Goal: Task Accomplishment & Management: Manage account settings

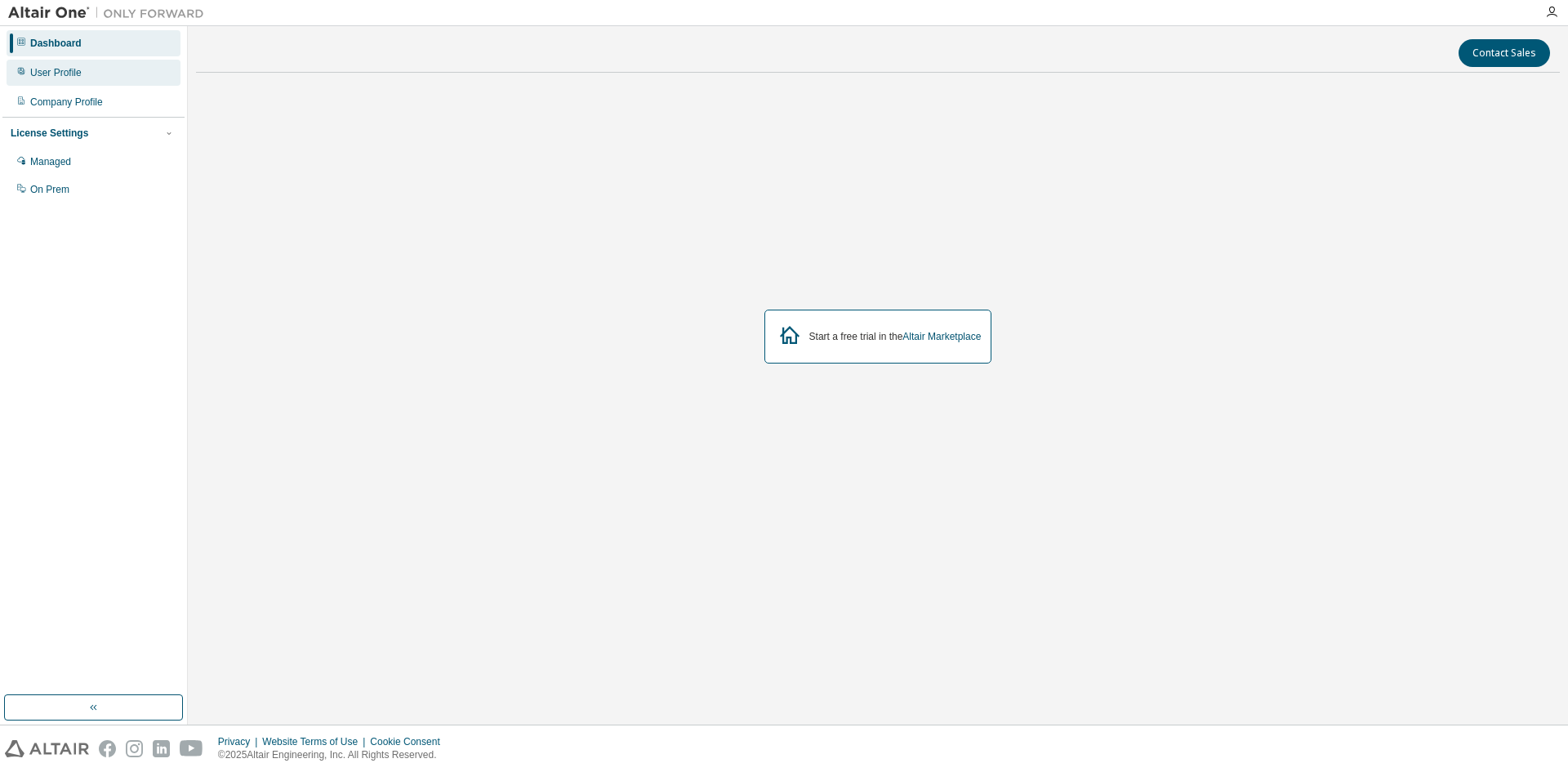
click at [114, 79] on div "User Profile" at bounding box center [94, 72] width 174 height 26
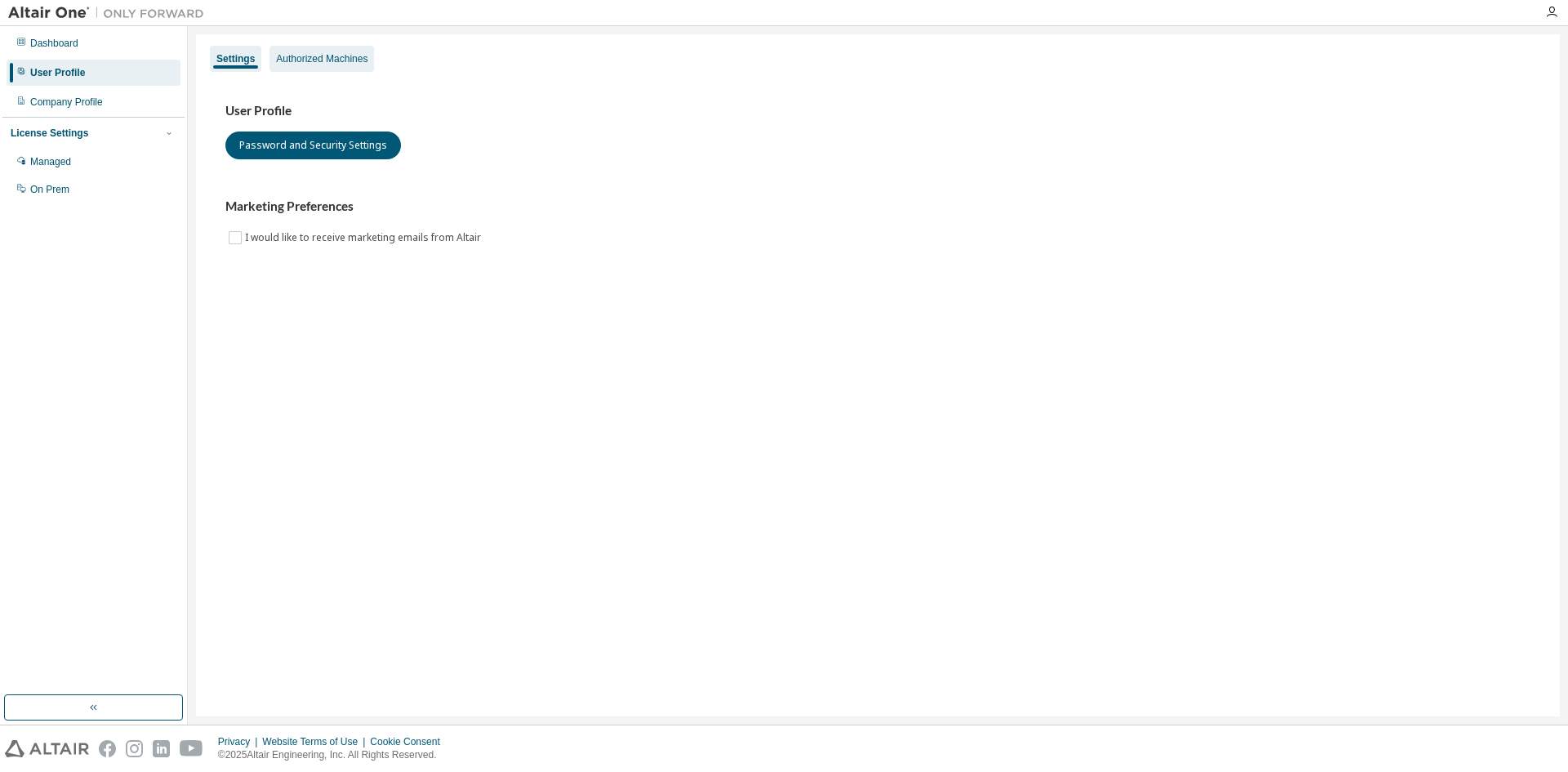
click at [339, 66] on div "Authorized Machines" at bounding box center [322, 59] width 105 height 26
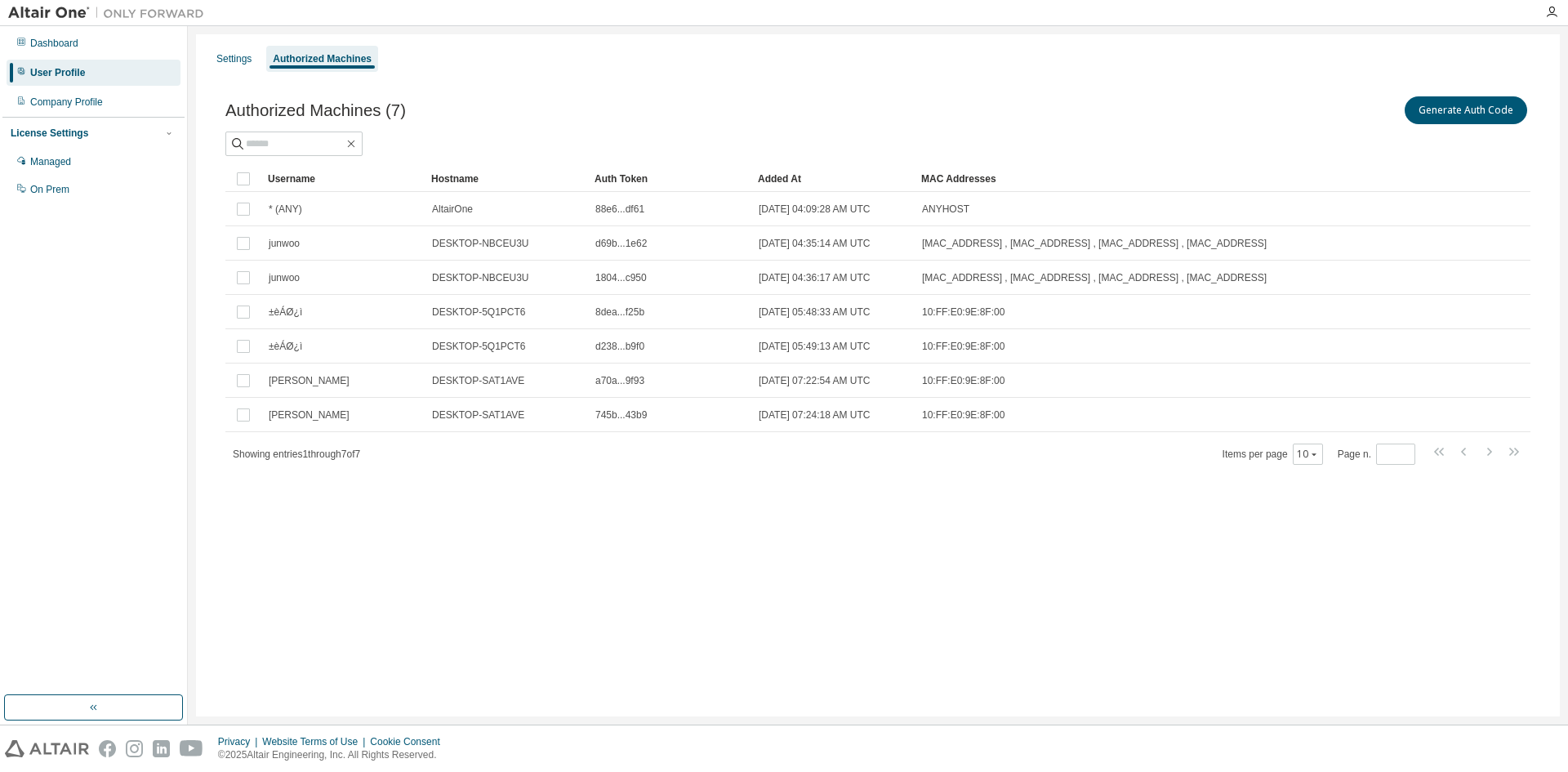
click at [536, 518] on div "Settings Authorized Machines Authorized Machines (7) Generate Auth Code Clear L…" at bounding box center [878, 375] width 1364 height 682
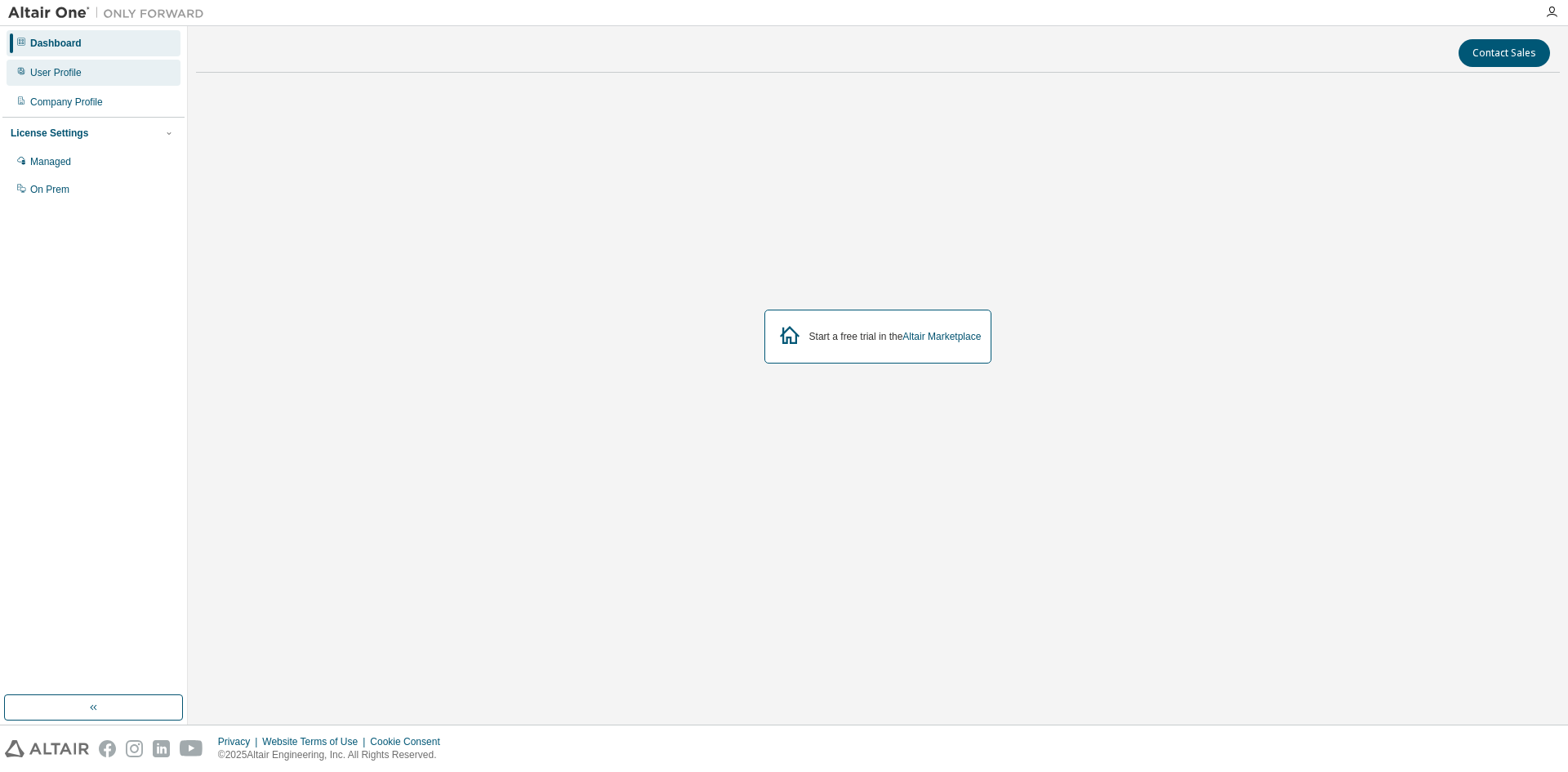
click at [87, 71] on div "User Profile" at bounding box center [94, 72] width 174 height 26
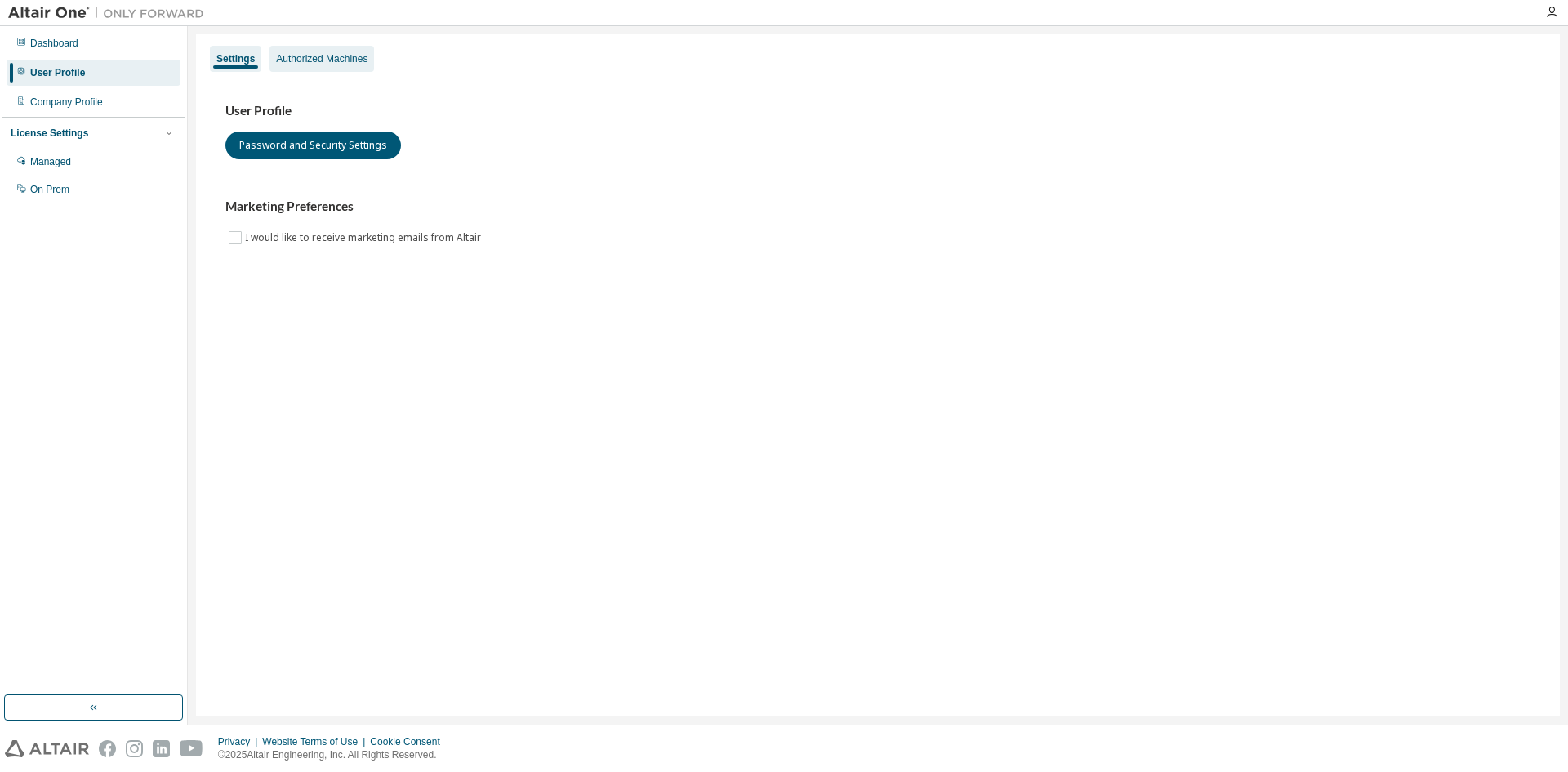
click at [318, 66] on div "Authorized Machines" at bounding box center [322, 59] width 105 height 26
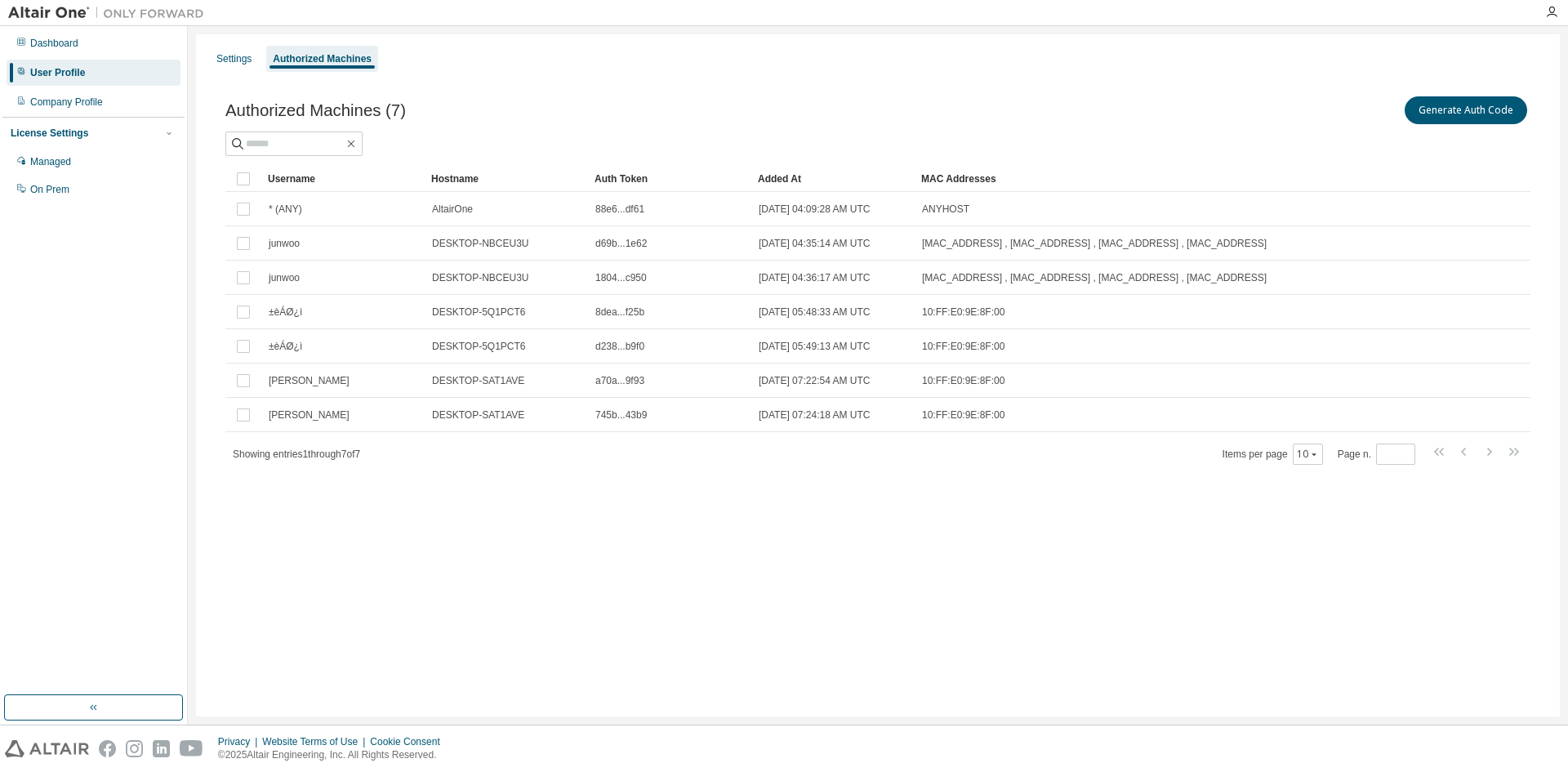
click at [1078, 615] on div "Settings Authorized Machines Authorized Machines (7) Generate Auth Code Clear L…" at bounding box center [878, 375] width 1364 height 682
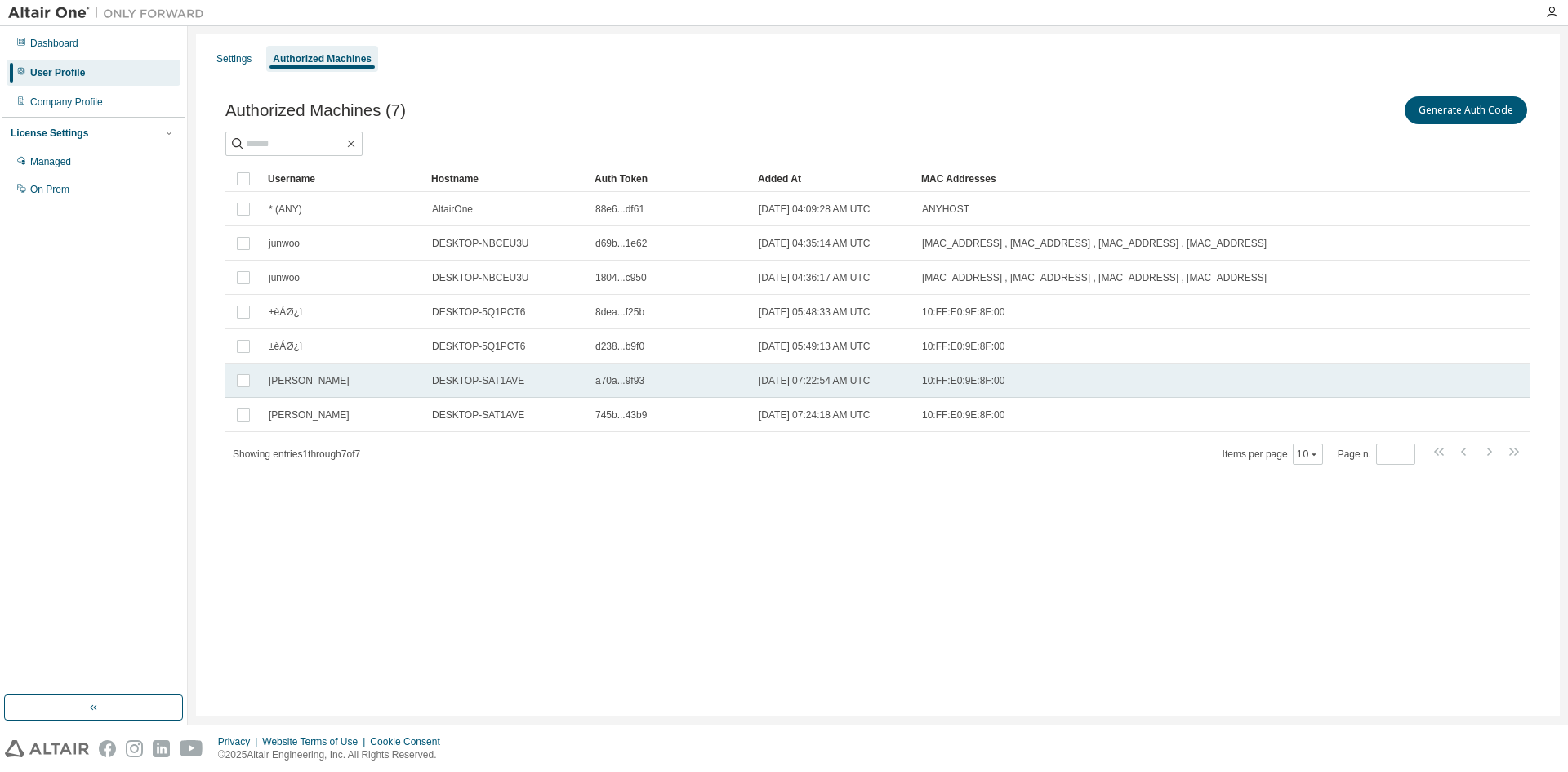
click at [422, 379] on td "junu" at bounding box center [343, 380] width 163 height 34
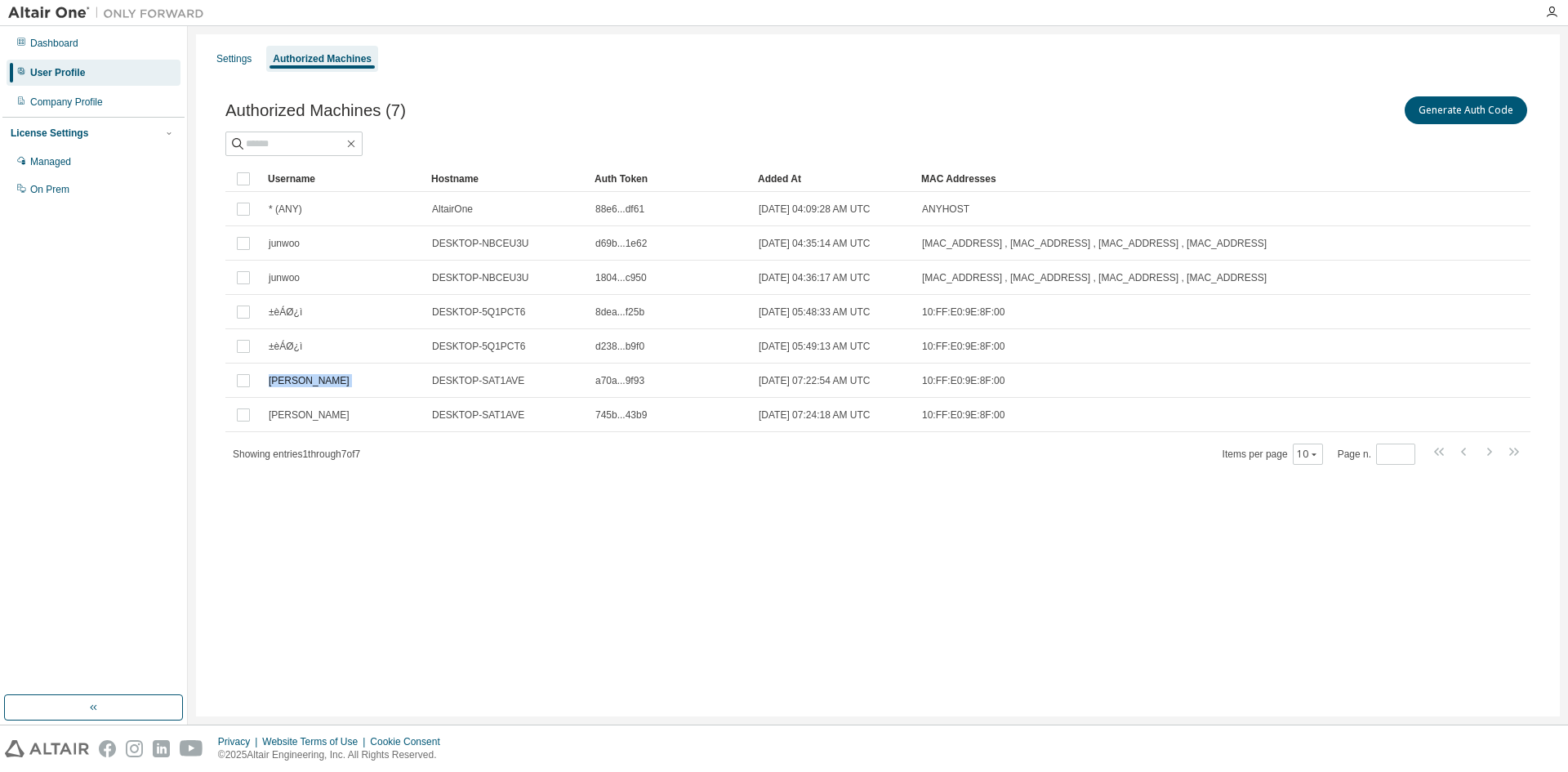
click at [422, 379] on td "junu" at bounding box center [343, 380] width 163 height 34
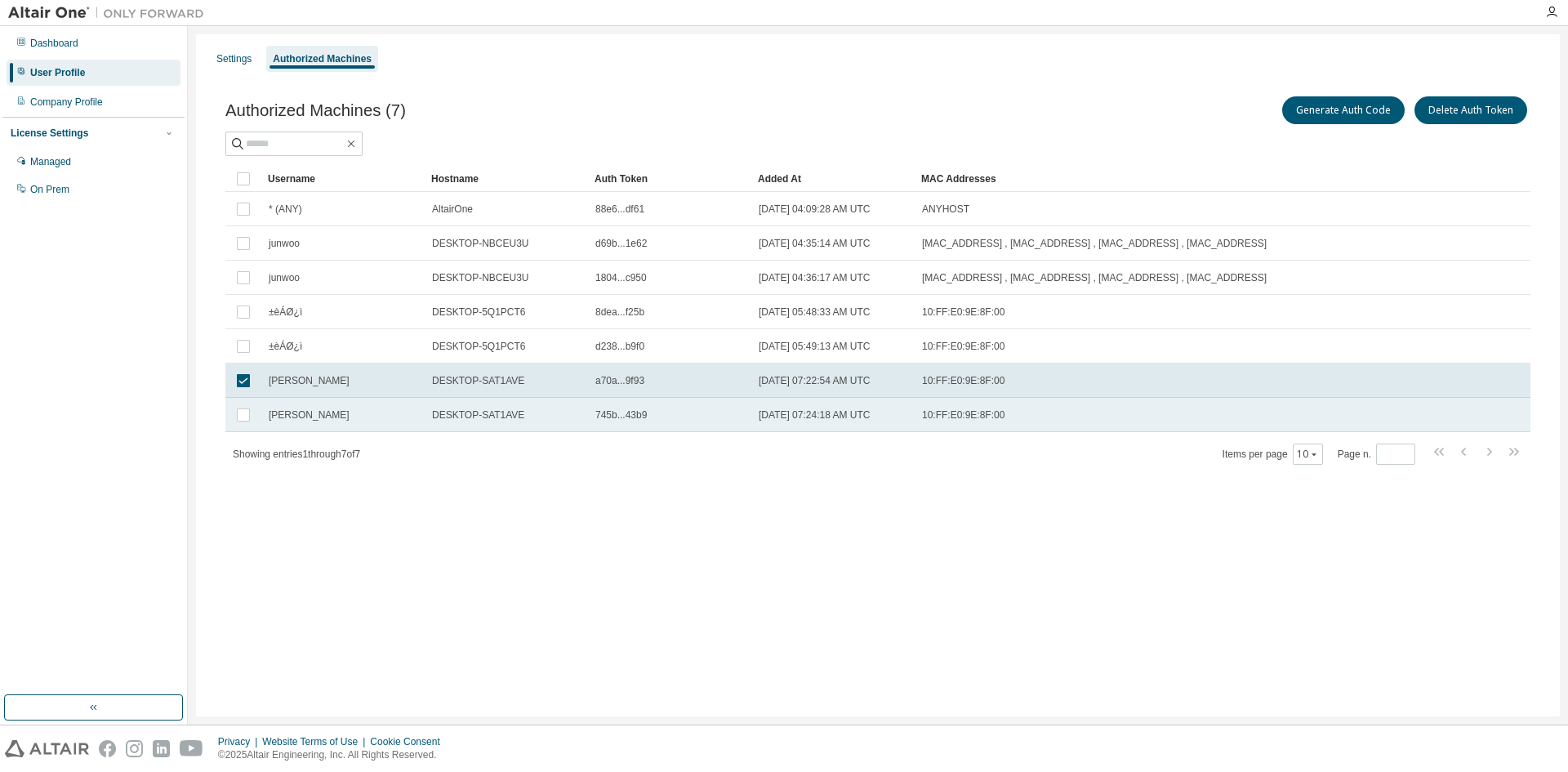
click at [457, 410] on span "DESKTOP-SAT1AVE" at bounding box center [478, 415] width 92 height 13
click at [522, 483] on div "Authorized Machines (7) Generate Auth Code Delete Auth Token Clear Load Save Sa…" at bounding box center [878, 290] width 1344 height 434
click at [579, 388] on td "DESKTOP-SAT1AVE" at bounding box center [506, 380] width 163 height 34
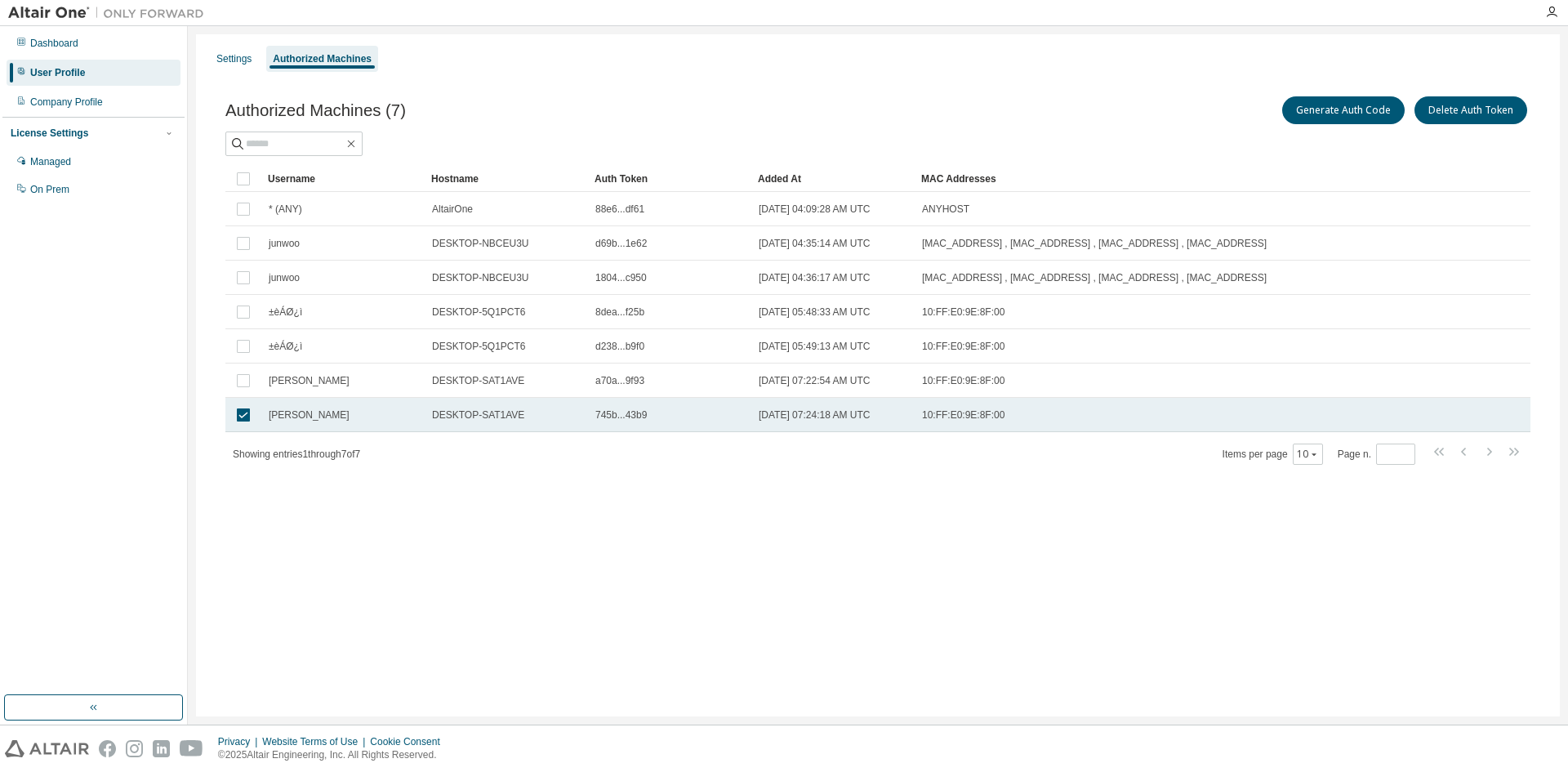
click at [579, 420] on div "DESKTOP-SAT1AVE" at bounding box center [506, 415] width 149 height 13
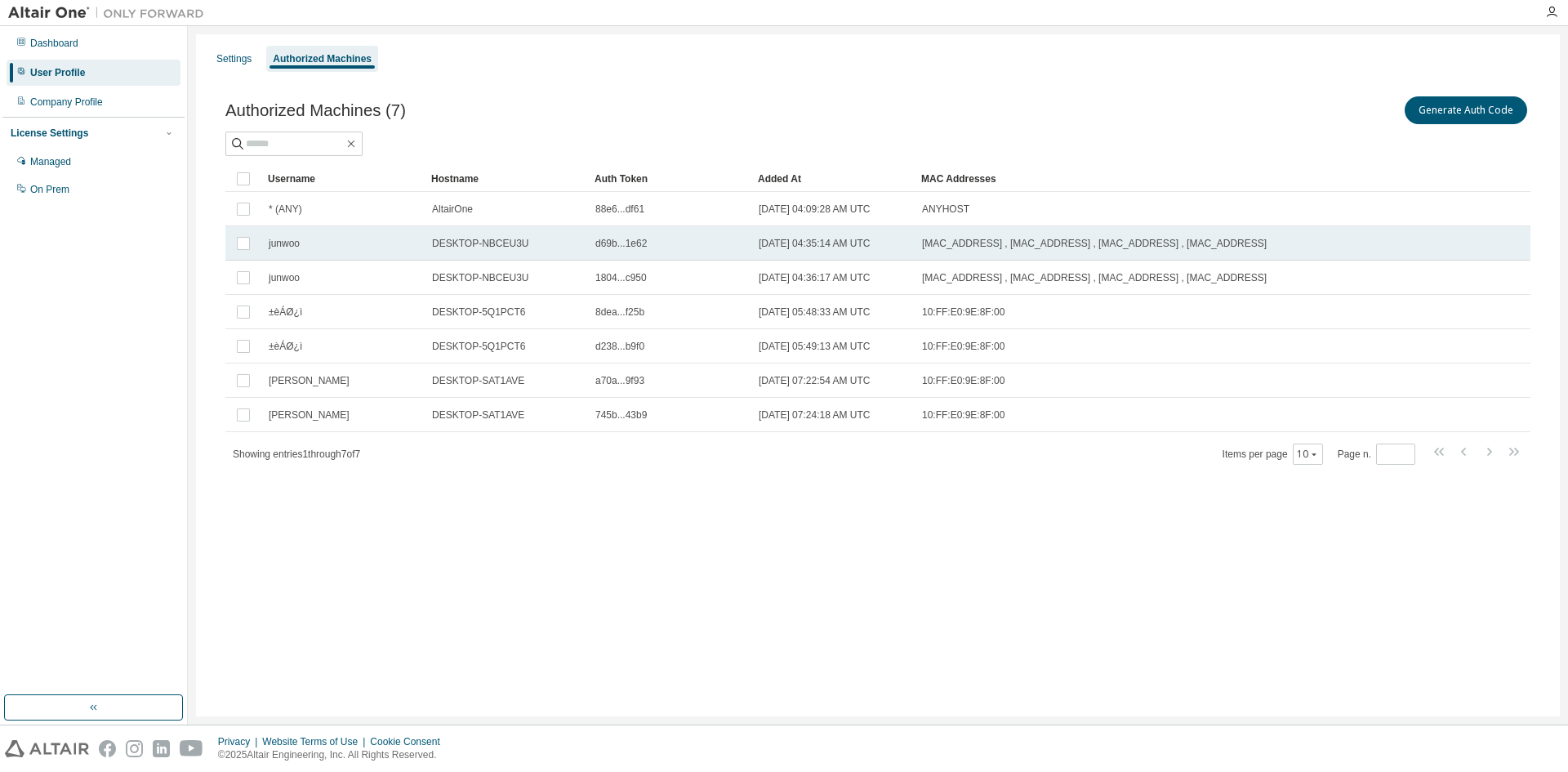
click at [415, 258] on td "junwoo" at bounding box center [343, 243] width 163 height 34
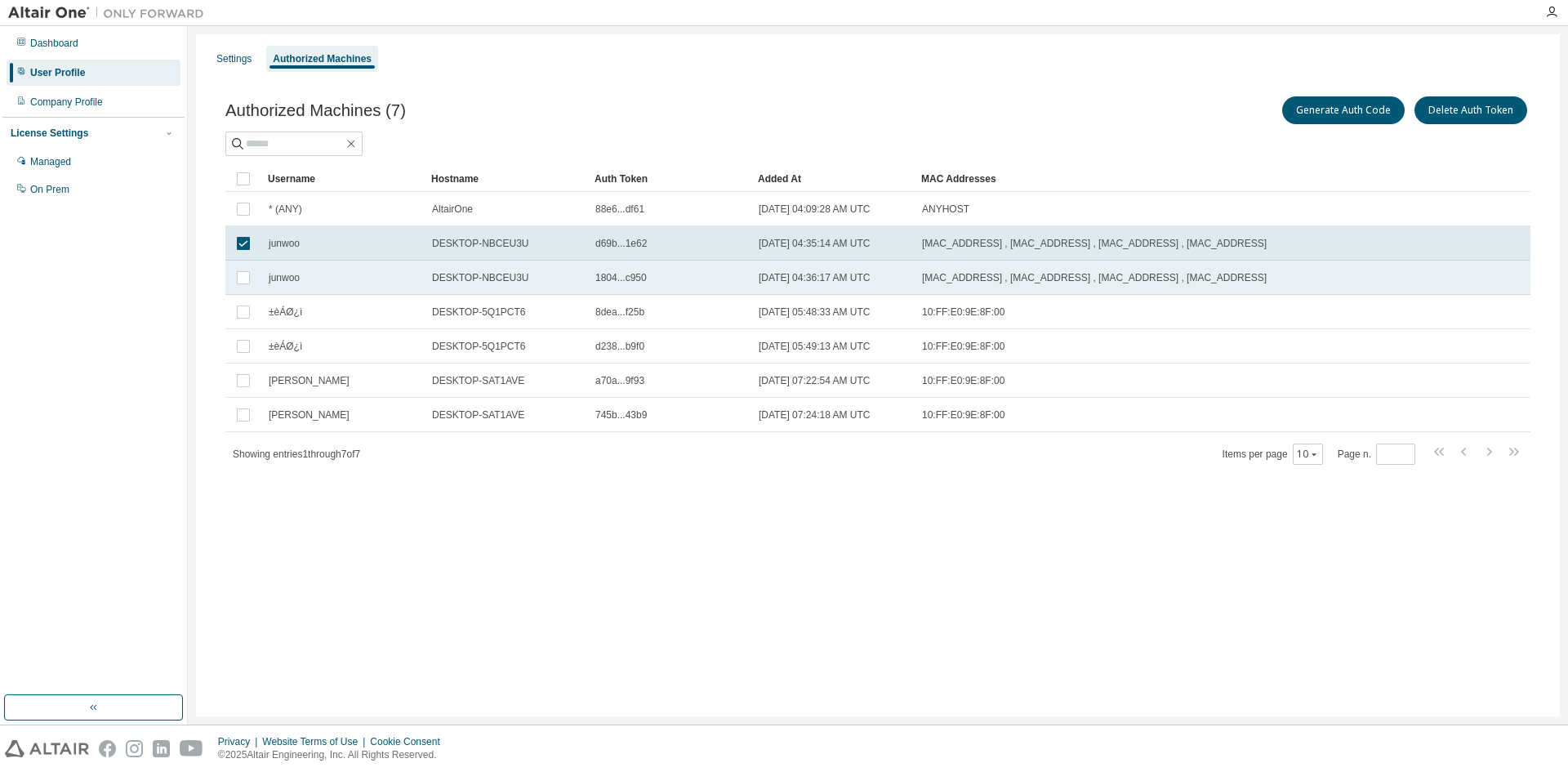
click at [422, 276] on td "junwoo" at bounding box center [343, 277] width 163 height 34
click at [362, 266] on td "junwoo" at bounding box center [343, 277] width 163 height 34
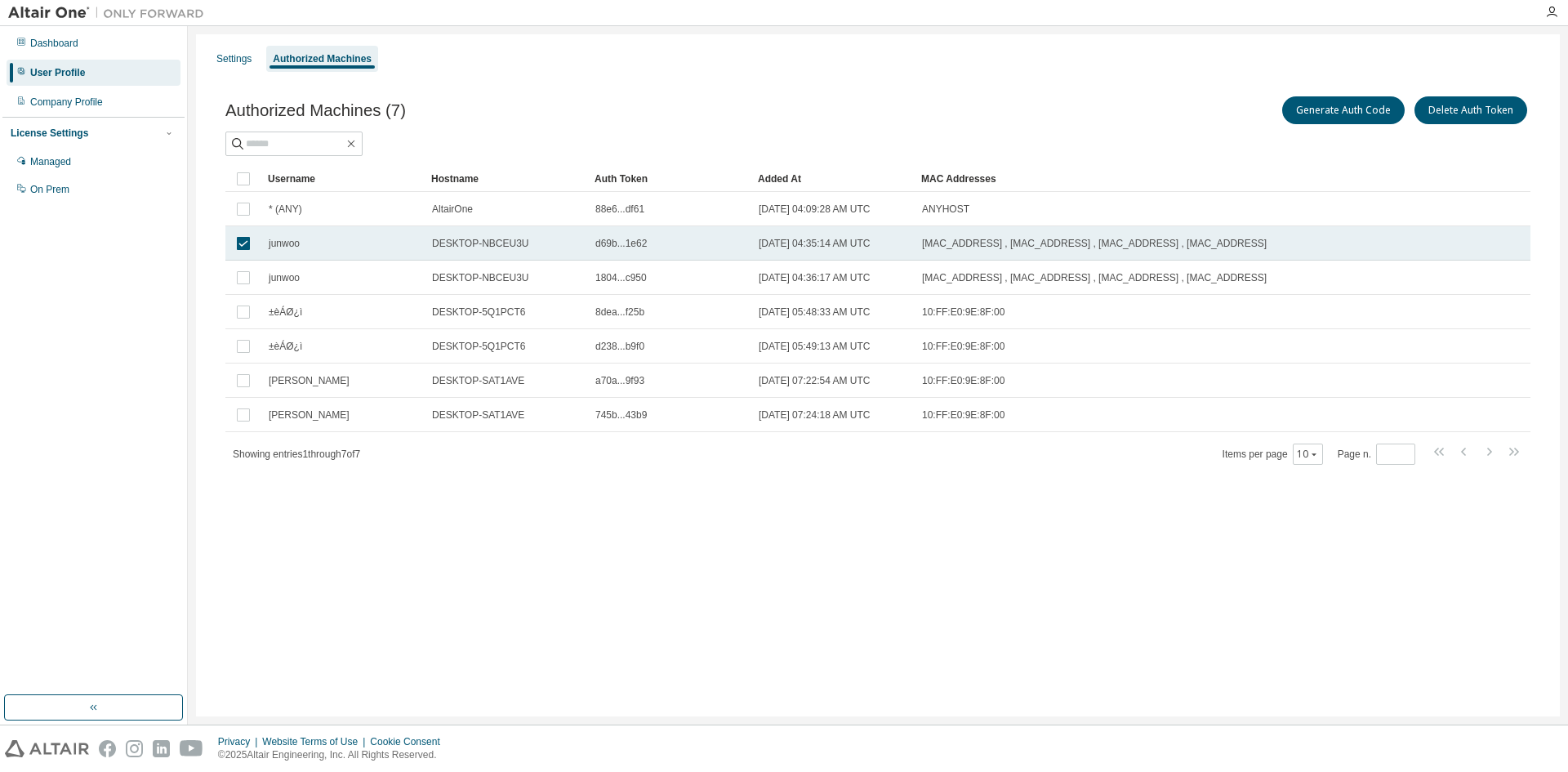
click at [368, 244] on div "junwoo" at bounding box center [343, 243] width 149 height 13
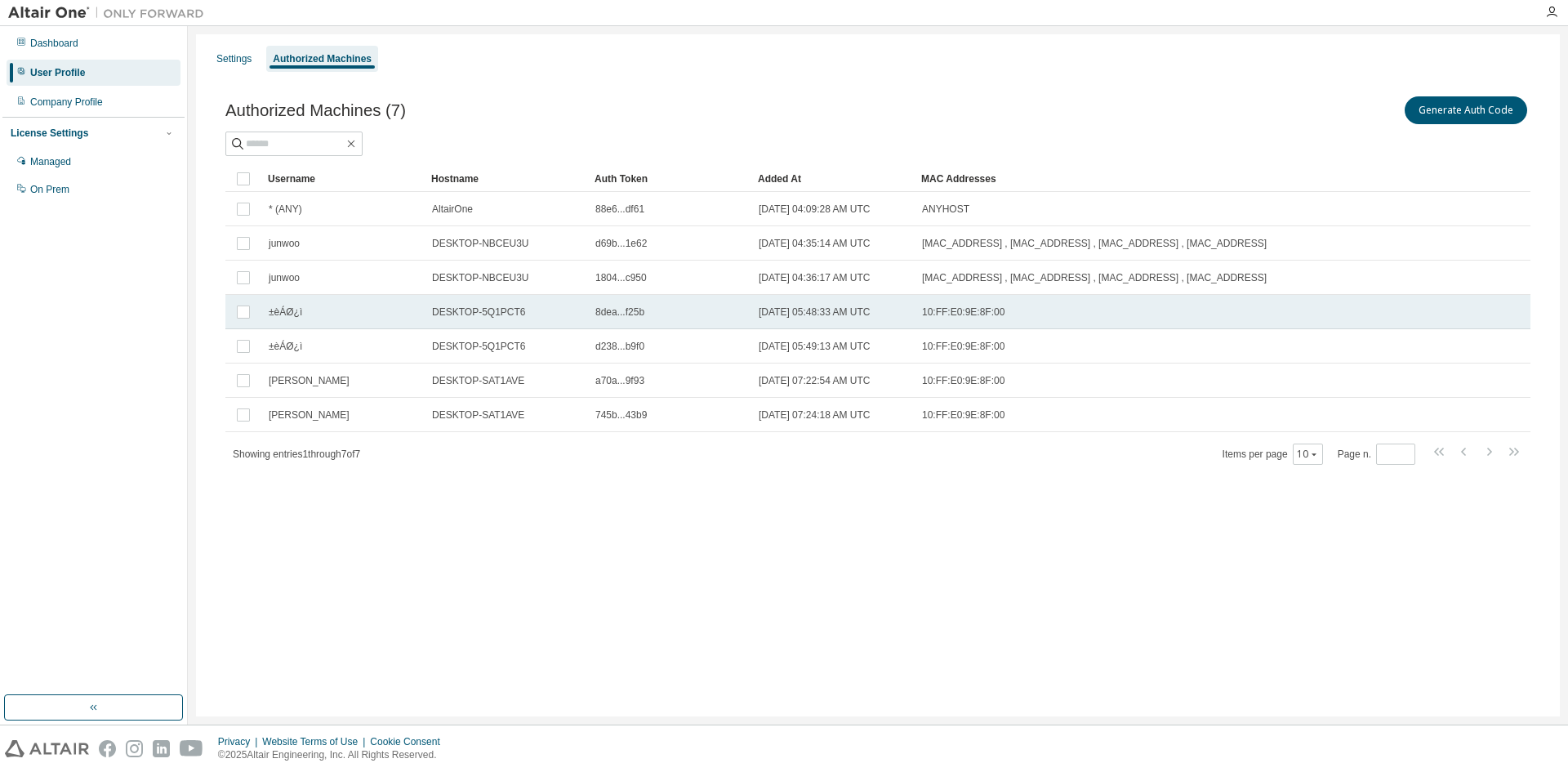
click at [421, 316] on td "±èÁØ¿ì" at bounding box center [343, 312] width 163 height 34
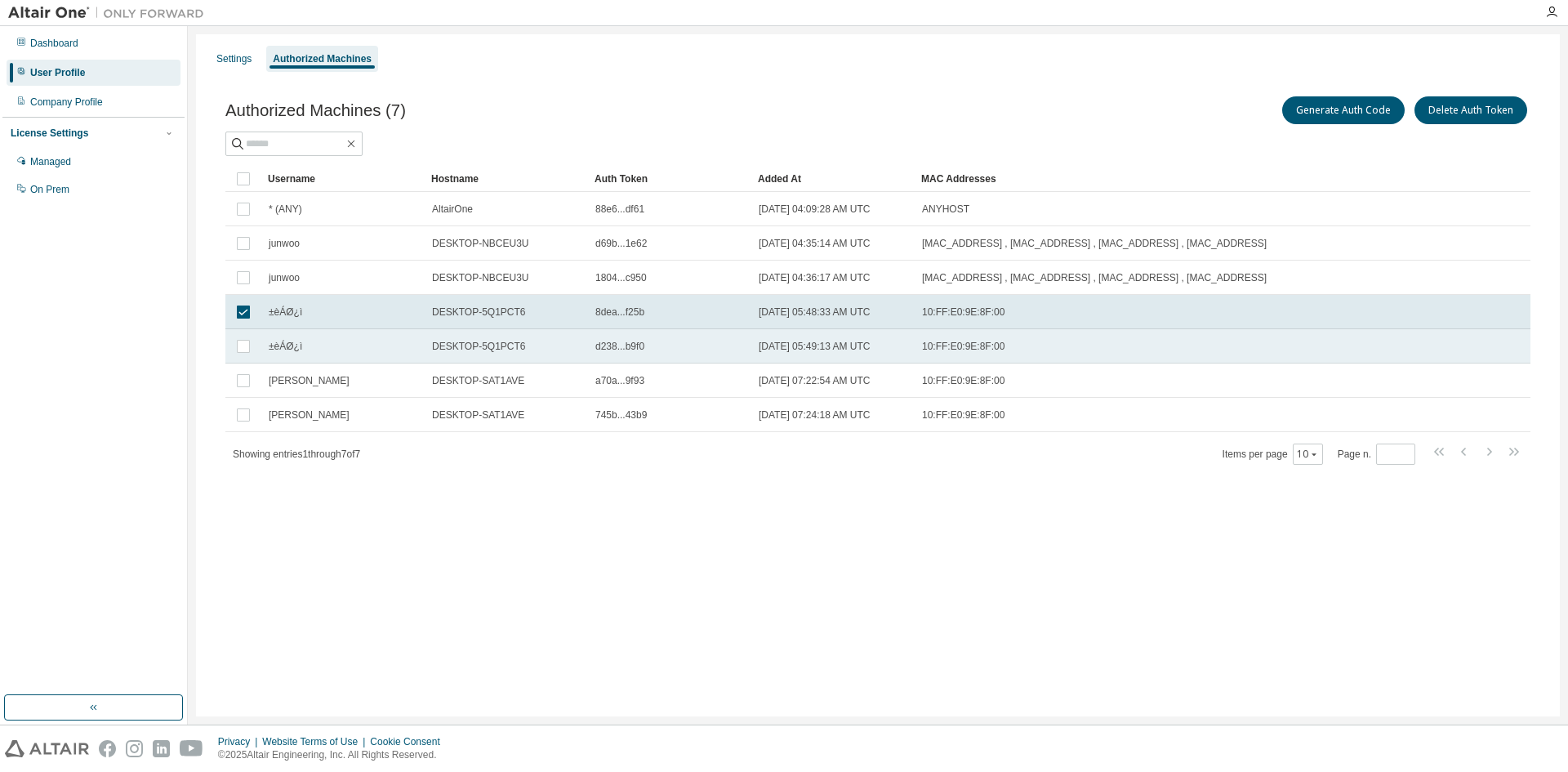
click at [423, 349] on td "±èÁØ¿ì" at bounding box center [343, 346] width 163 height 34
click at [1465, 117] on button "Delete Auth Token" at bounding box center [1471, 110] width 112 height 28
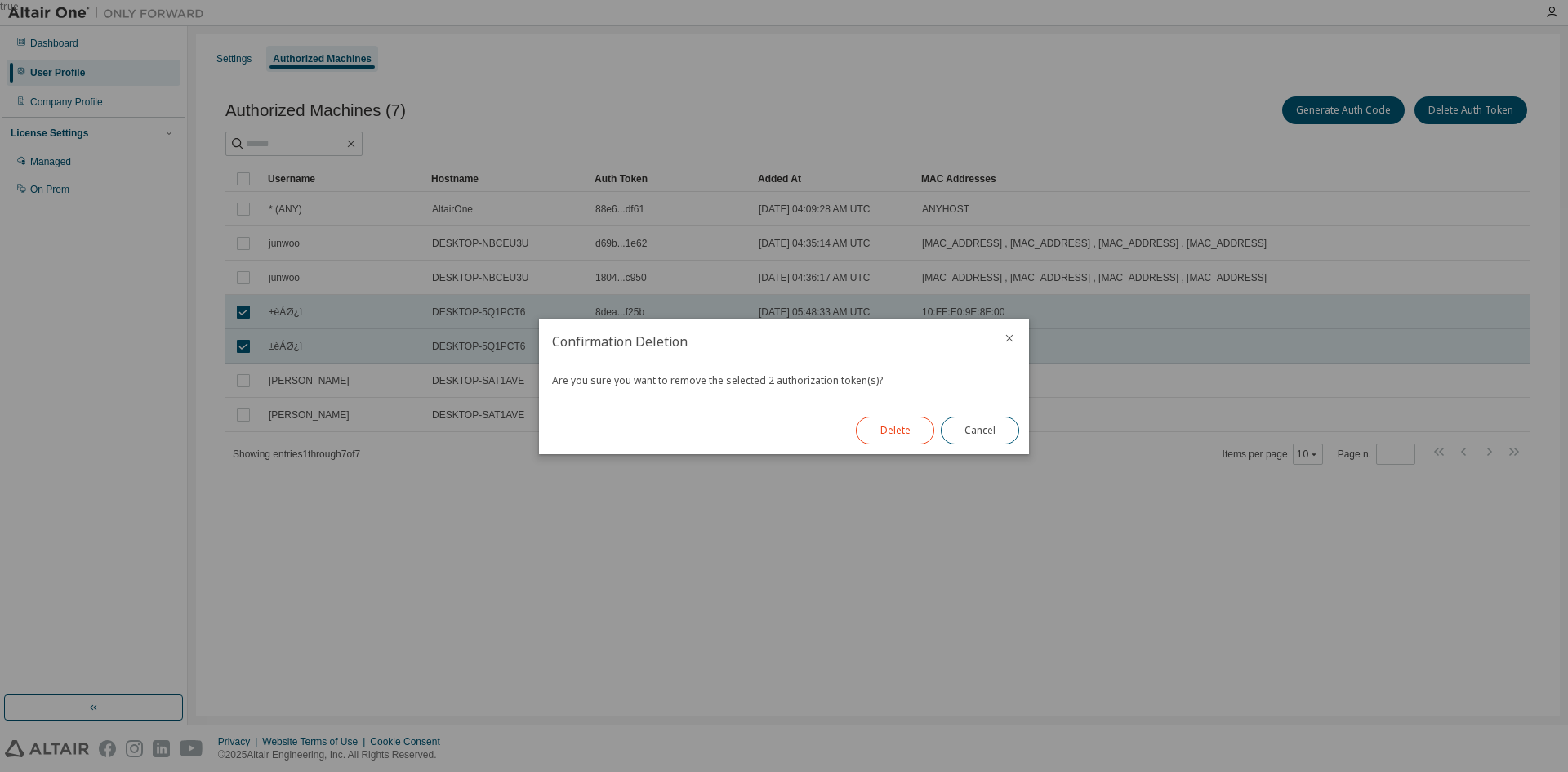
click at [884, 437] on button "Delete" at bounding box center [896, 430] width 78 height 28
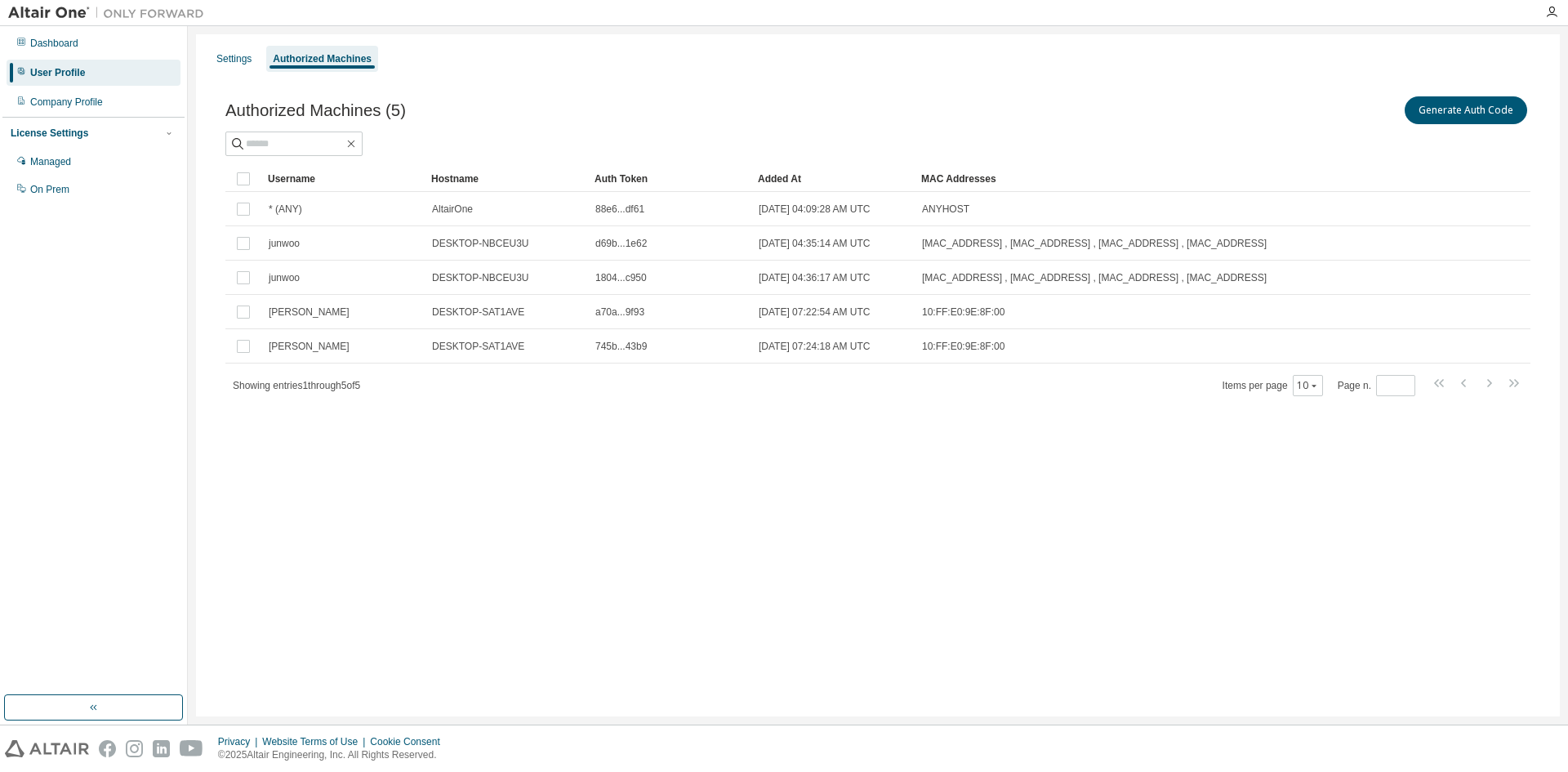
click at [759, 490] on div "Settings Authorized Machines Authorized Machines (5) Generate Auth Code Clear L…" at bounding box center [878, 375] width 1364 height 682
click at [1123, 432] on div "Authorized Machines (5) Generate Auth Code Clear Load Save Save As Field Operat…" at bounding box center [878, 256] width 1344 height 366
click at [853, 397] on div "Authorized Machines (5) Generate Auth Code Clear Load Save Save As Field Operat…" at bounding box center [878, 256] width 1344 height 366
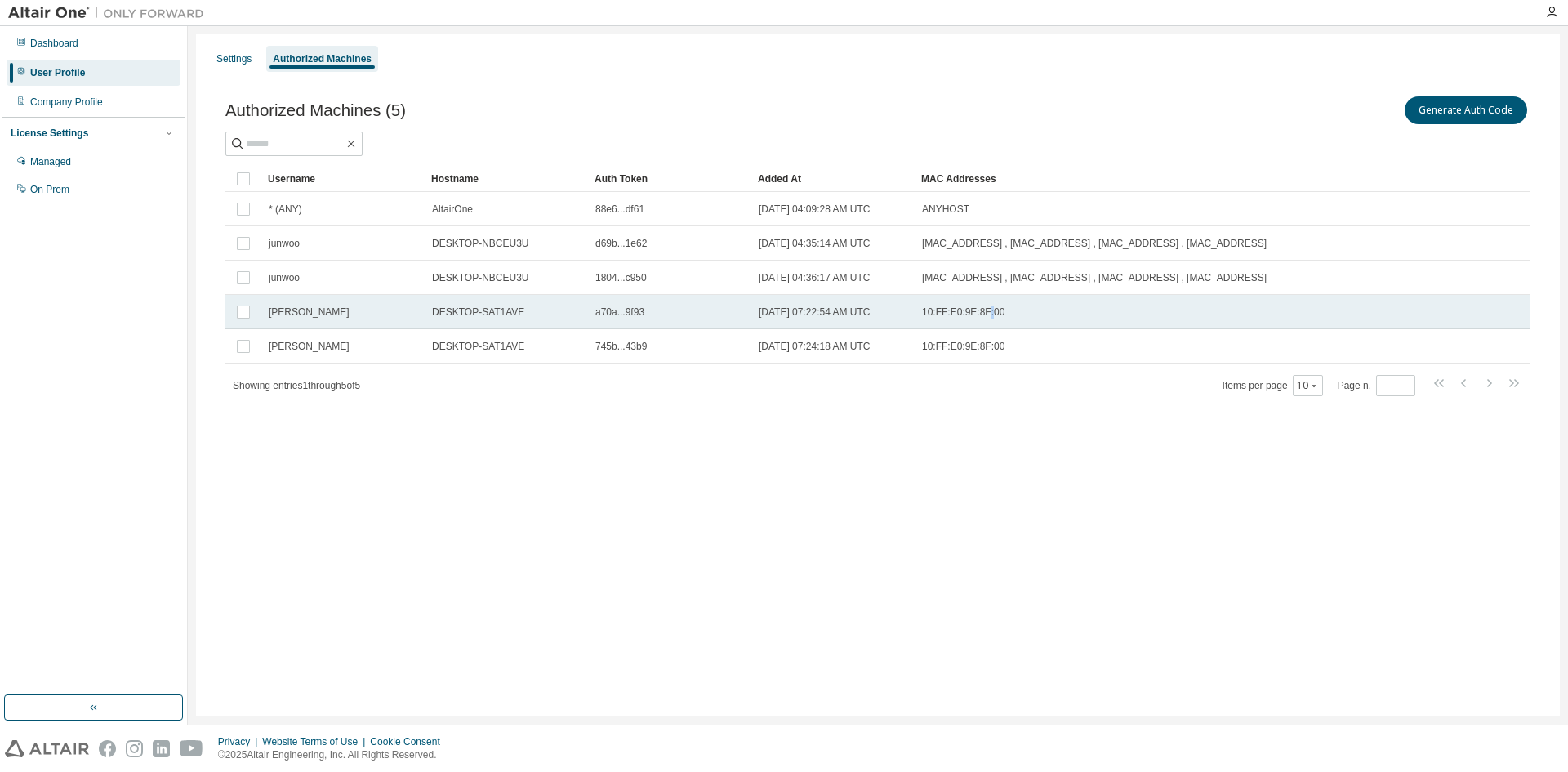
click at [981, 309] on span "10:FF:E0:9E:8F:00" at bounding box center [963, 312] width 83 height 13
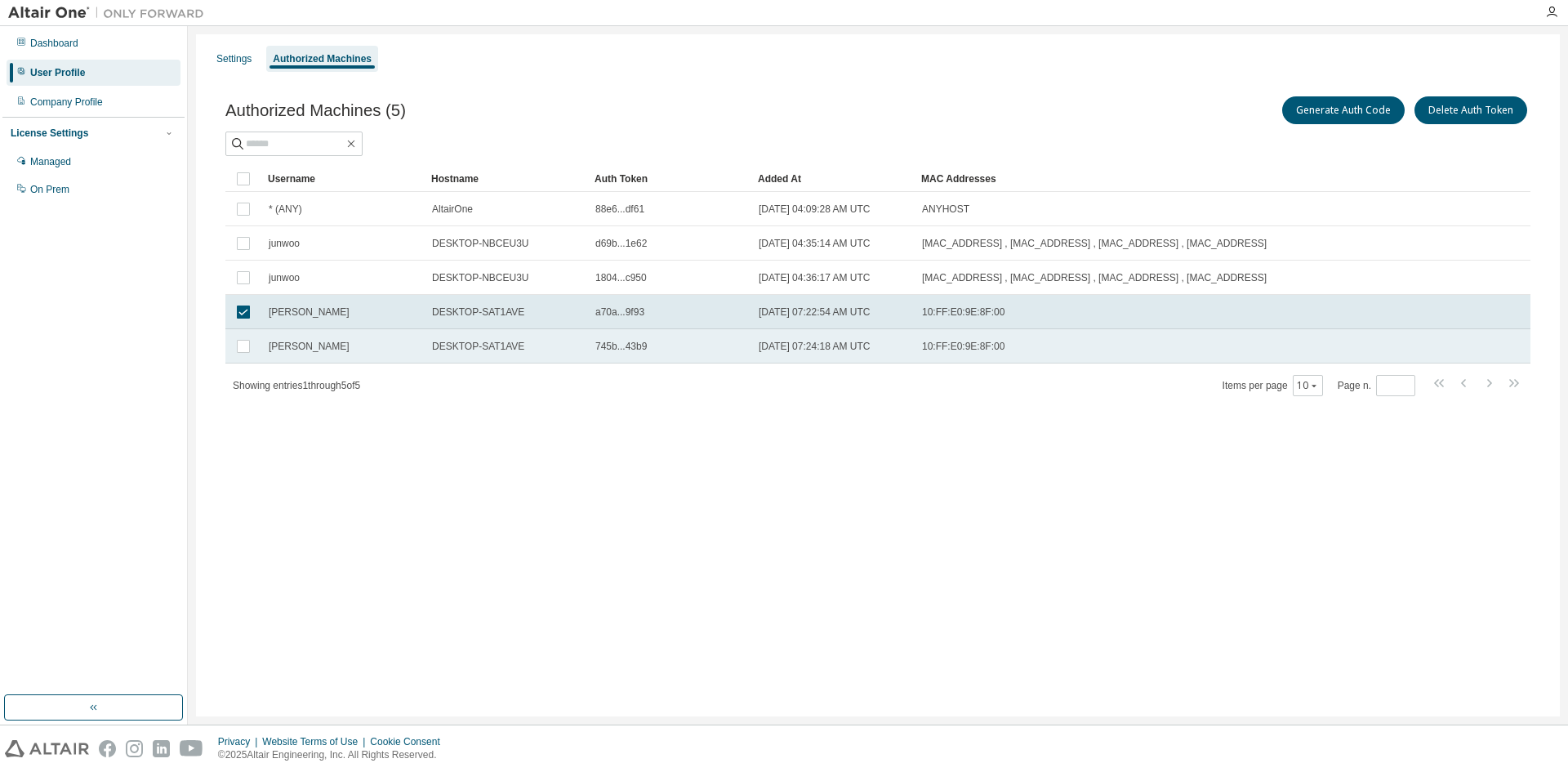
click at [981, 351] on span "10:FF:E0:9E:8F:00" at bounding box center [963, 346] width 83 height 13
click at [999, 312] on div "10:FF:E0:9E:8F:00" at bounding box center [1140, 312] width 436 height 13
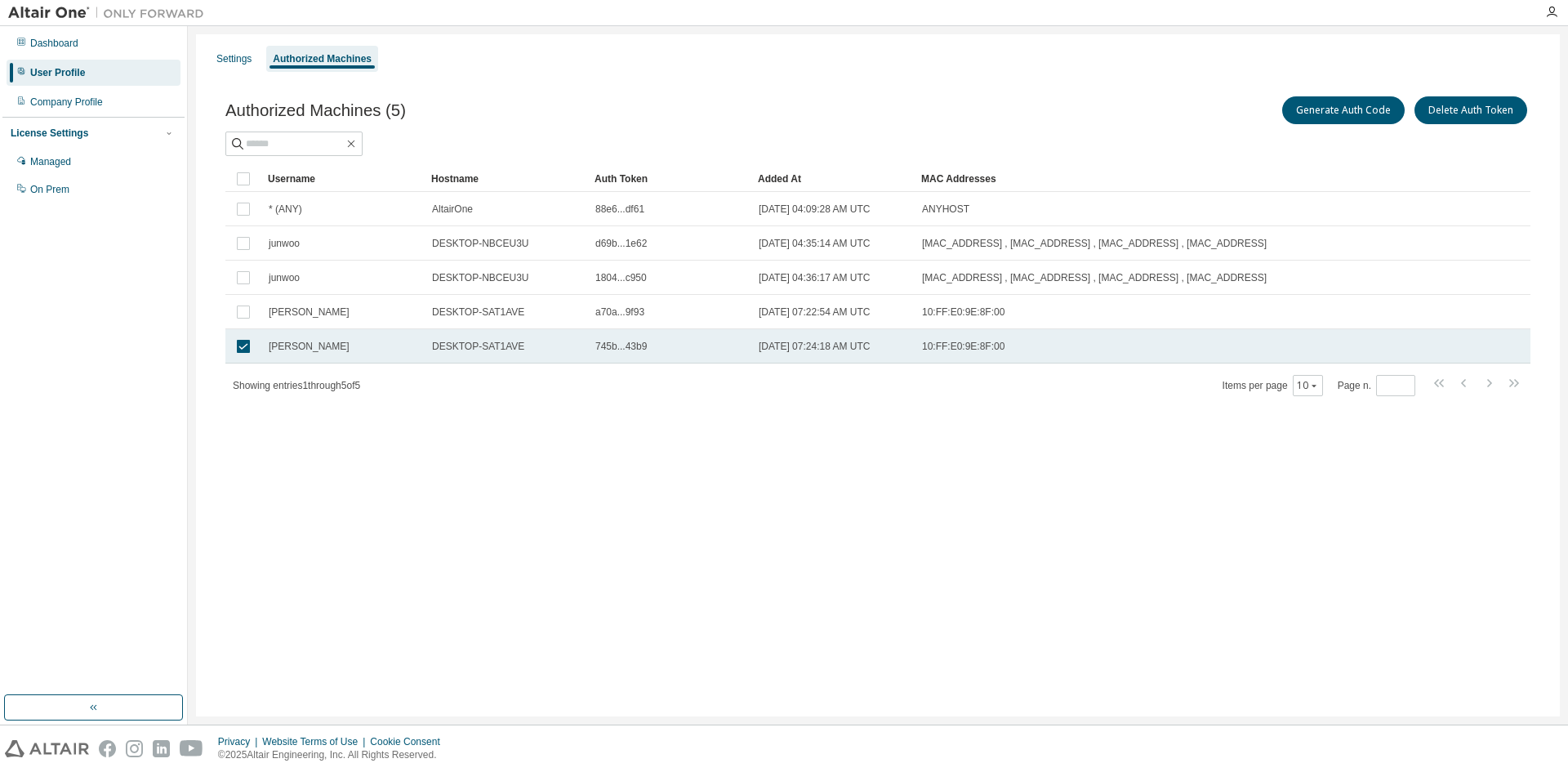
click at [1002, 335] on td "10:FF:E0:9E:8F:00" at bounding box center [1141, 346] width 451 height 34
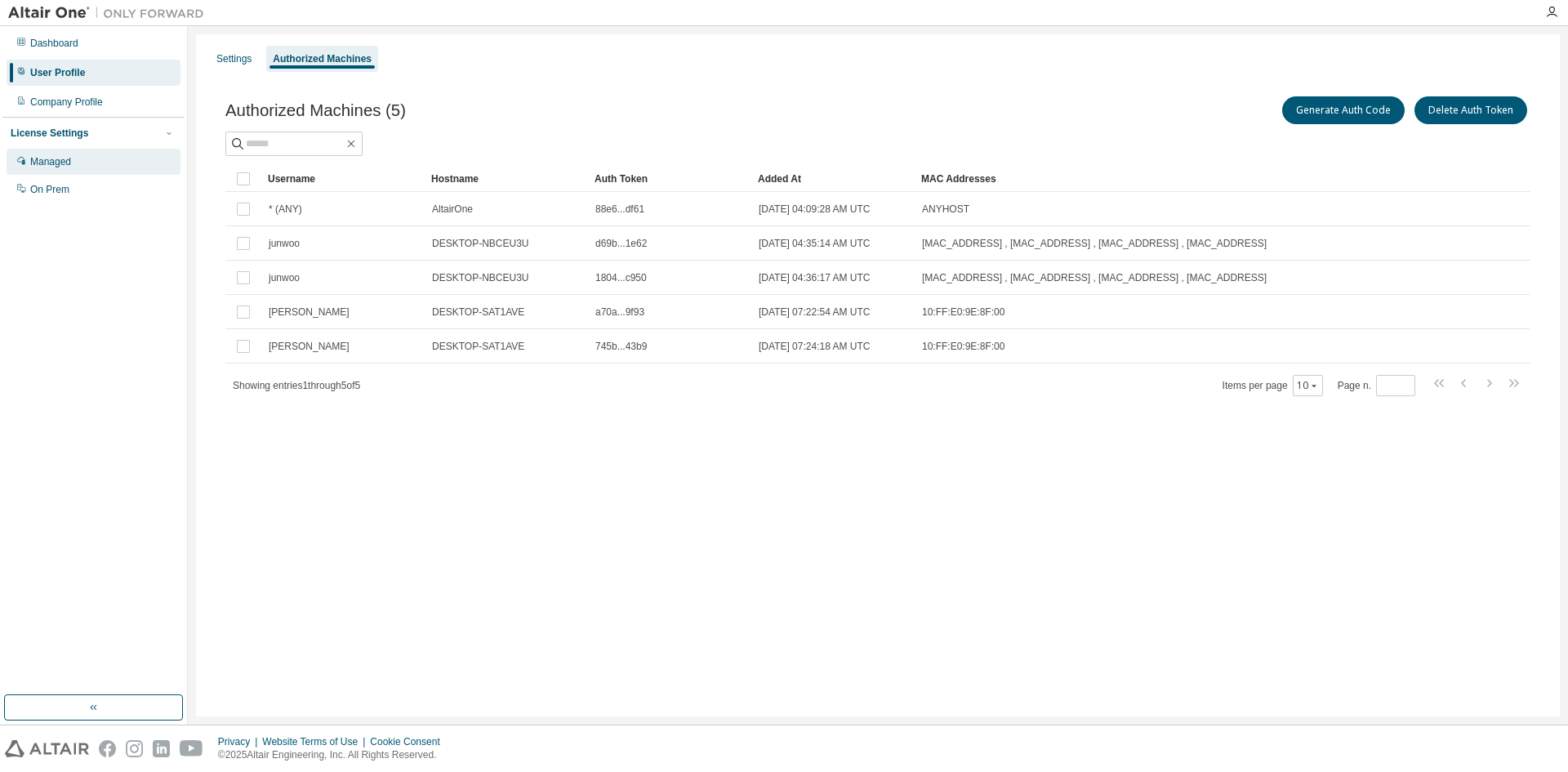
click at [83, 161] on div "Managed" at bounding box center [94, 162] width 174 height 26
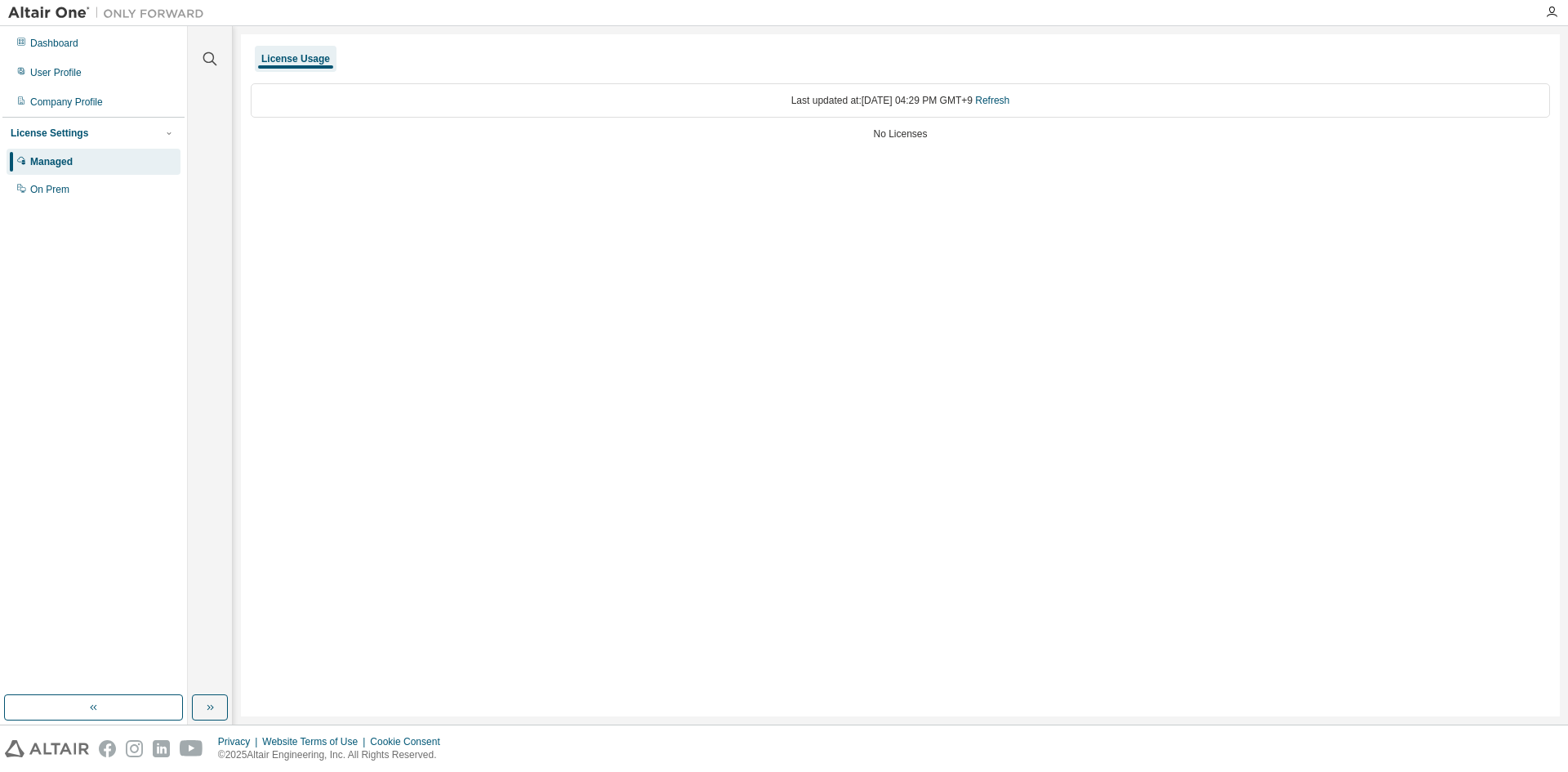
click at [911, 106] on div "Last updated at: Mon 2025-08-18 04:29 PM GMT+9 Refresh" at bounding box center [901, 100] width 1300 height 34
click at [74, 195] on div "On Prem" at bounding box center [94, 189] width 174 height 26
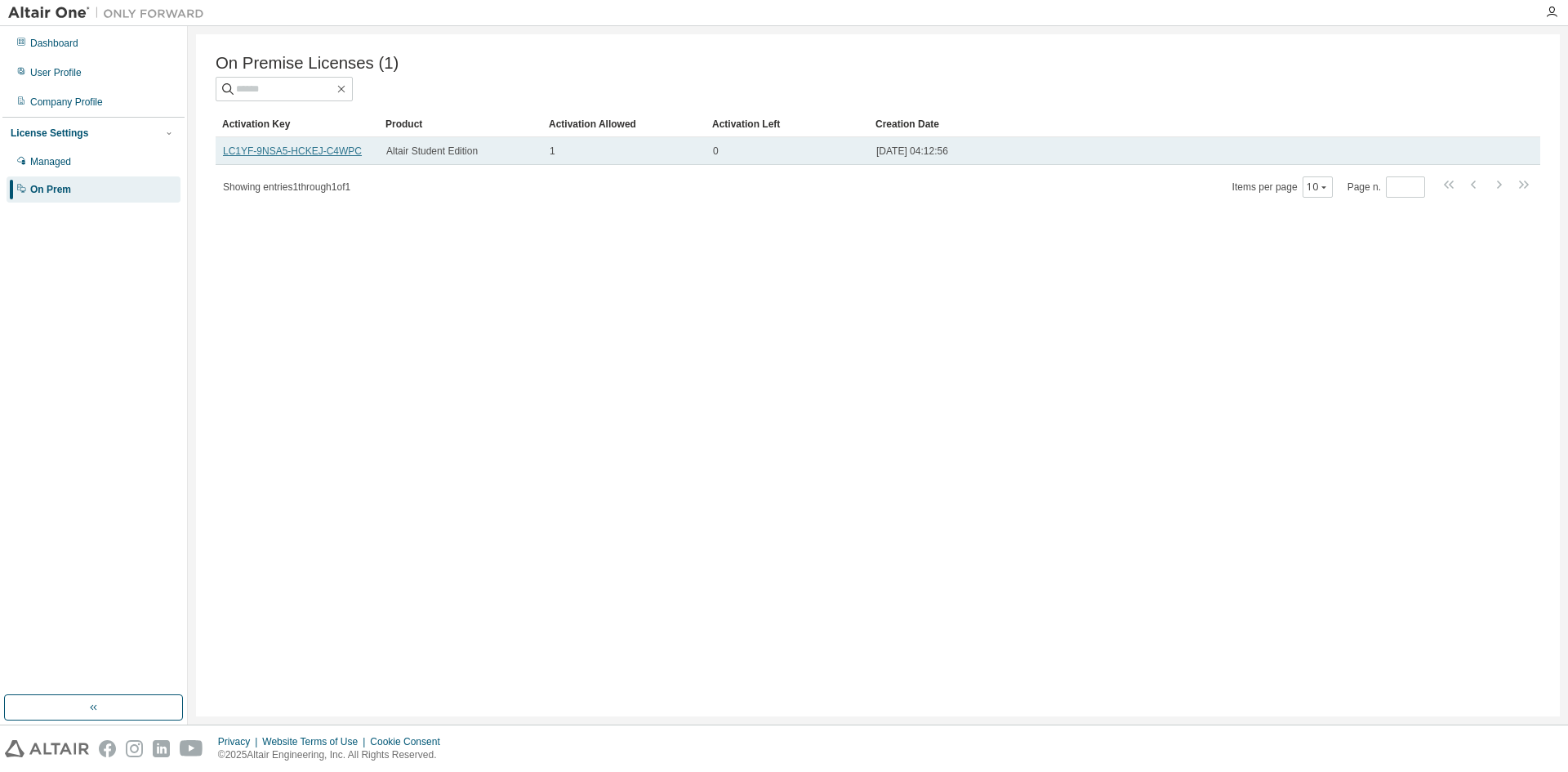
click at [337, 156] on link "LC1YF-9NSA5-HCKEJ-C4WPC" at bounding box center [292, 151] width 139 height 11
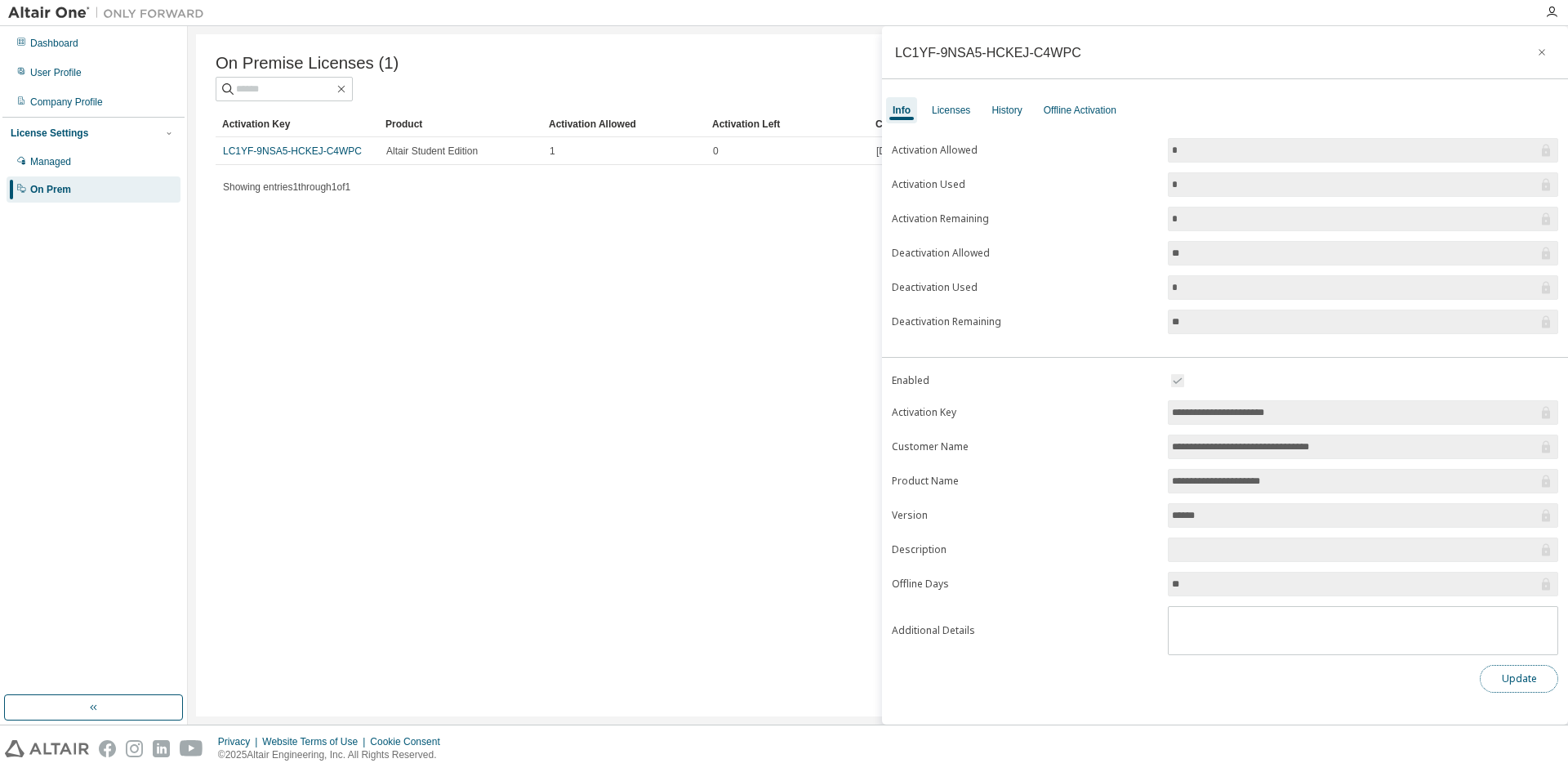
click at [1521, 672] on button "Update" at bounding box center [1519, 678] width 78 height 28
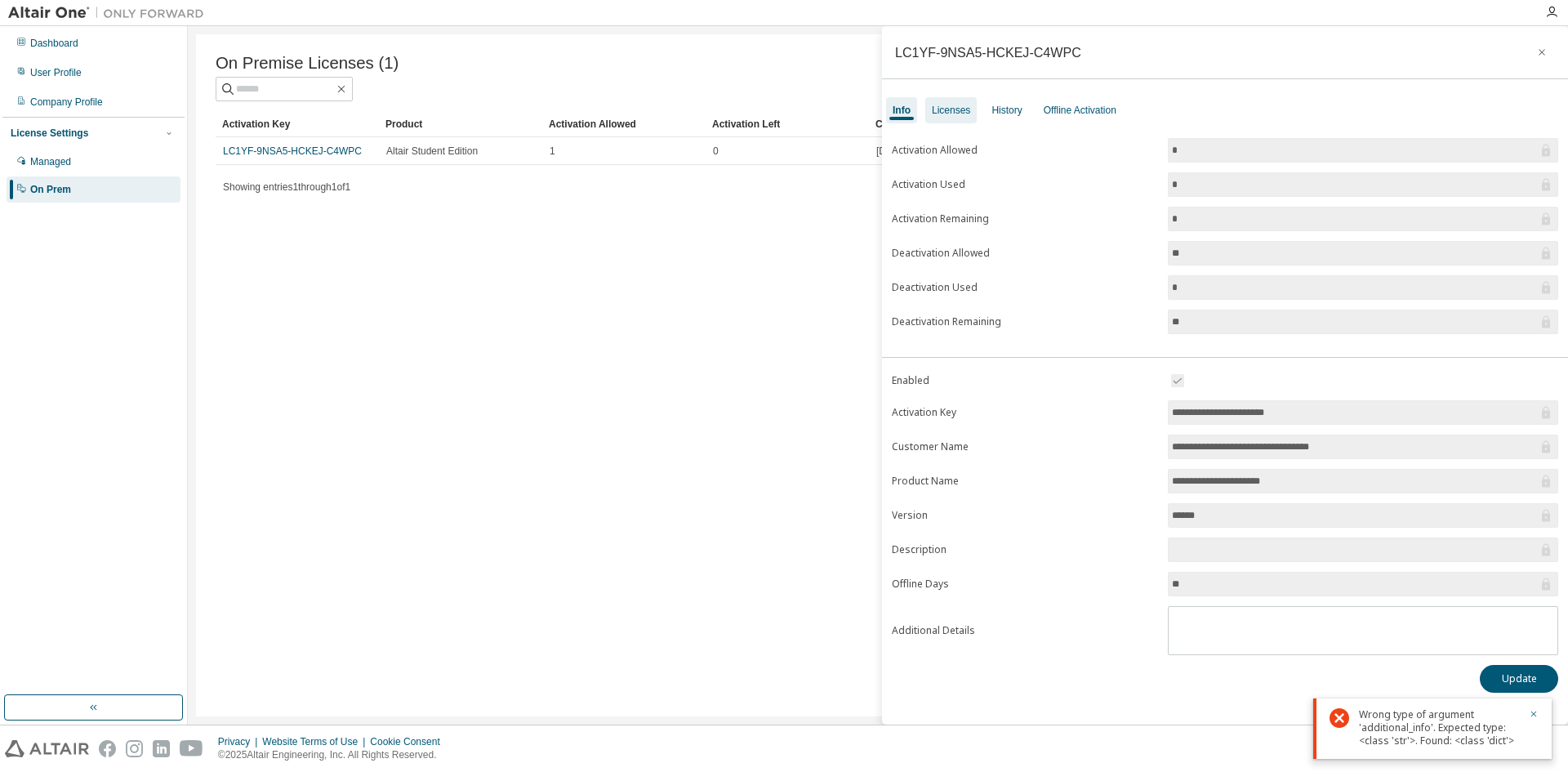
click at [959, 112] on div "Licenses" at bounding box center [951, 110] width 38 height 13
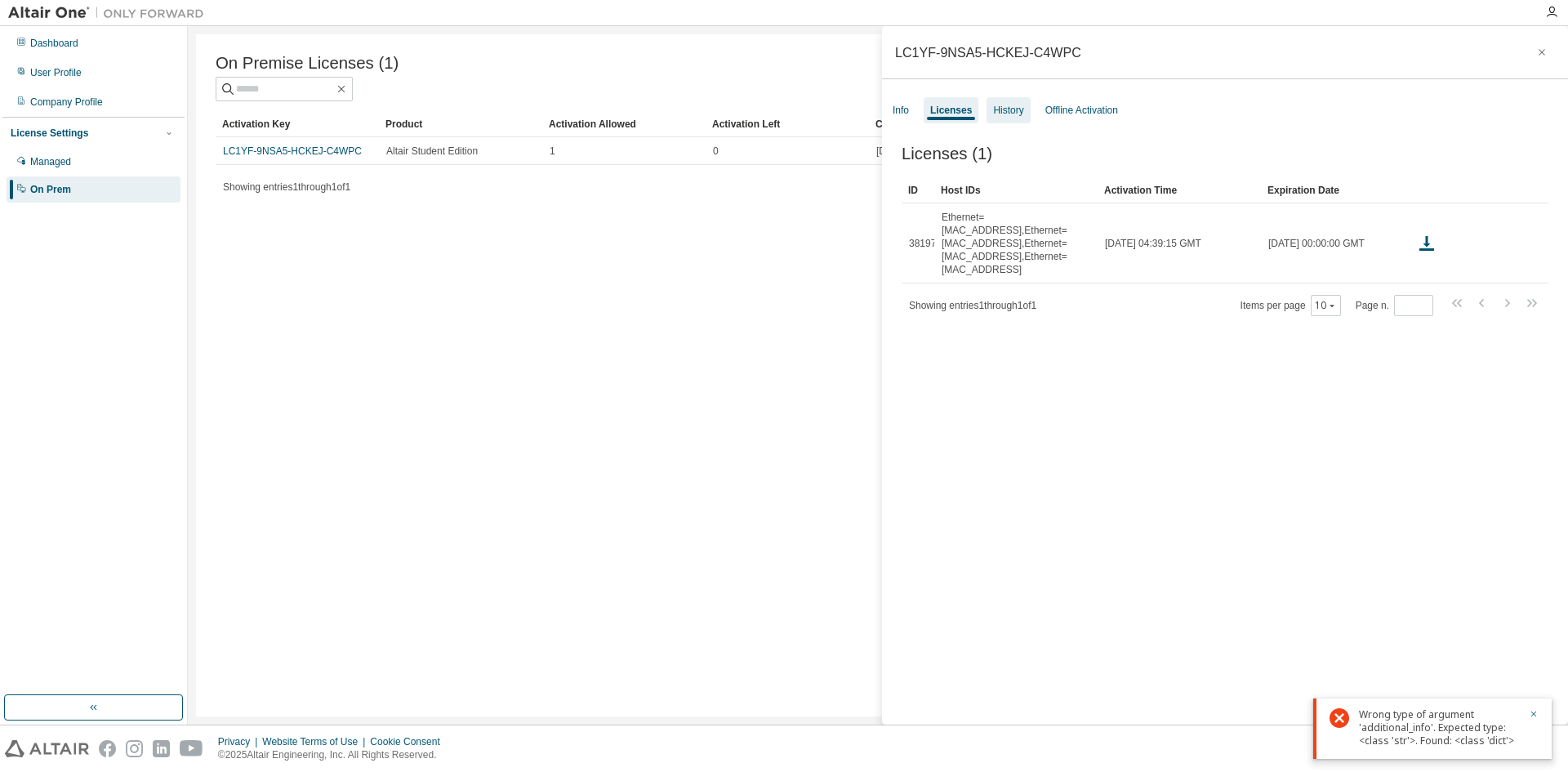
click at [1010, 116] on div "History" at bounding box center [1009, 110] width 31 height 13
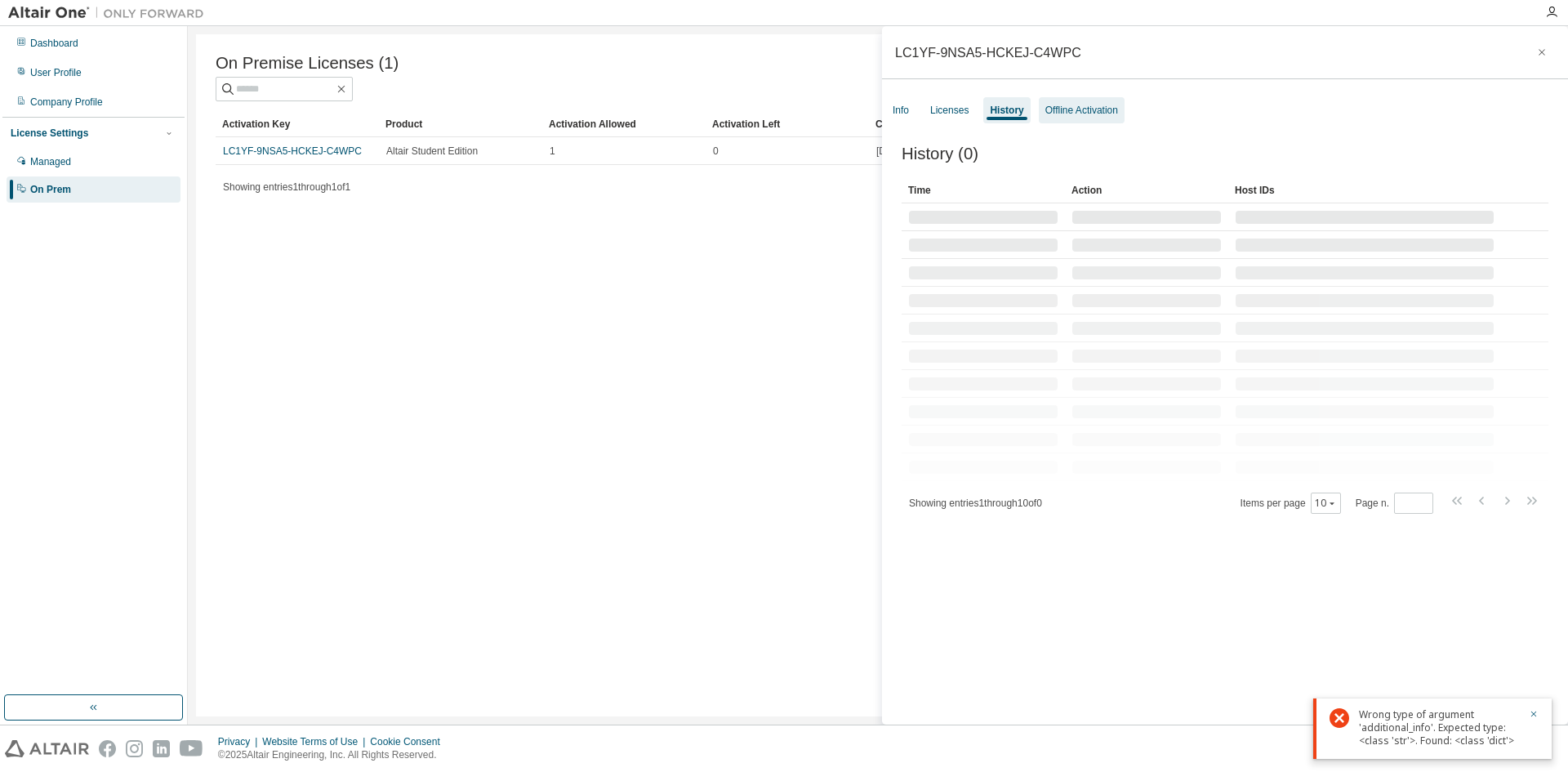
click at [1102, 117] on div "Offline Activation" at bounding box center [1082, 110] width 86 height 26
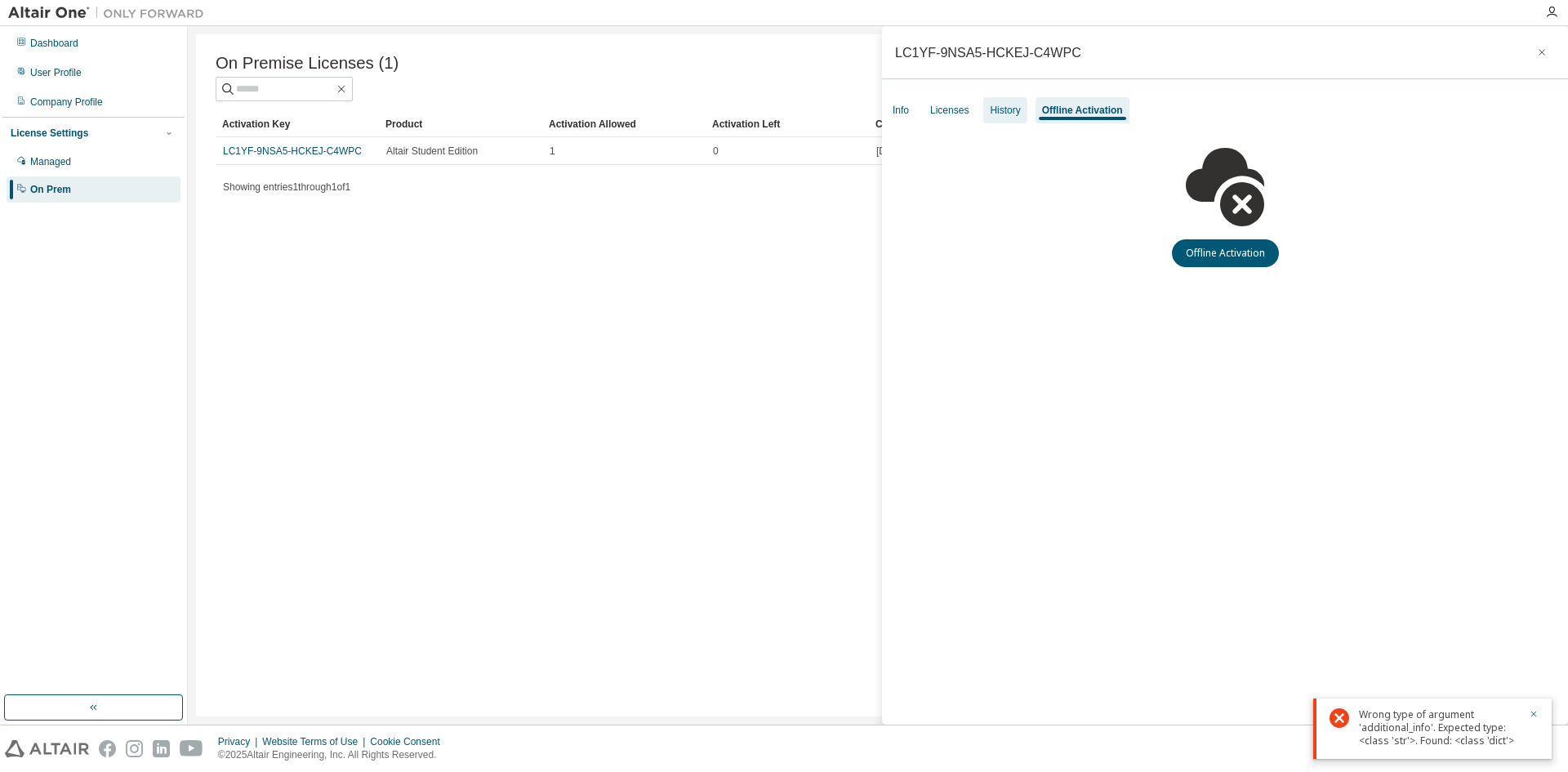
click at [1010, 113] on div "History" at bounding box center [1005, 110] width 31 height 13
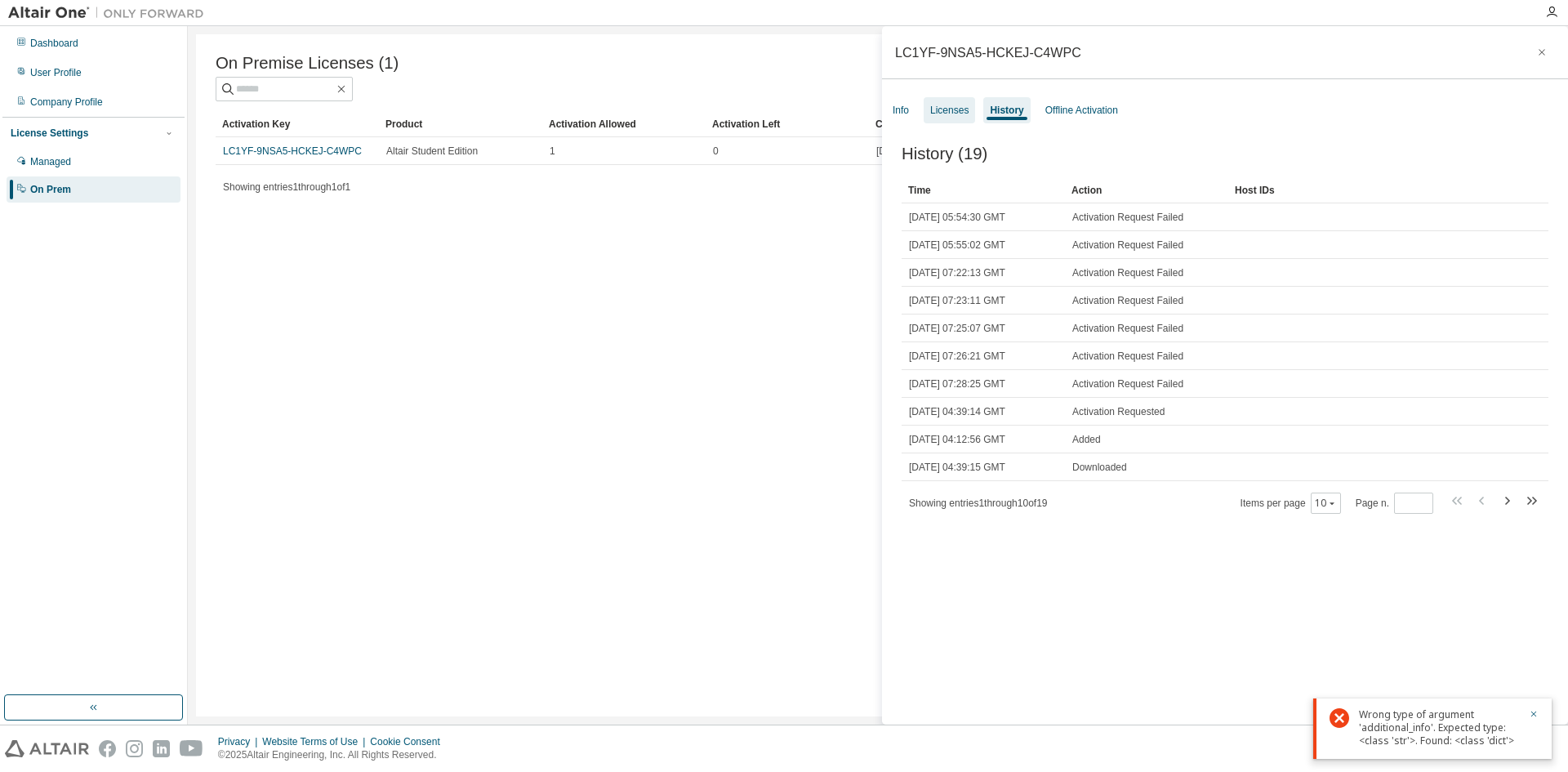
click at [959, 120] on div "Licenses" at bounding box center [949, 110] width 51 height 26
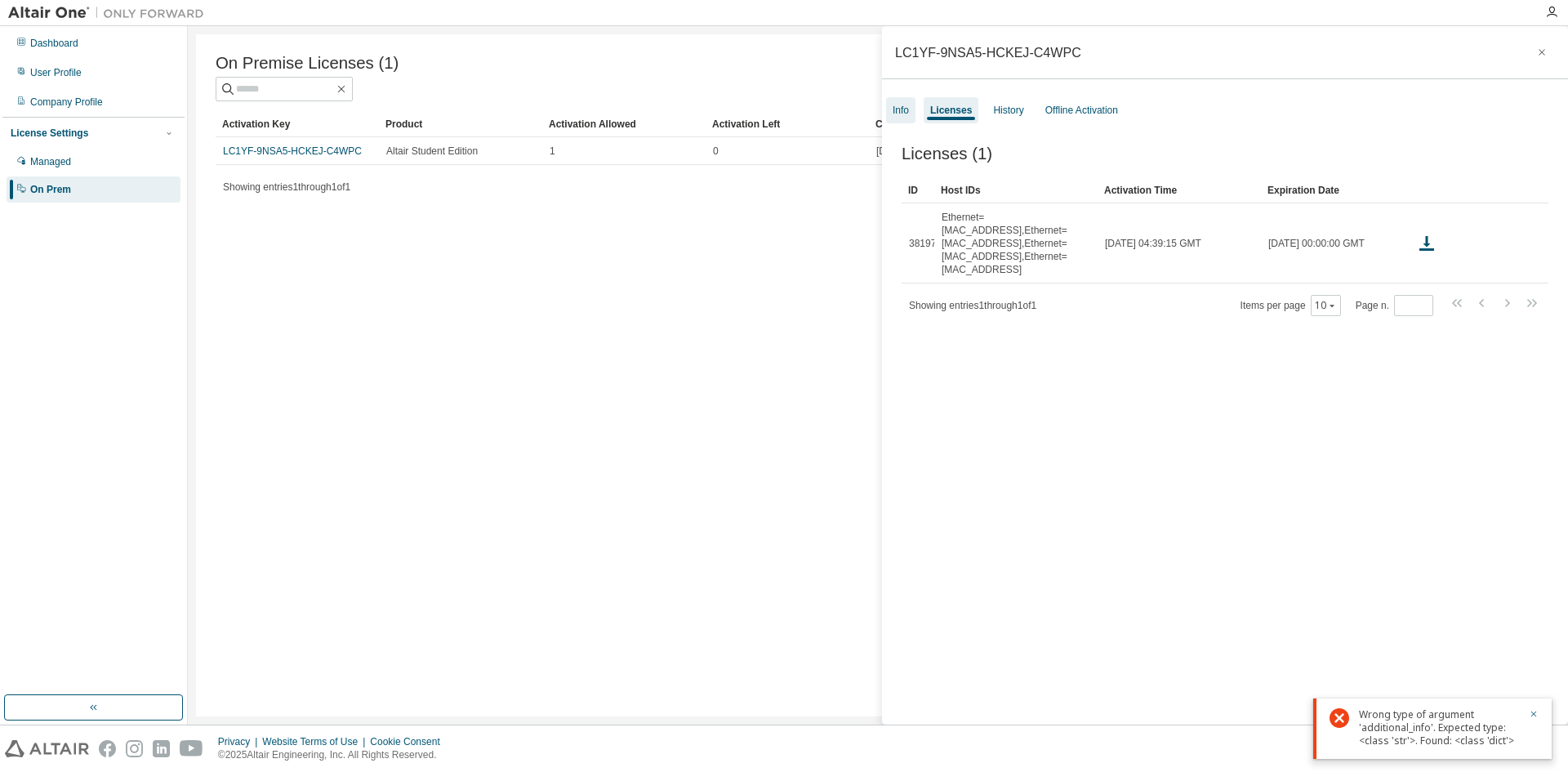
click at [906, 111] on div "Info" at bounding box center [901, 110] width 16 height 13
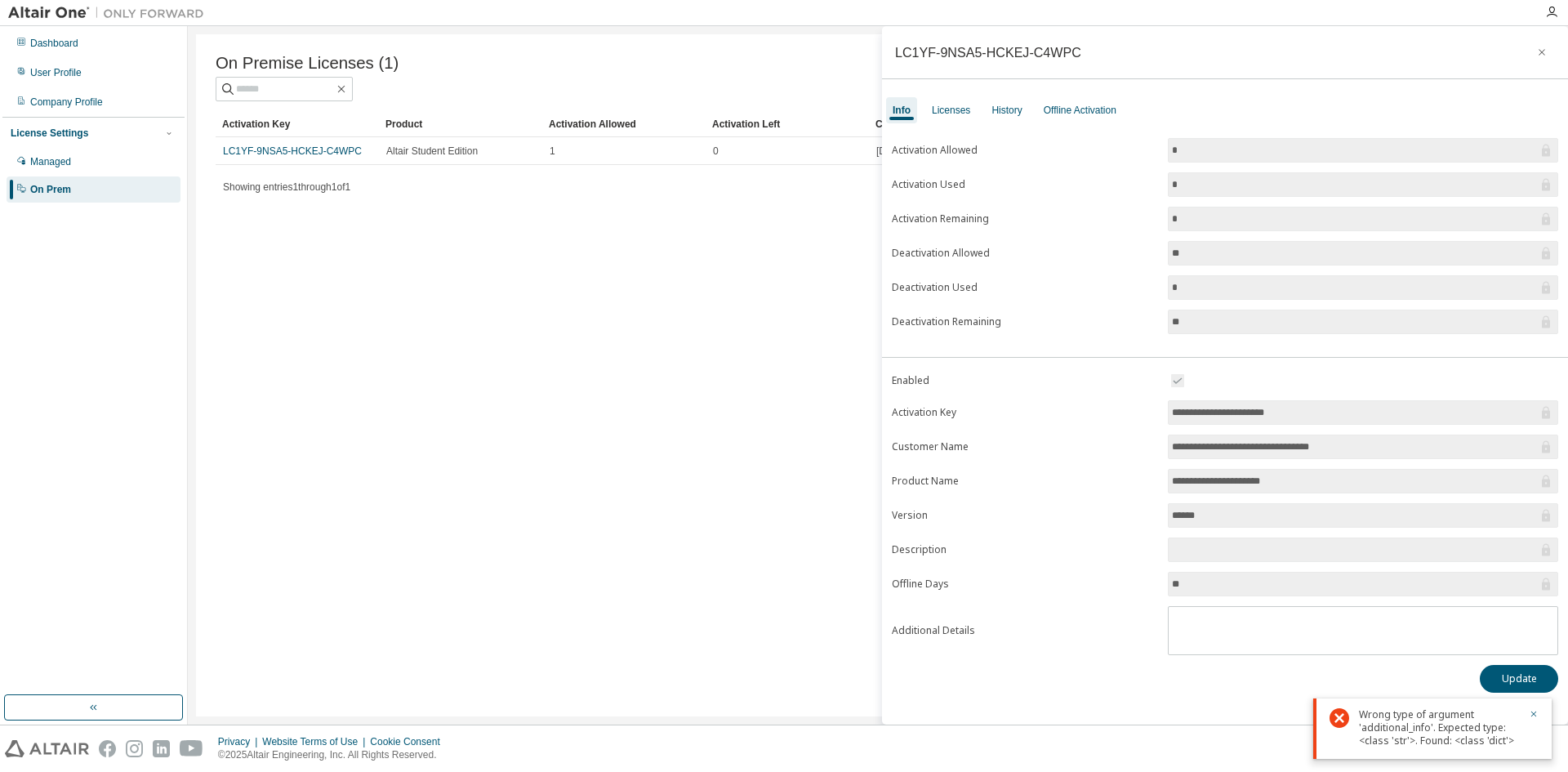
click at [1216, 512] on input "******" at bounding box center [1355, 515] width 366 height 16
click at [1196, 549] on input "text" at bounding box center [1355, 549] width 366 height 16
click at [1214, 586] on input "**" at bounding box center [1355, 583] width 366 height 16
drag, startPoint x: 260, startPoint y: 343, endPoint x: 267, endPoint y: 337, distance: 9.2
click at [260, 343] on div "On Premise Licenses (1) Clear Load Save Save As Field Operator Value Select fil…" at bounding box center [878, 375] width 1364 height 682
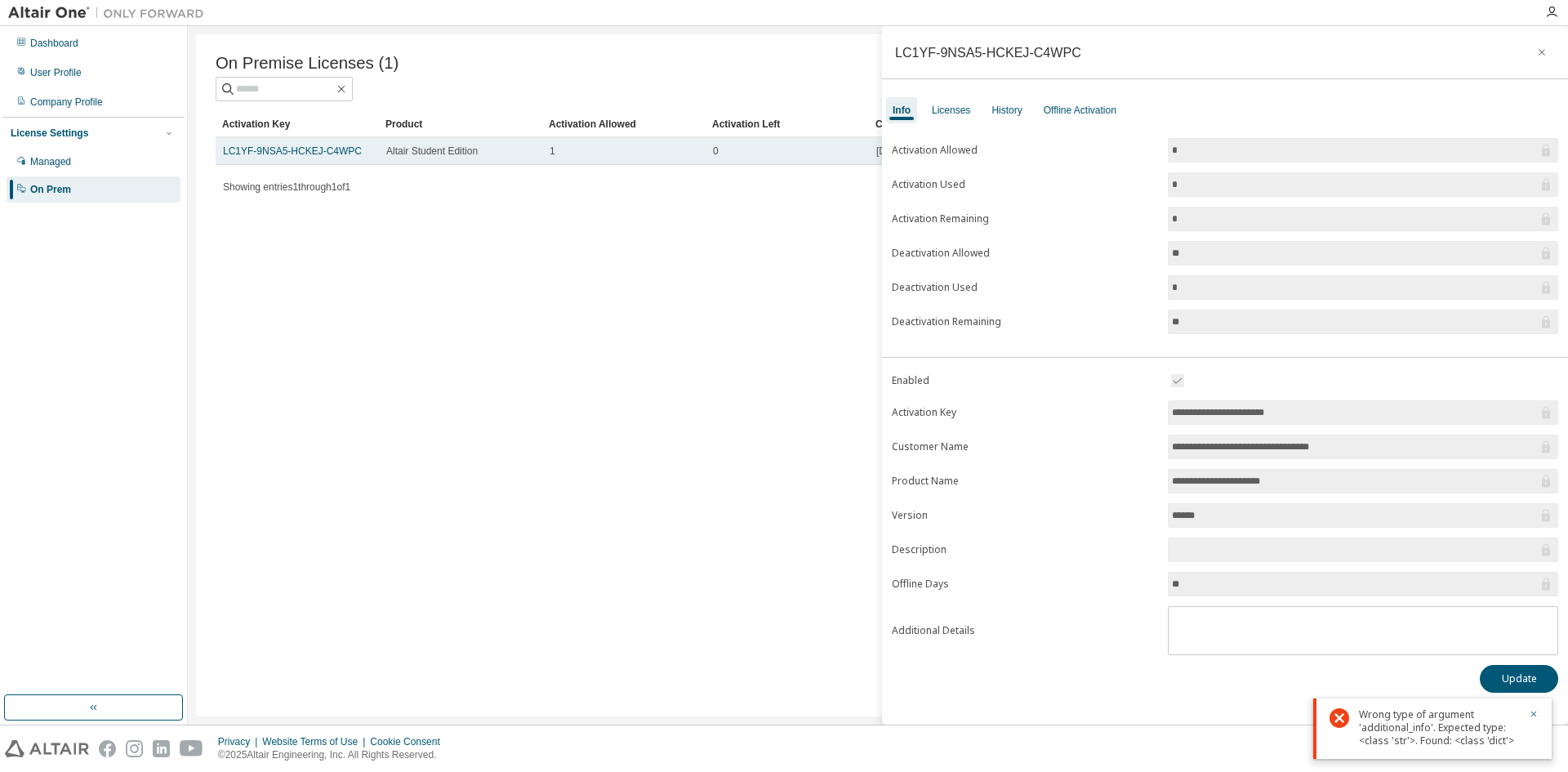
click at [283, 163] on td "LC1YF-9NSA5-HCKEJ-C4WPC" at bounding box center [297, 151] width 163 height 28
click at [302, 157] on link "LC1YF-9NSA5-HCKEJ-C4WPC" at bounding box center [292, 151] width 139 height 11
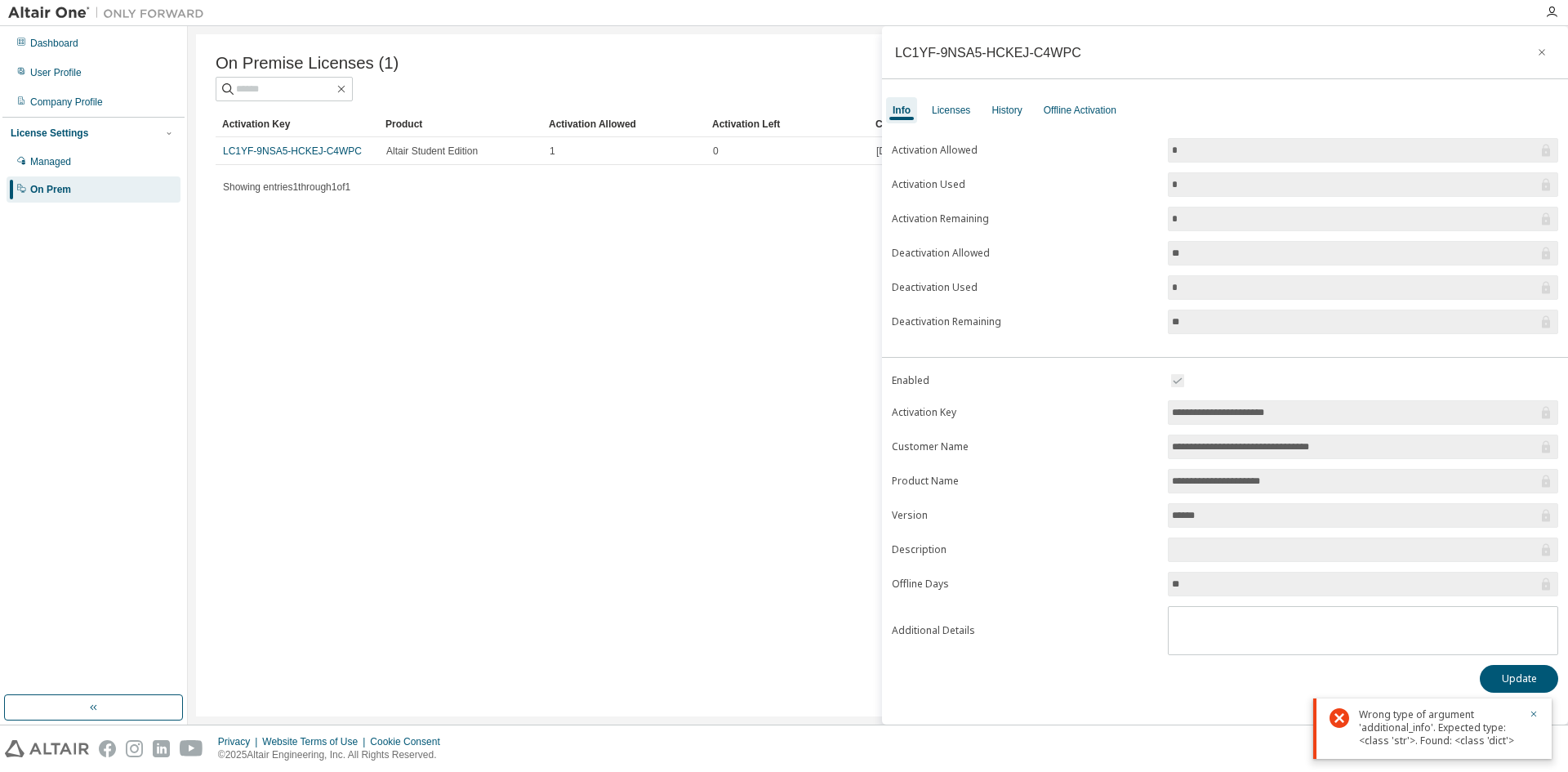
drag, startPoint x: 689, startPoint y: 207, endPoint x: 765, endPoint y: 186, distance: 78.8
click at [690, 207] on div "On Premise Licenses (1) Clear Load Save Save As Field Operator Value Select fil…" at bounding box center [878, 375] width 1364 height 682
click at [1541, 54] on icon "button" at bounding box center [1542, 53] width 7 height 7
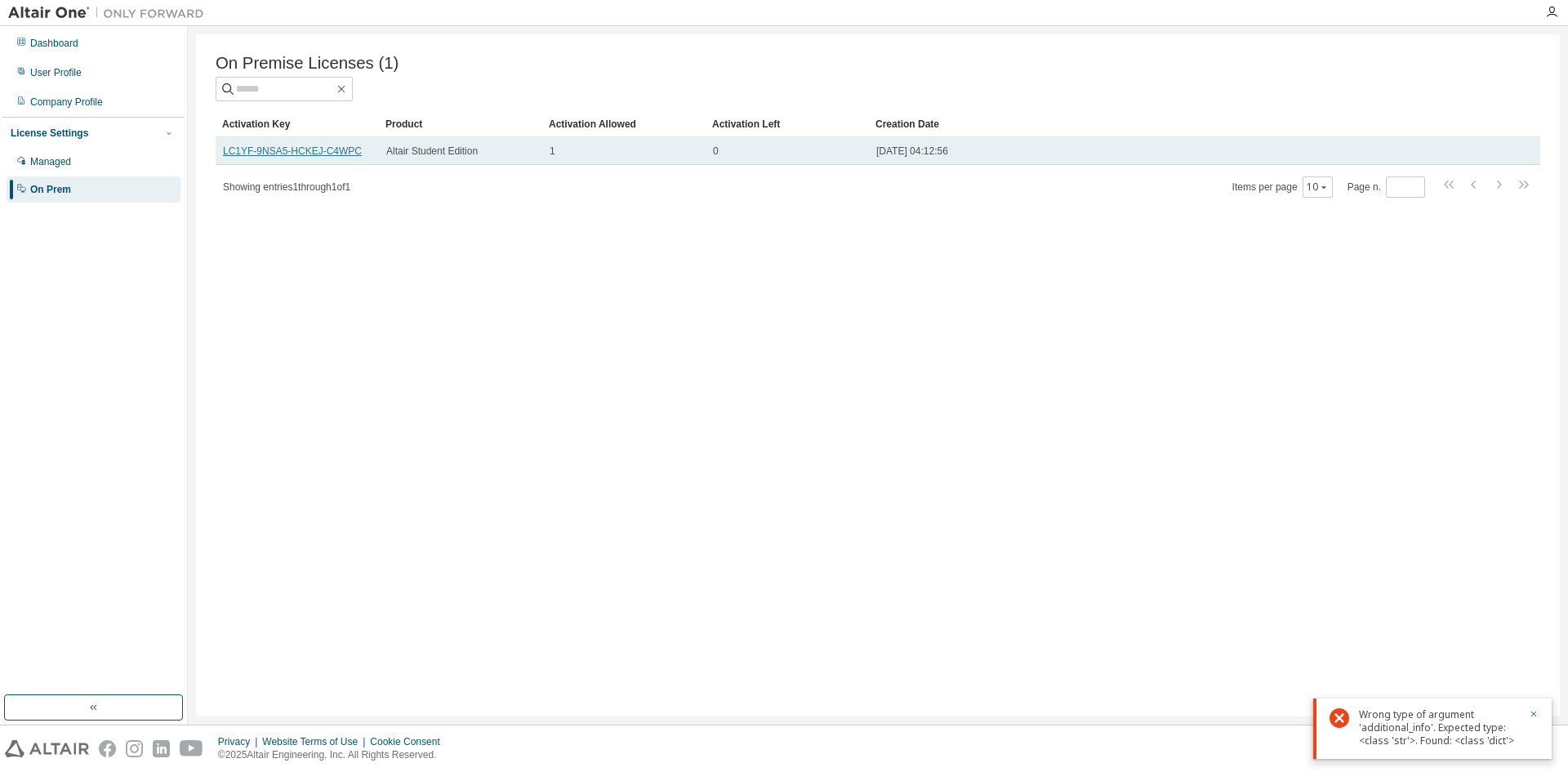
click at [274, 152] on link "LC1YF-9NSA5-HCKEJ-C4WPC" at bounding box center [292, 151] width 139 height 11
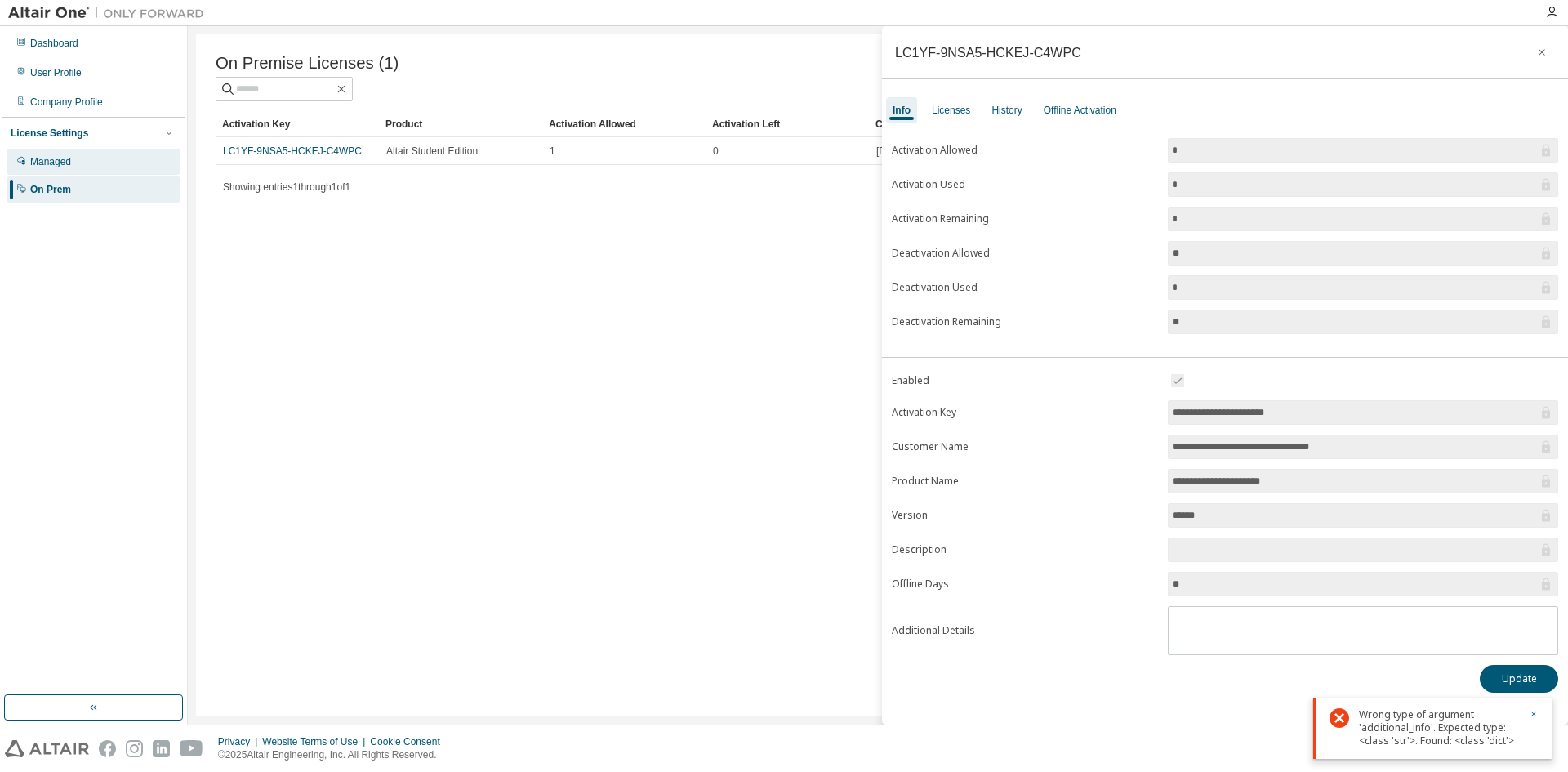
click at [114, 163] on div "Managed" at bounding box center [94, 162] width 174 height 26
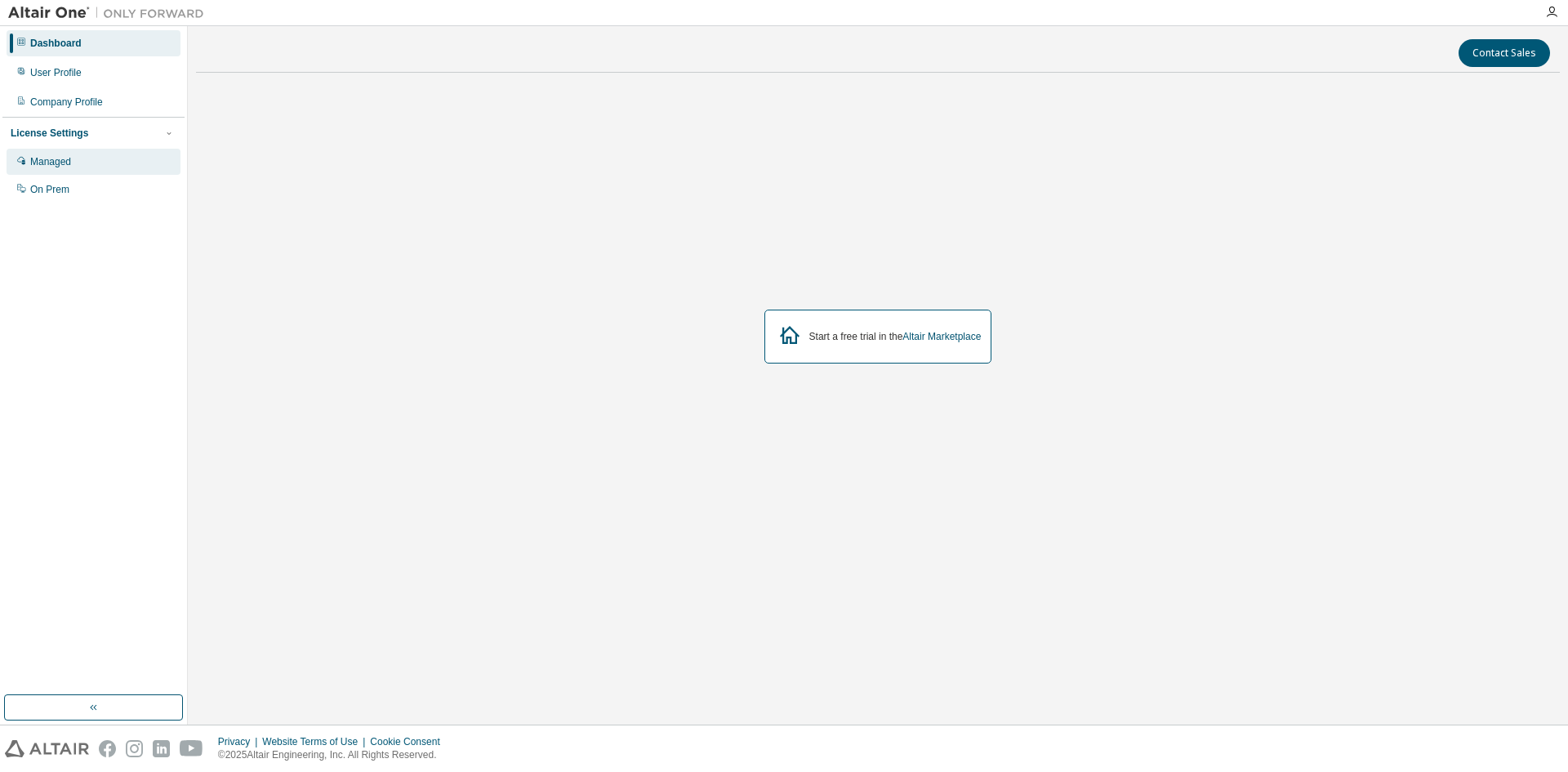
click at [70, 162] on div "Managed" at bounding box center [51, 161] width 41 height 13
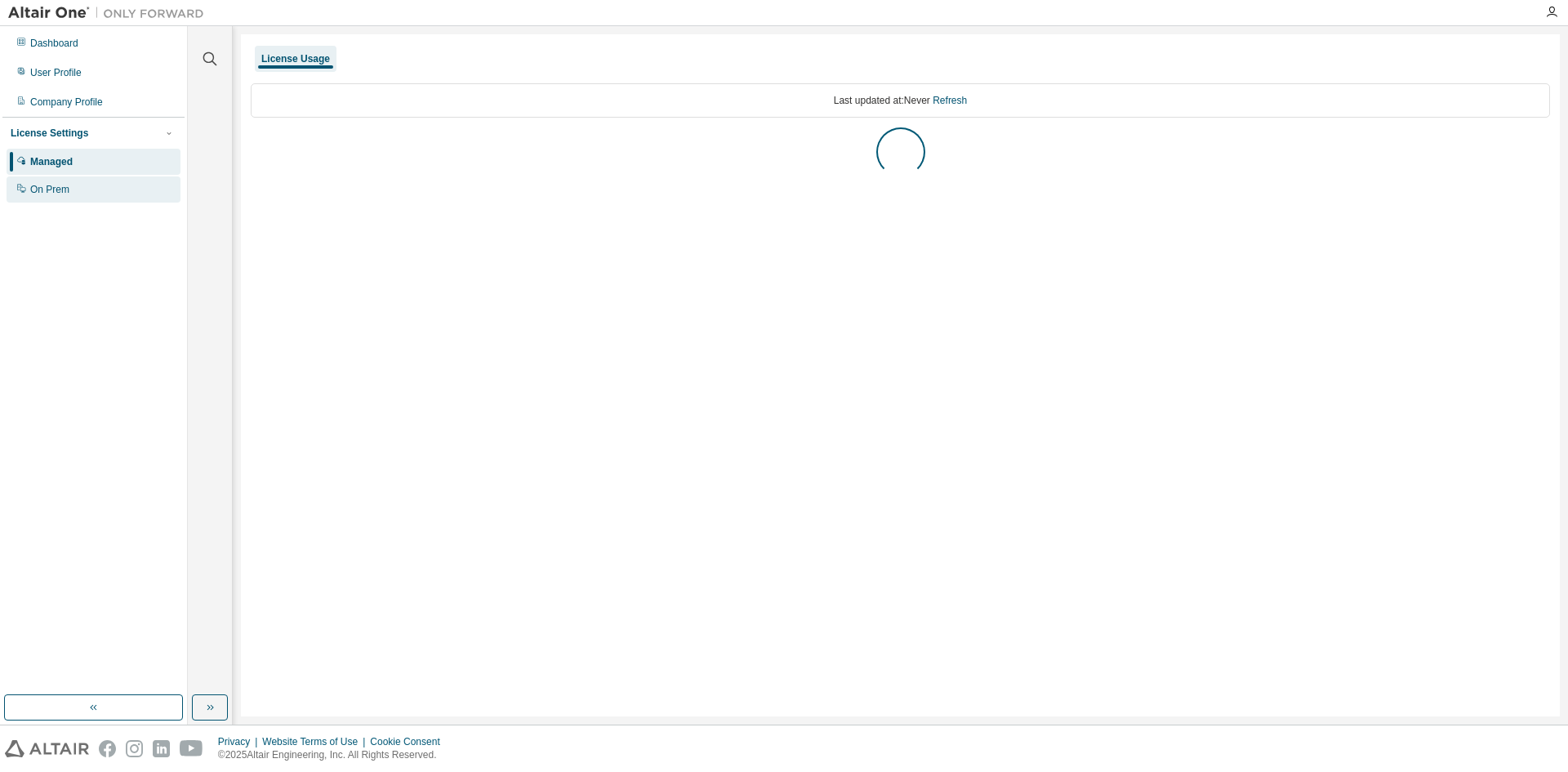
click at [51, 192] on div "On Prem" at bounding box center [50, 189] width 39 height 13
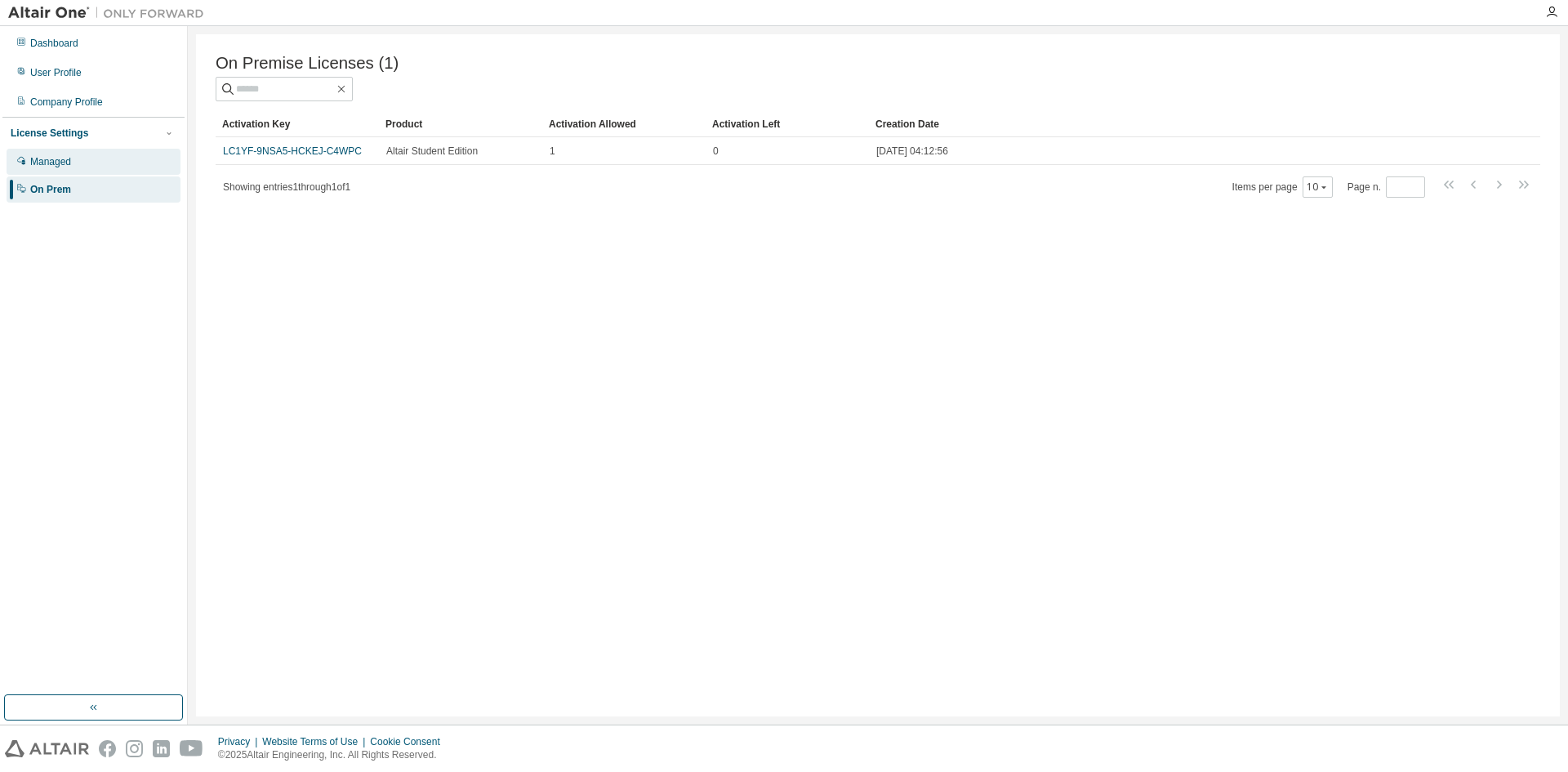
click at [87, 172] on div "Managed" at bounding box center [94, 162] width 174 height 26
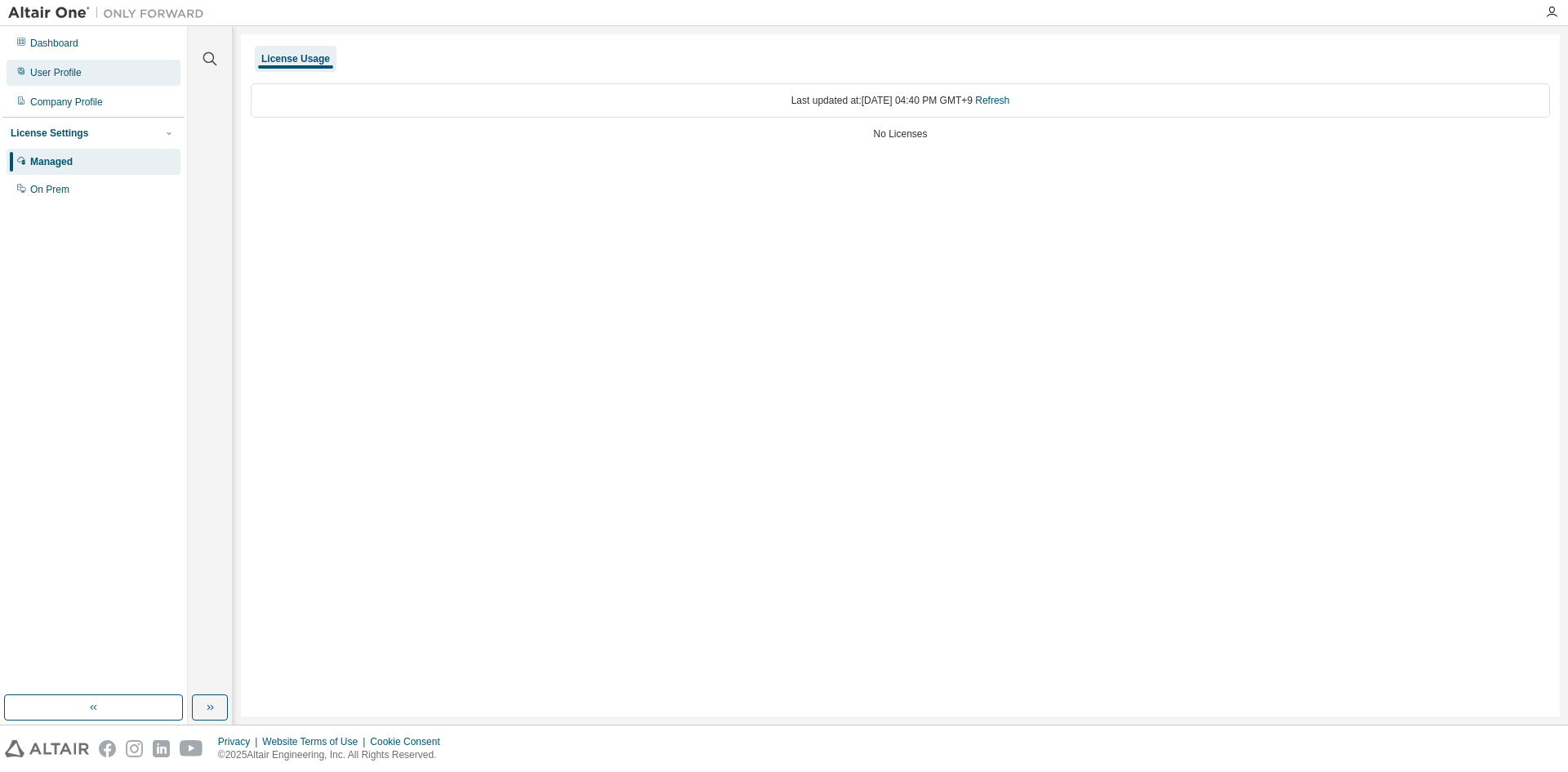
click at [62, 76] on div "User Profile" at bounding box center [56, 72] width 51 height 13
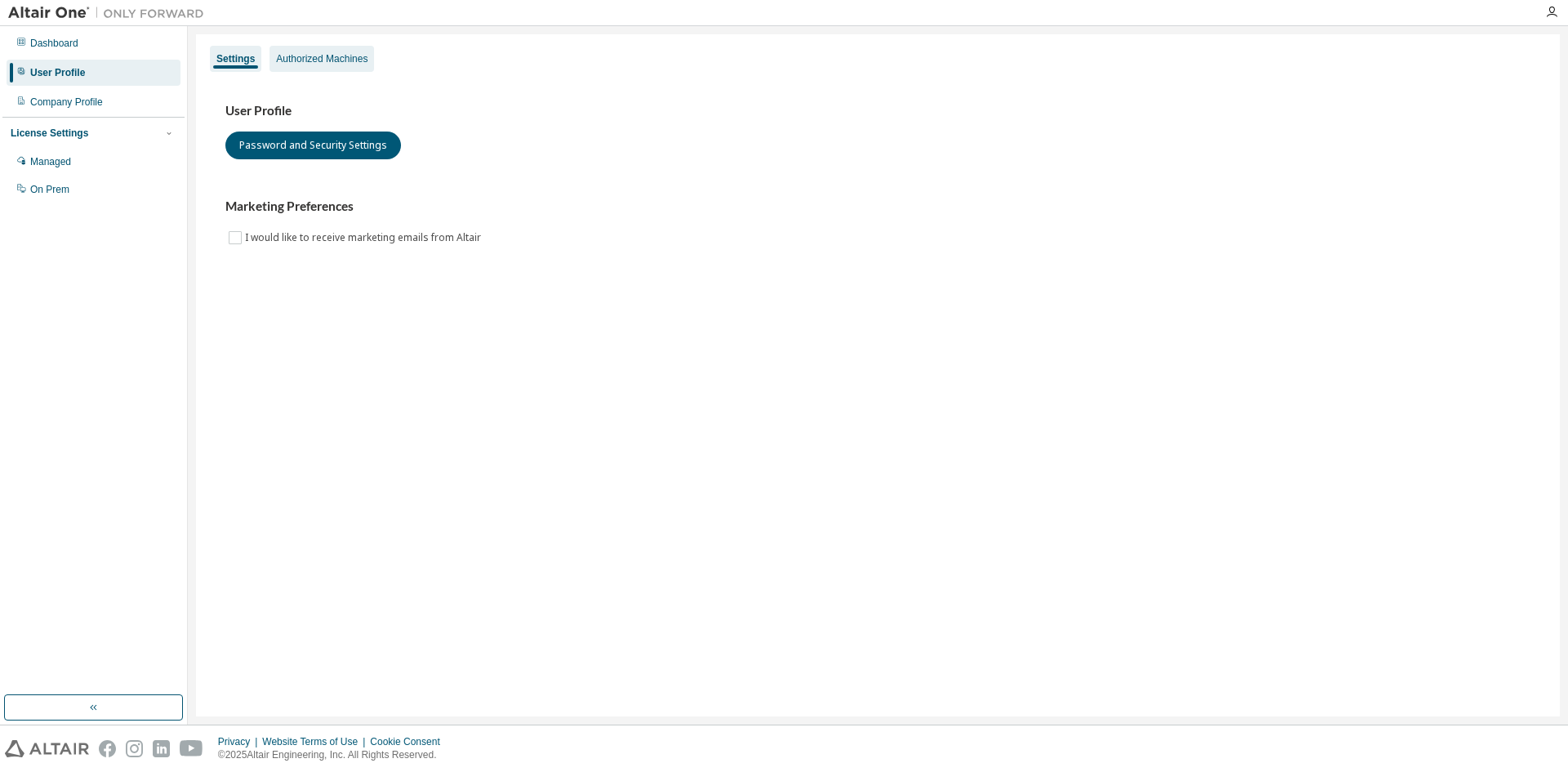
click at [347, 60] on div "Authorized Machines" at bounding box center [321, 58] width 91 height 13
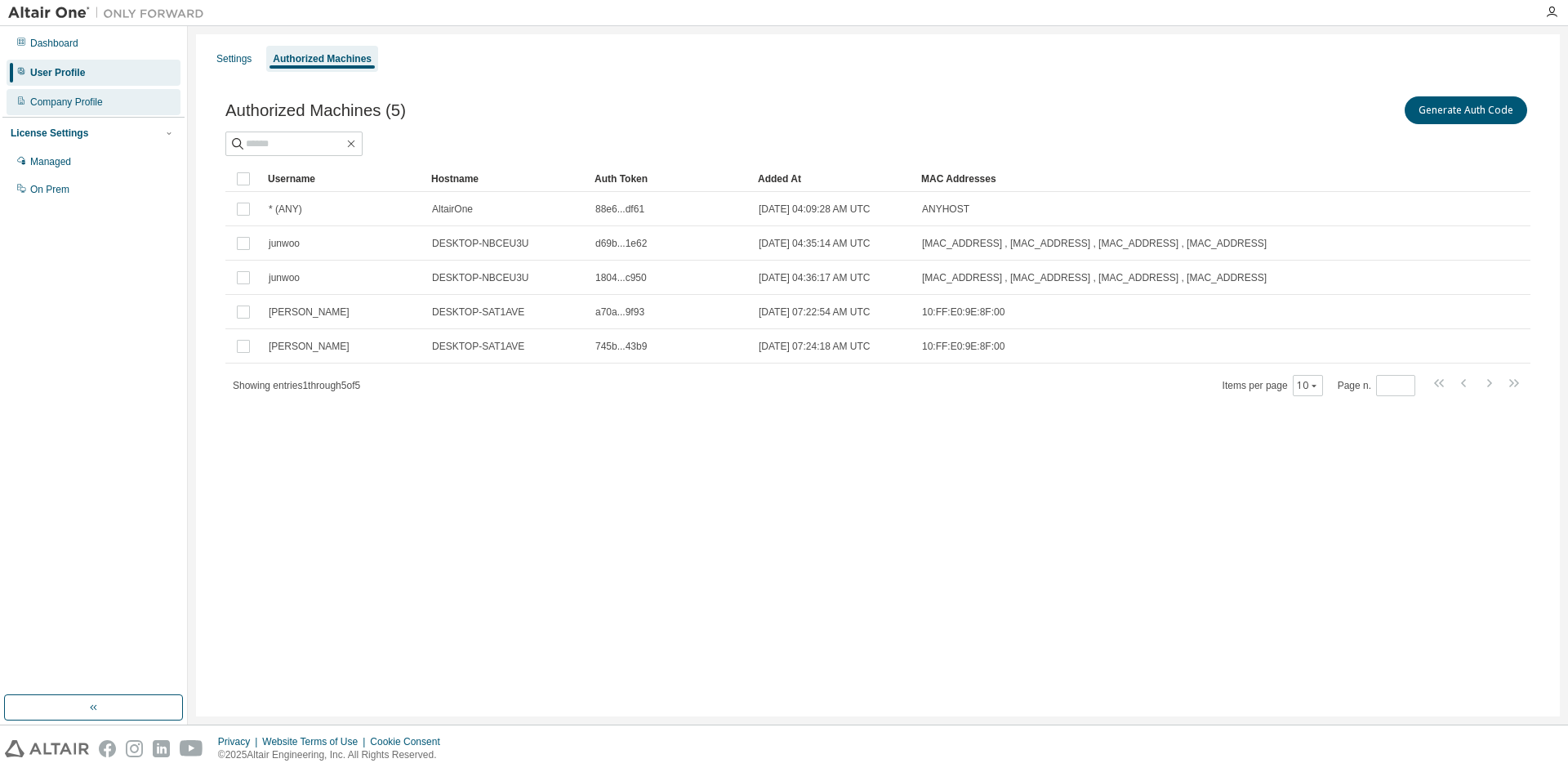
click at [116, 102] on div "Company Profile" at bounding box center [94, 102] width 174 height 26
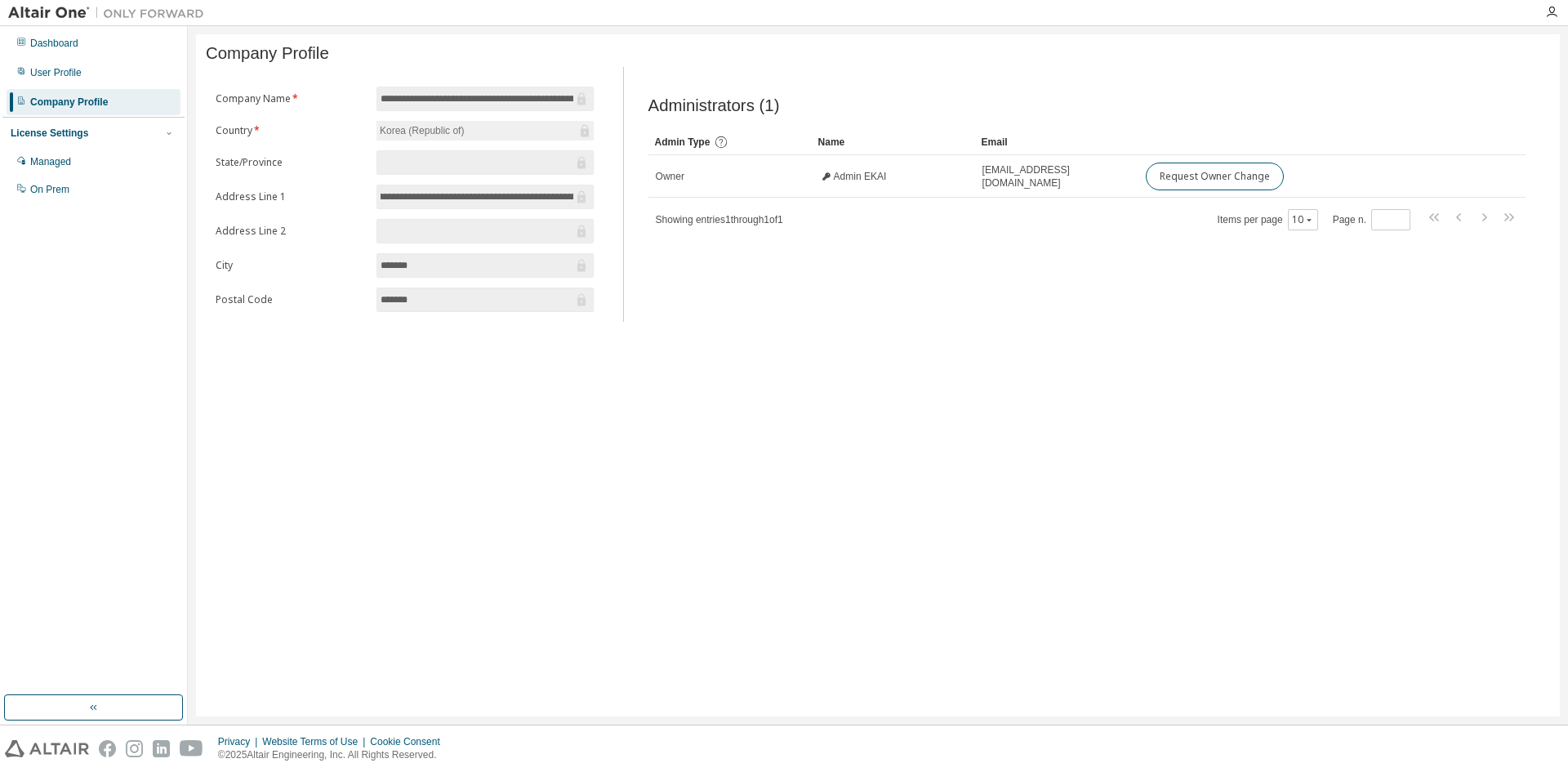
scroll to position [0, 102]
drag, startPoint x: 473, startPoint y: 201, endPoint x: 587, endPoint y: 210, distance: 114.4
click at [587, 209] on span "**********" at bounding box center [484, 197] width 217 height 25
click at [578, 209] on span "**********" at bounding box center [484, 197] width 217 height 25
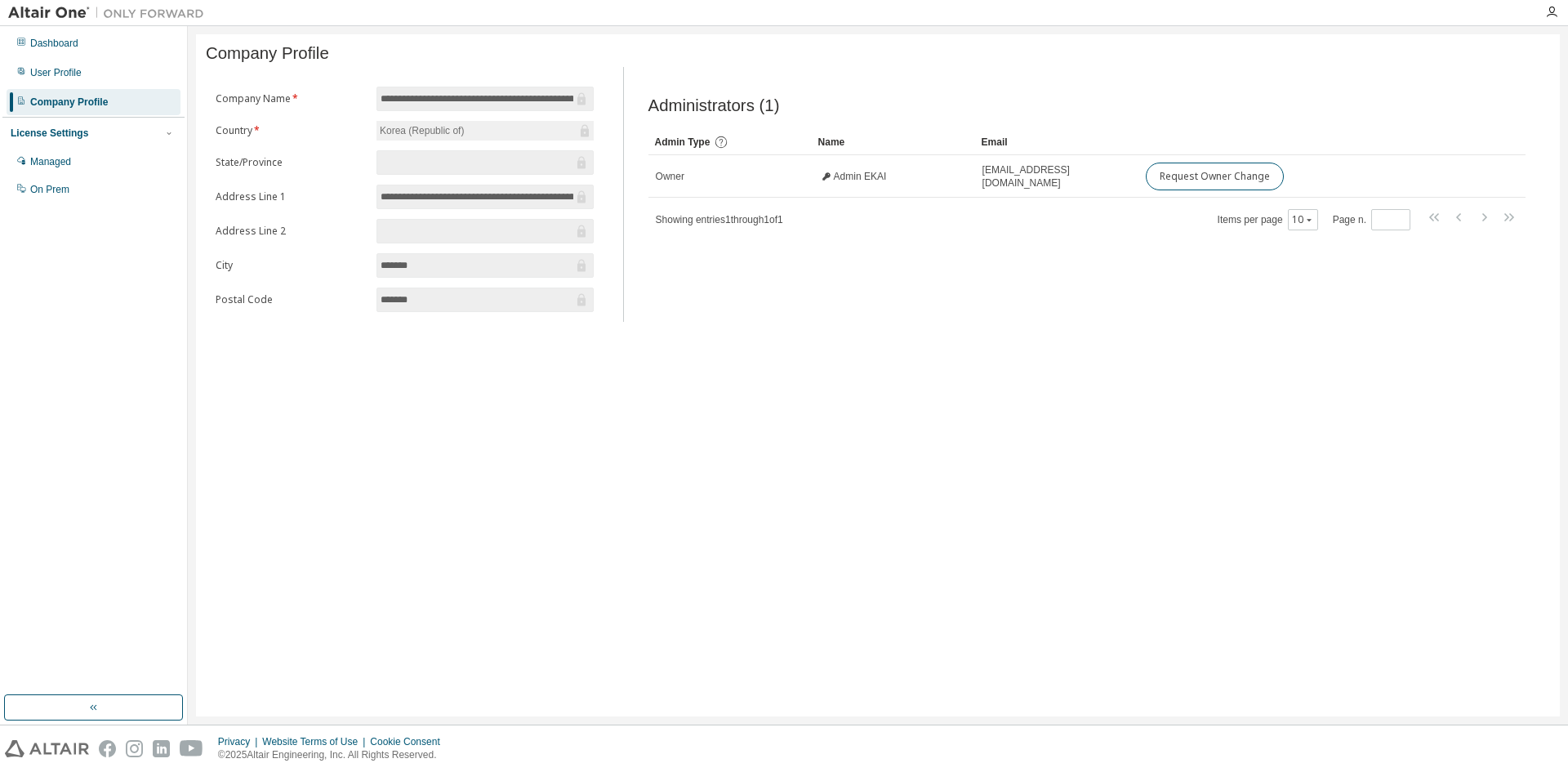
click at [575, 209] on span "**********" at bounding box center [484, 197] width 217 height 25
click at [464, 226] on span at bounding box center [484, 231] width 217 height 25
click at [57, 75] on div "User Profile" at bounding box center [56, 72] width 51 height 13
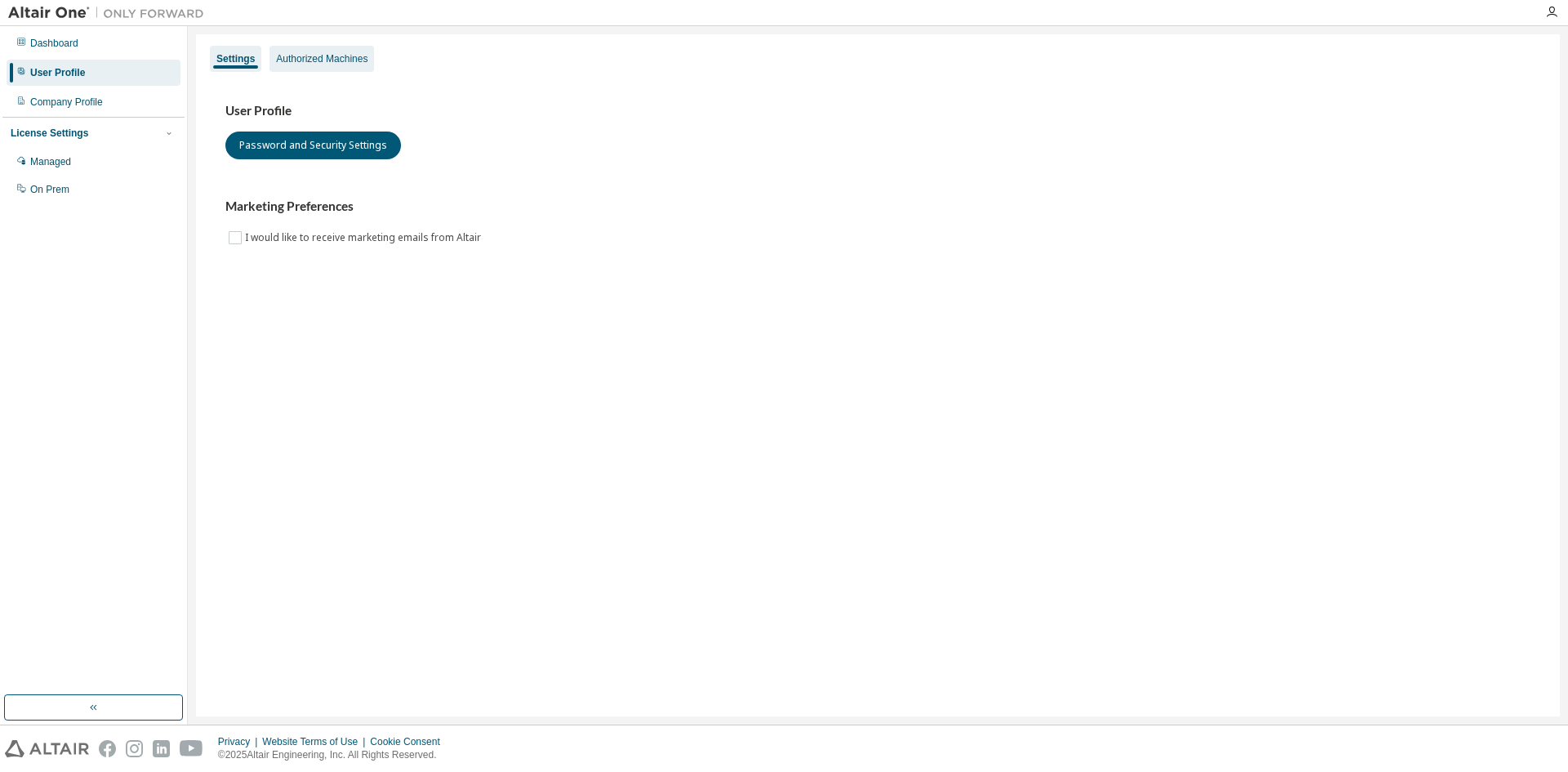
click at [349, 62] on div "Authorized Machines" at bounding box center [321, 58] width 91 height 13
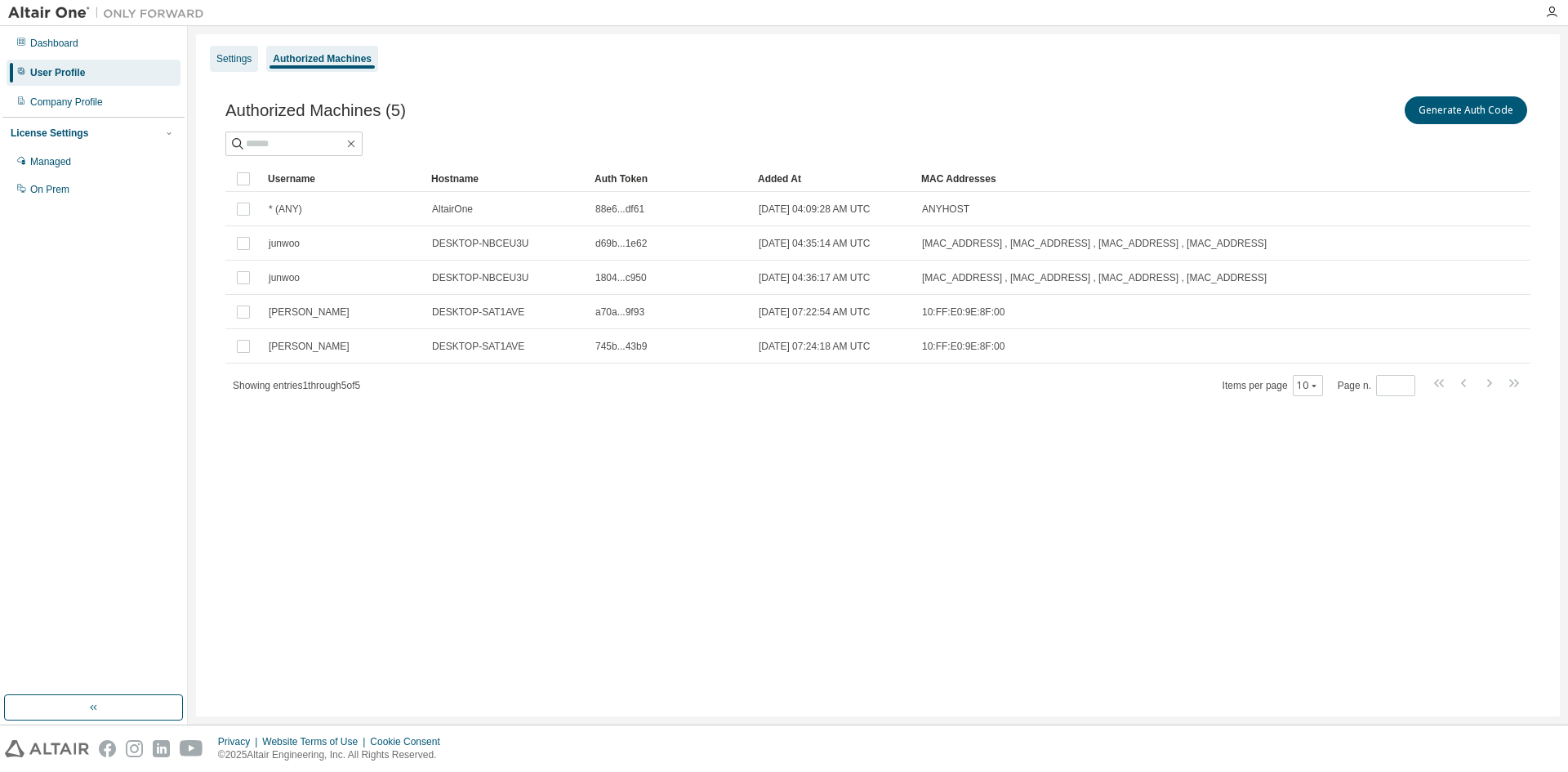
click at [219, 57] on div "Settings" at bounding box center [233, 58] width 35 height 13
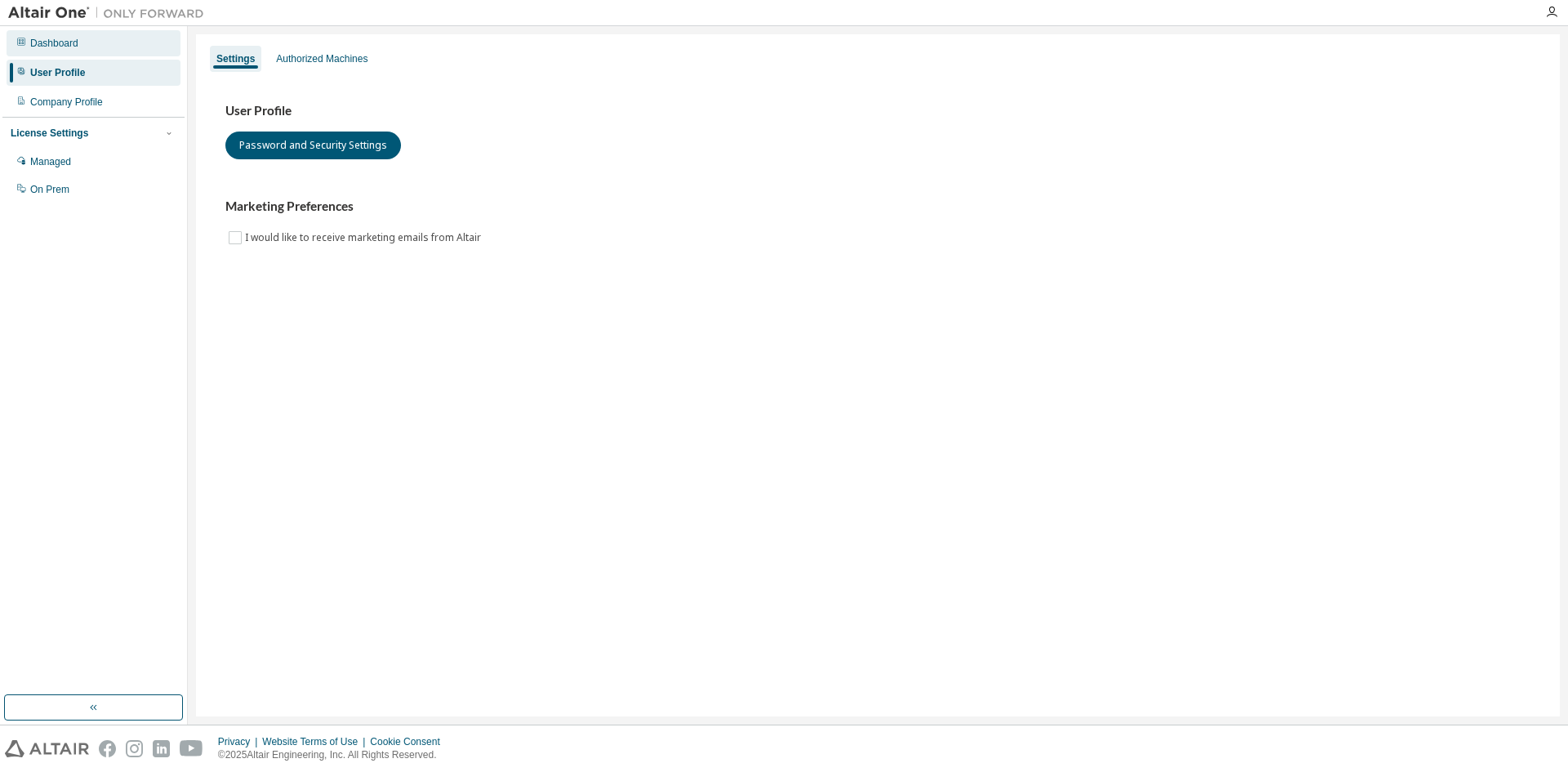
click at [89, 53] on div "Dashboard" at bounding box center [94, 43] width 174 height 26
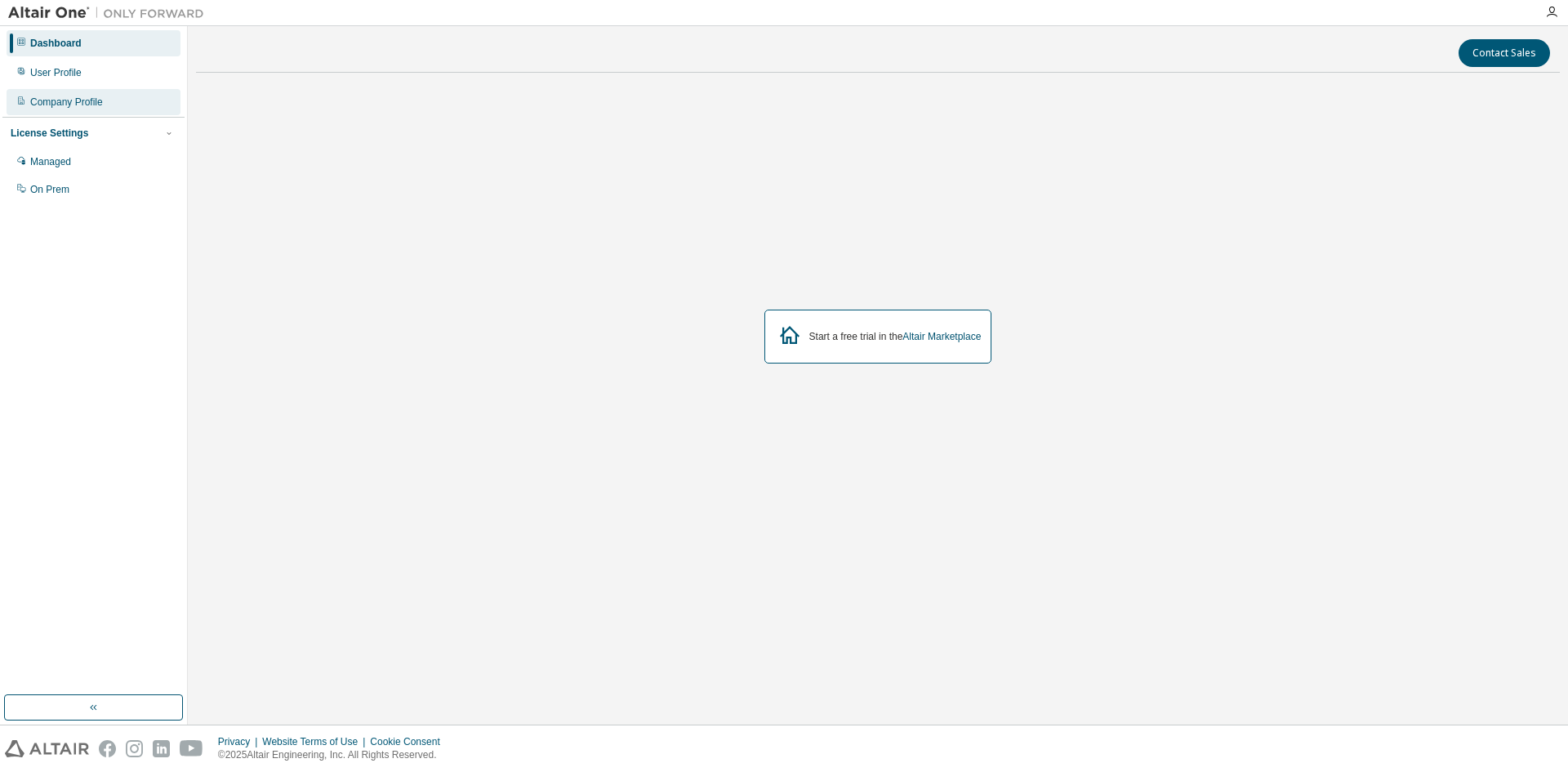
click at [104, 100] on div "Company Profile" at bounding box center [94, 102] width 174 height 26
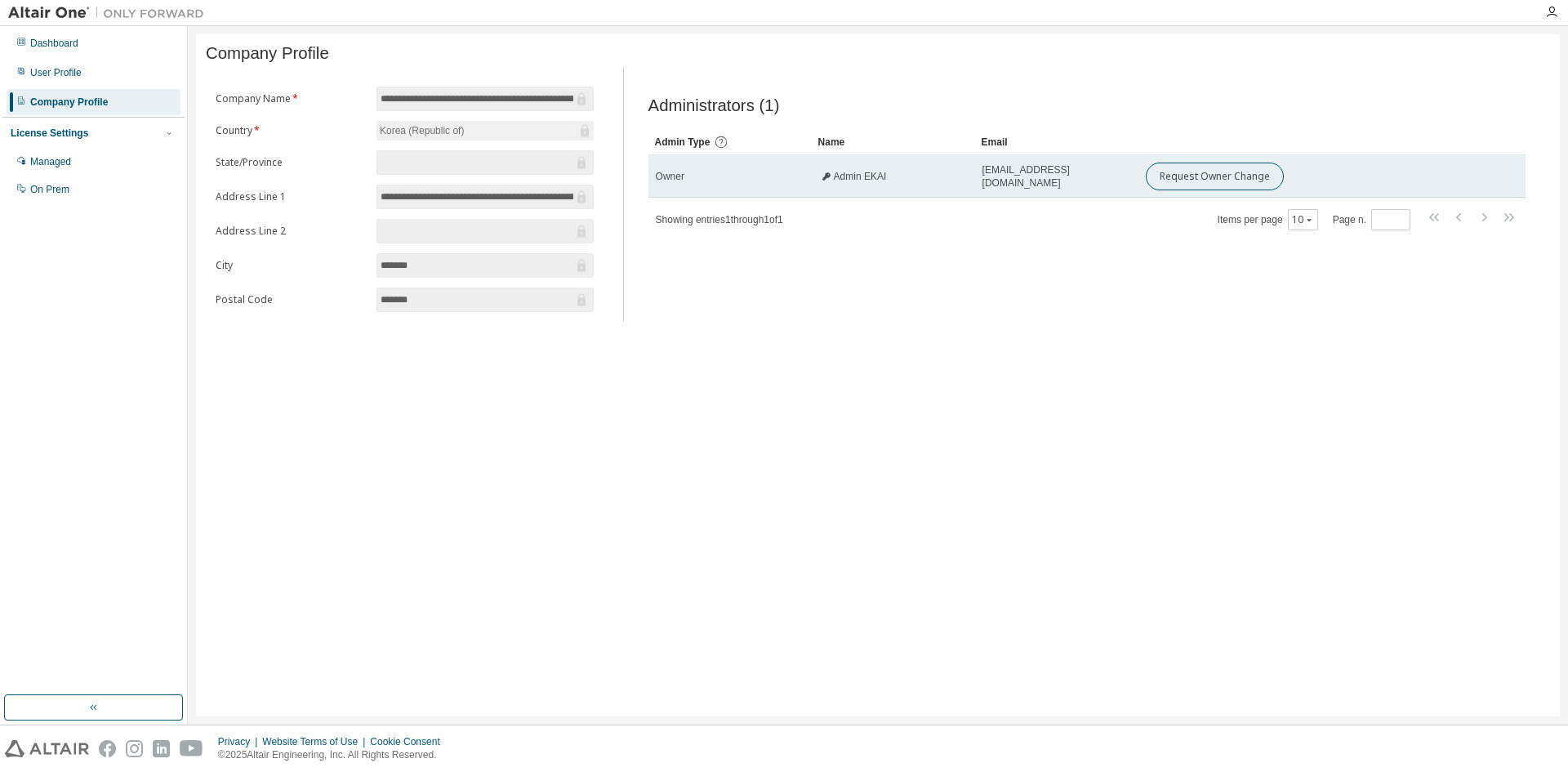
click at [676, 183] on span "Owner" at bounding box center [671, 176] width 29 height 13
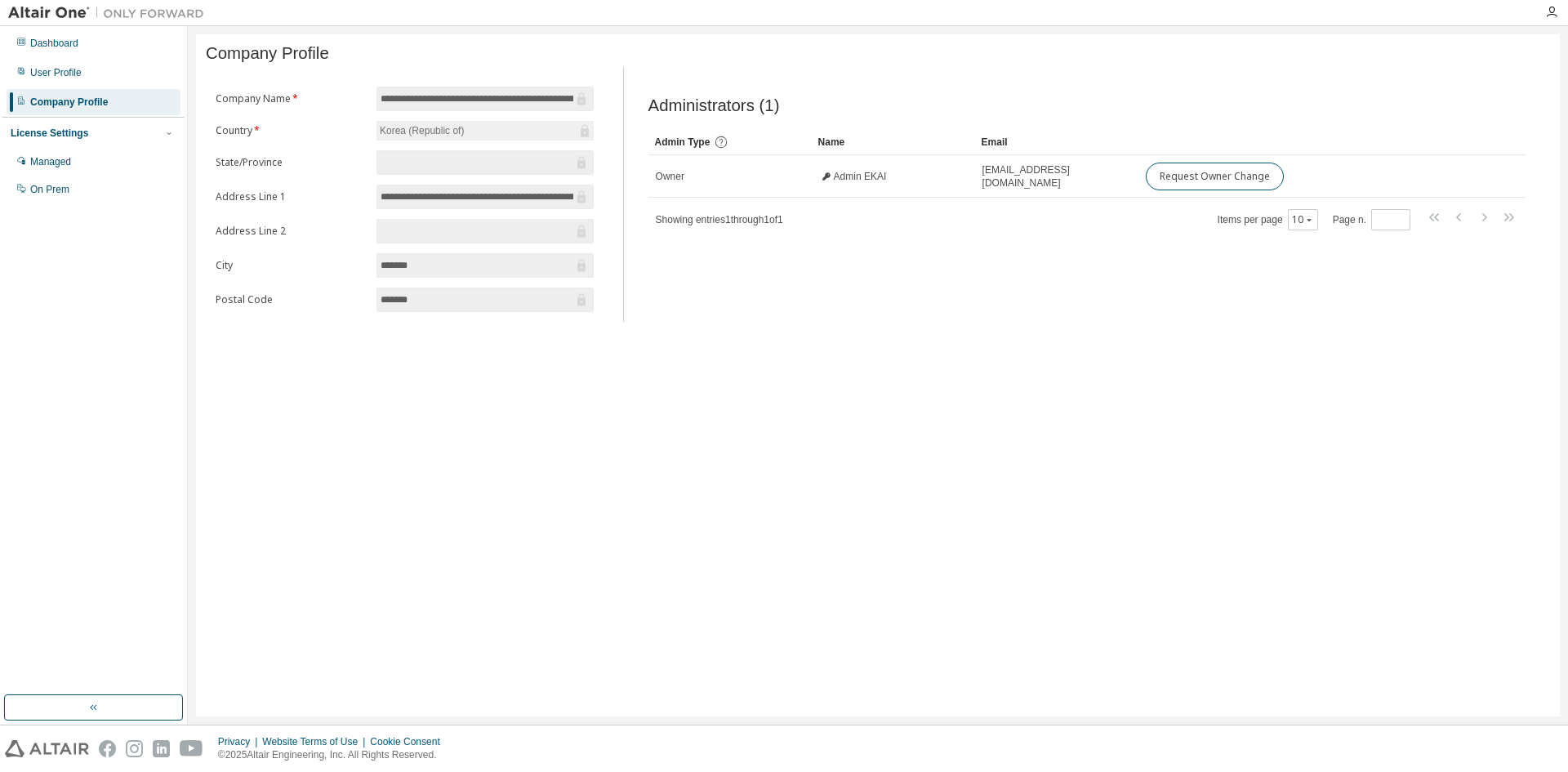
click at [724, 147] on icon at bounding box center [721, 141] width 14 height 14
click at [139, 156] on div "Managed" at bounding box center [94, 162] width 174 height 26
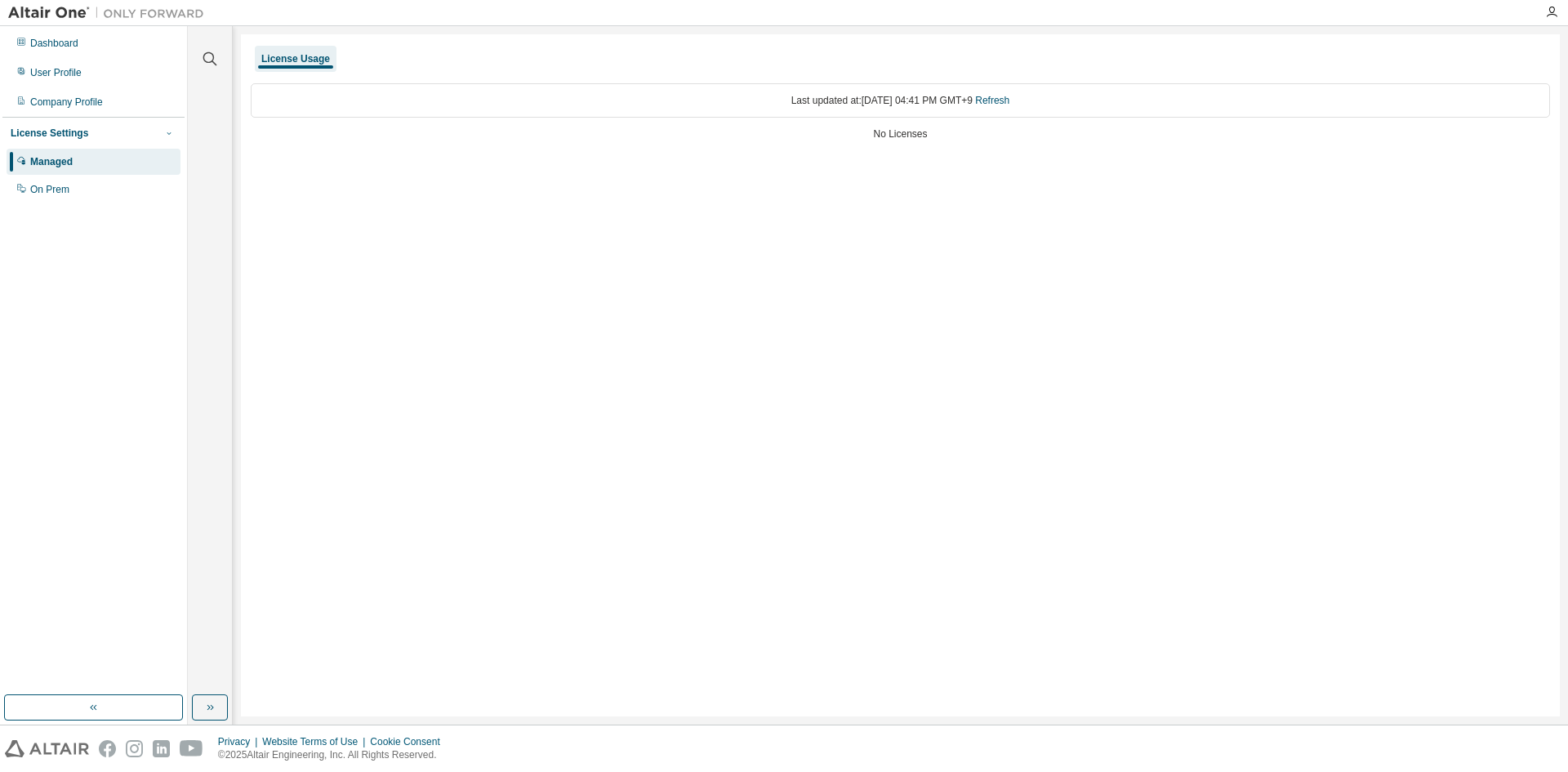
click at [165, 138] on icon "button" at bounding box center [169, 134] width 10 height 10
click at [154, 193] on div "On Prem" at bounding box center [94, 189] width 174 height 26
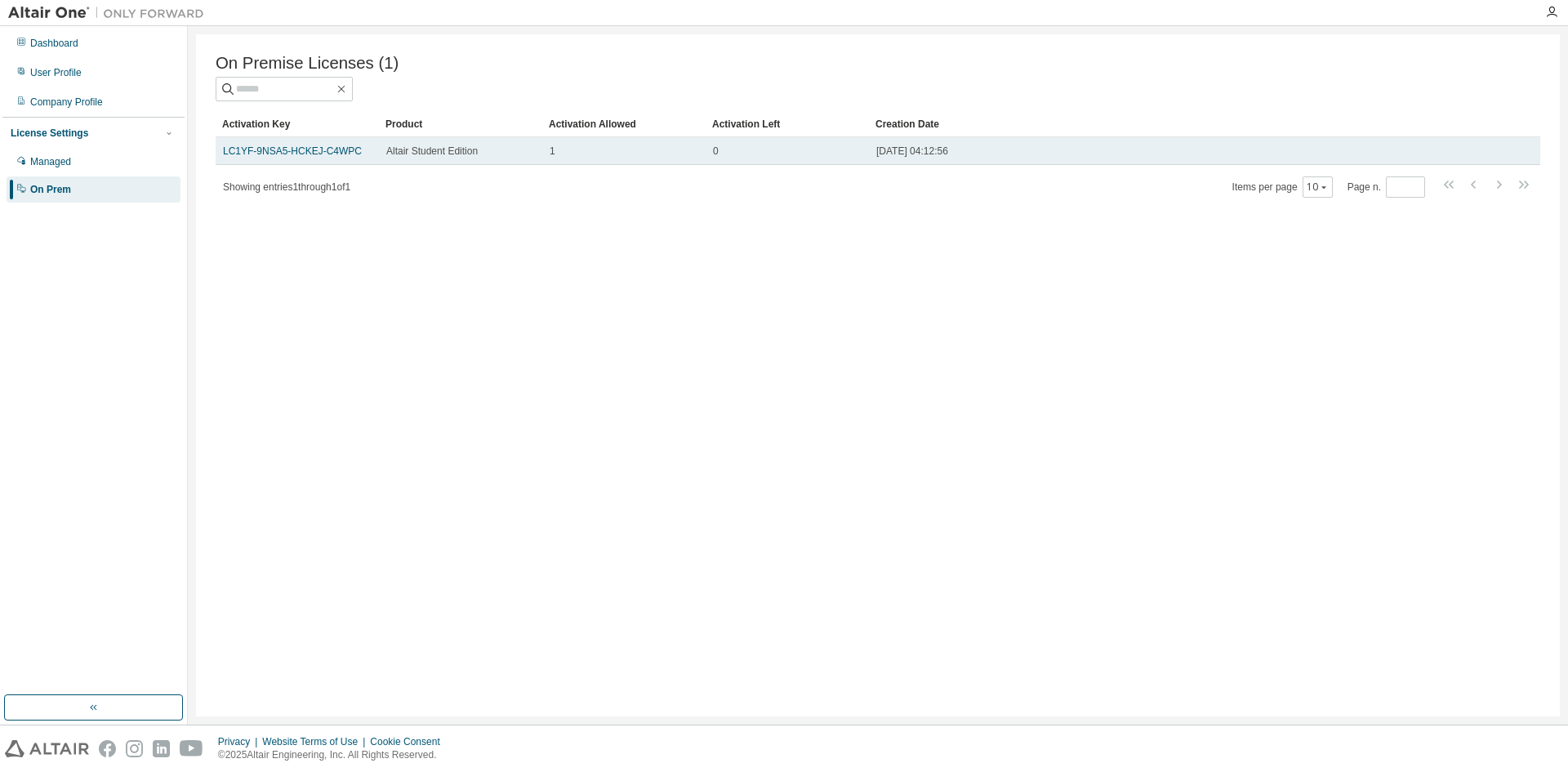
click at [335, 162] on td "LC1YF-9NSA5-HCKEJ-C4WPC" at bounding box center [297, 151] width 163 height 28
click at [325, 152] on link "LC1YF-9NSA5-HCKEJ-C4WPC" at bounding box center [292, 151] width 139 height 11
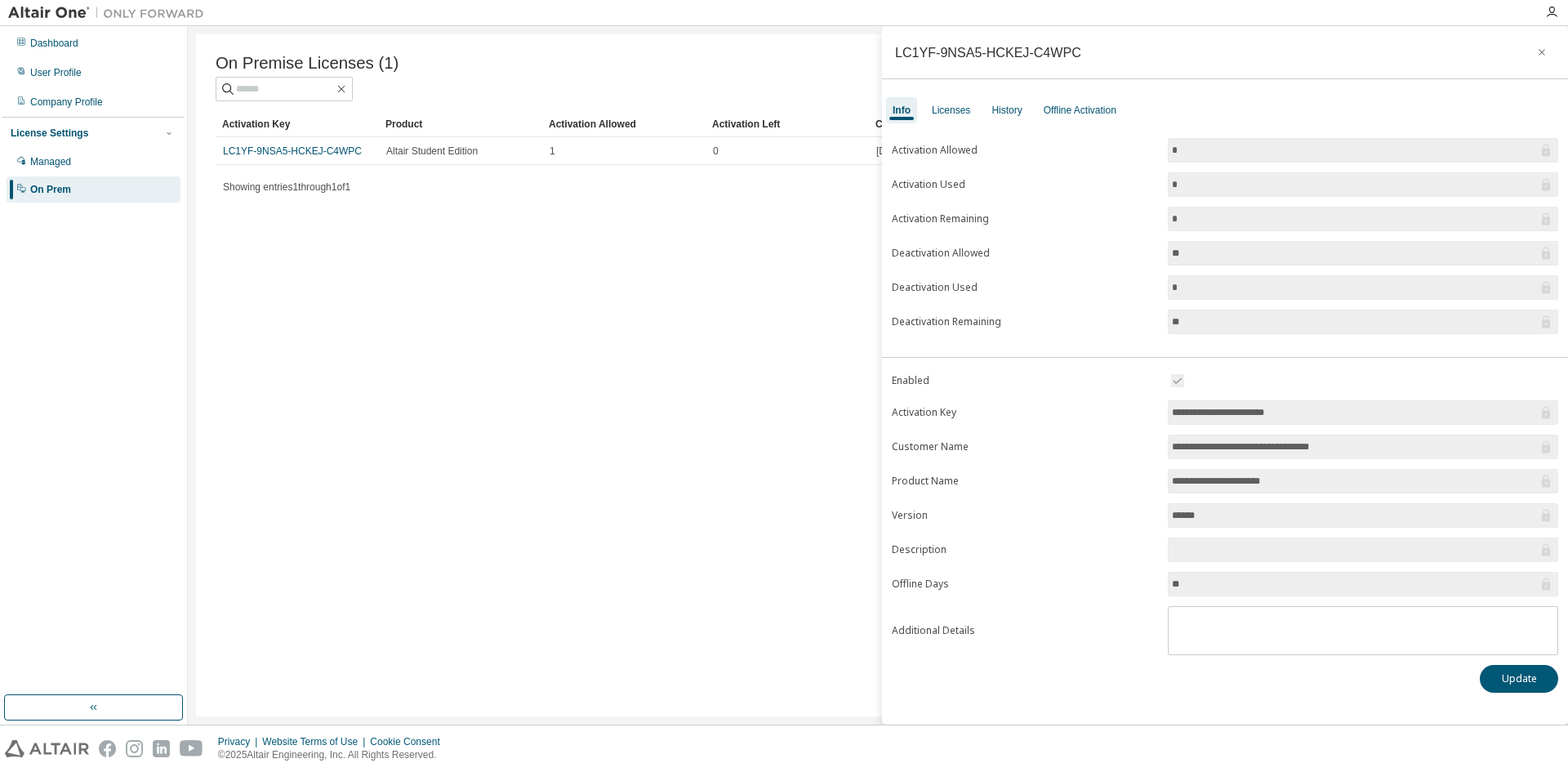
click at [1544, 155] on icon at bounding box center [1547, 151] width 9 height 12
click at [1098, 365] on div "**********" at bounding box center [1225, 415] width 686 height 580
click at [959, 113] on div "Licenses" at bounding box center [951, 110] width 38 height 13
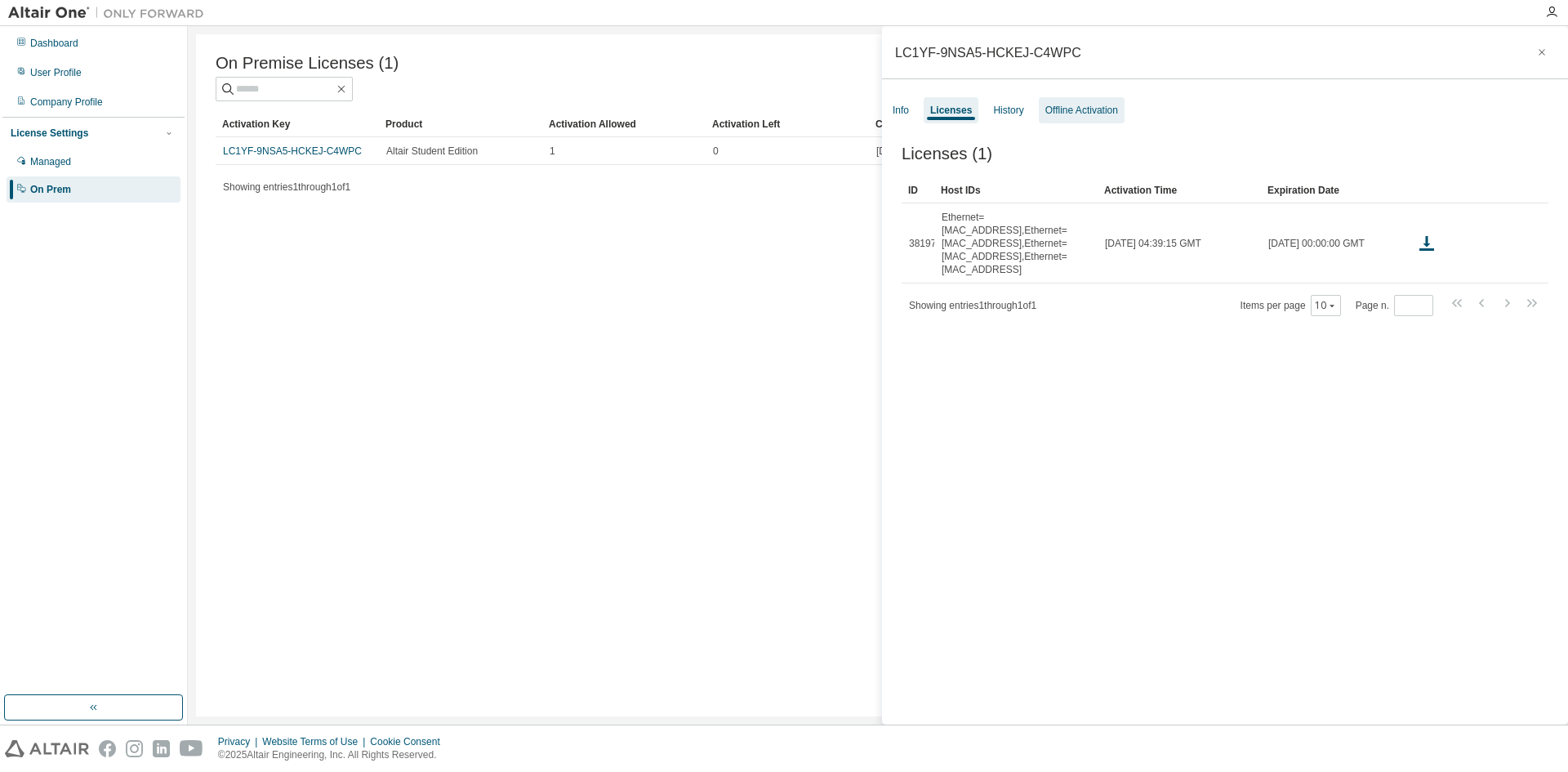
click at [1086, 116] on div "Offline Activation" at bounding box center [1081, 110] width 72 height 13
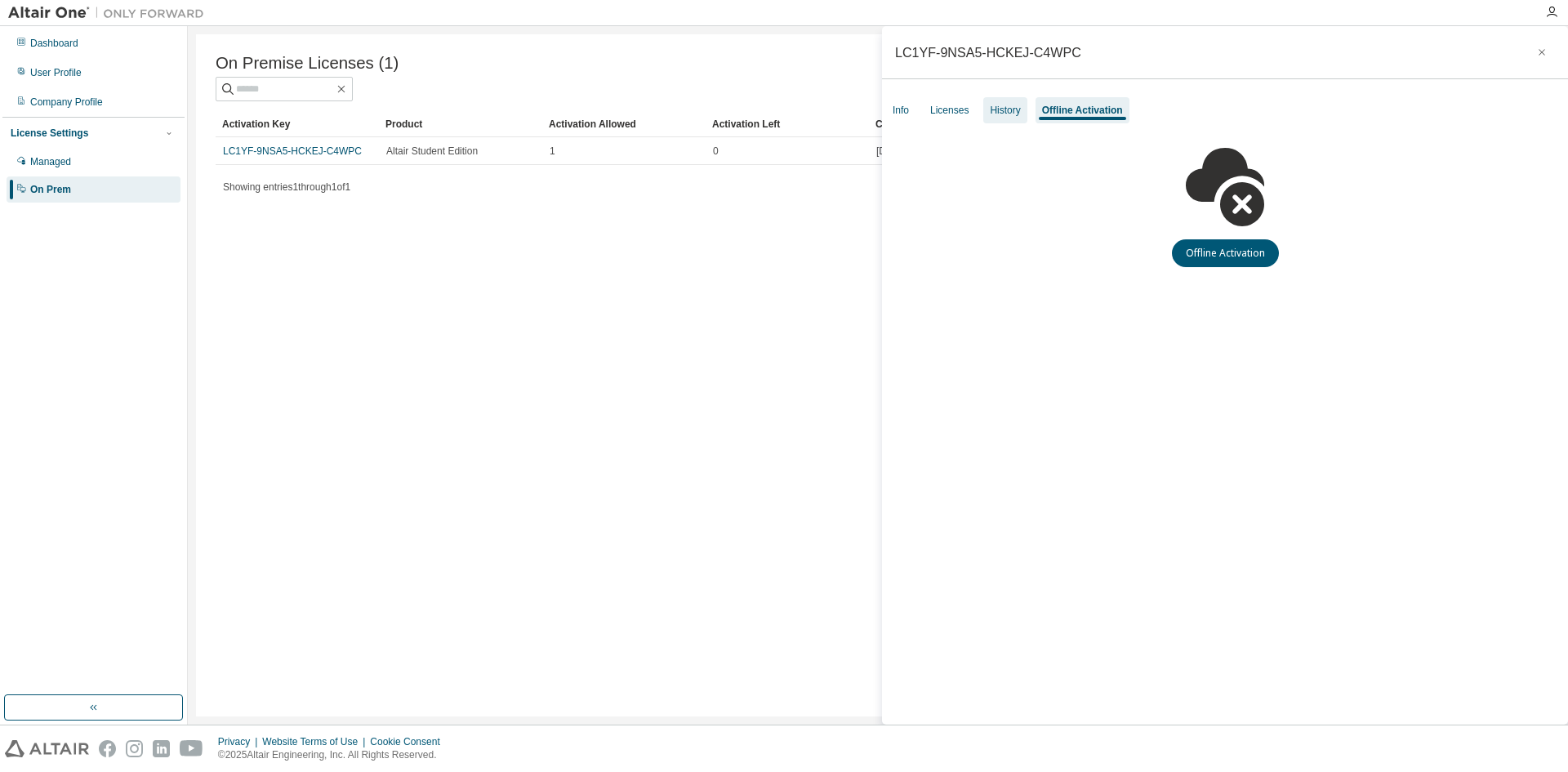
click at [1008, 115] on div "History" at bounding box center [1005, 110] width 31 height 13
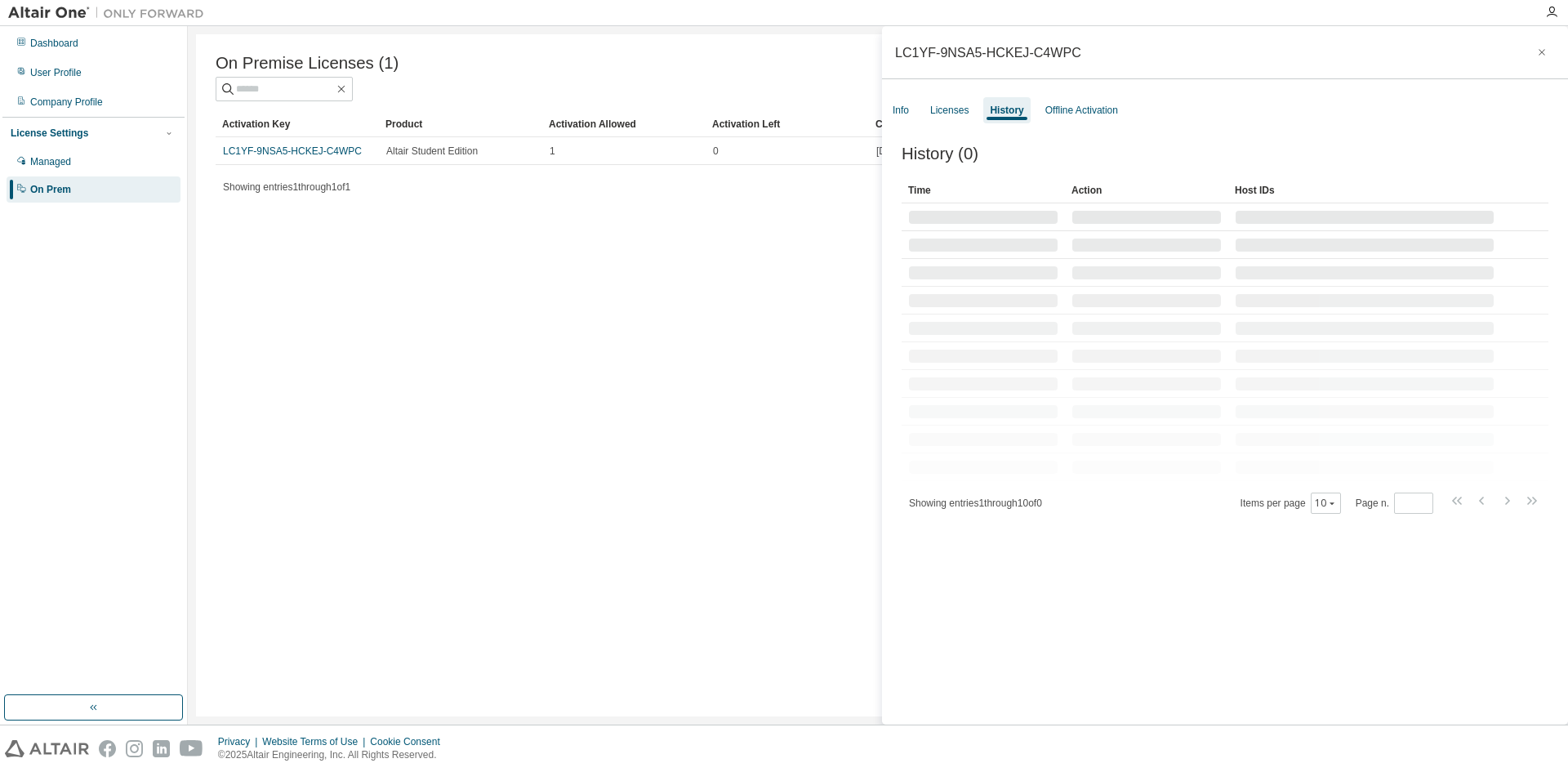
click at [923, 99] on div "Info Licenses History Offline Activation" at bounding box center [1225, 110] width 686 height 30
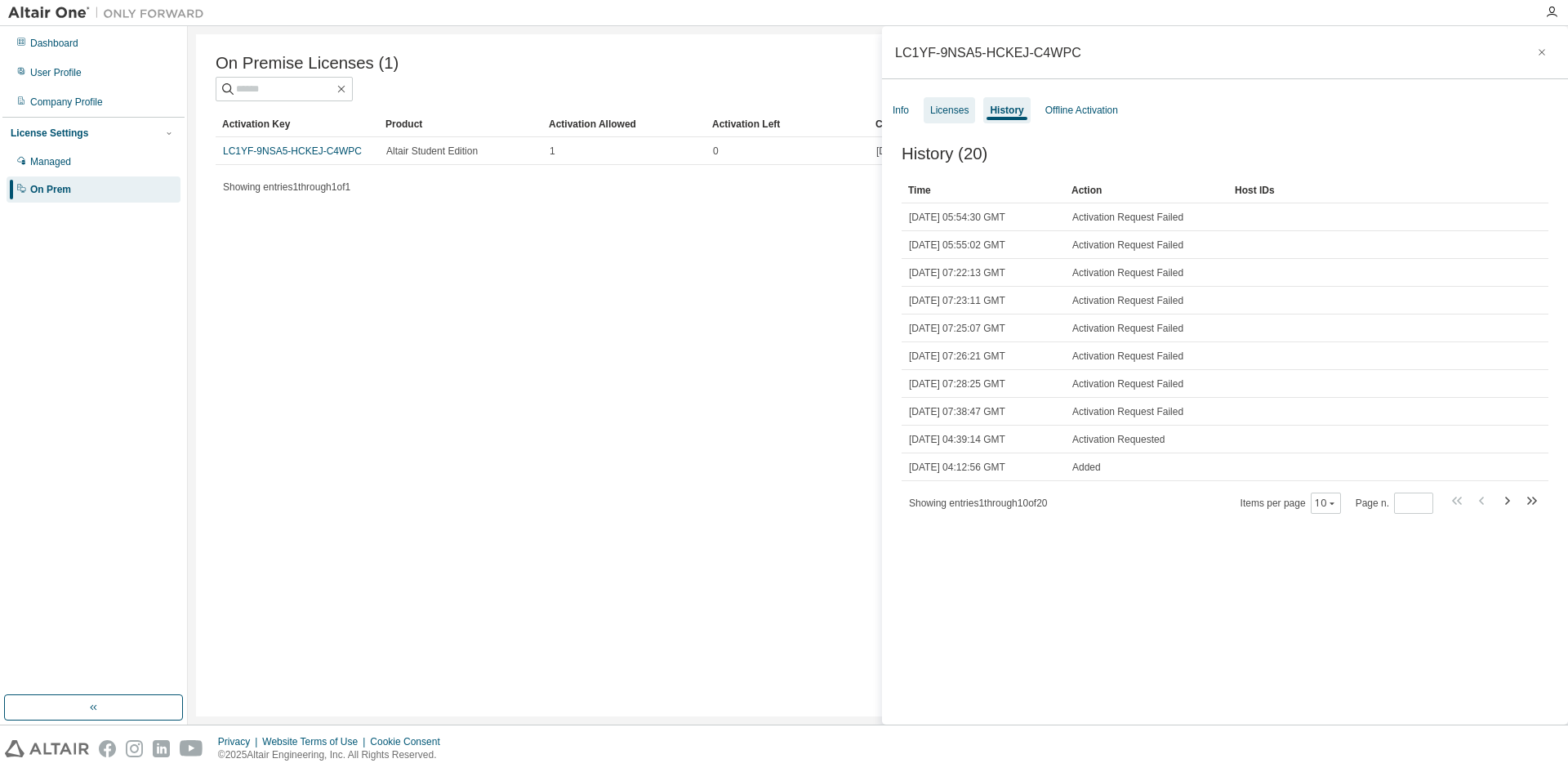
click at [941, 114] on div "Licenses" at bounding box center [949, 110] width 38 height 13
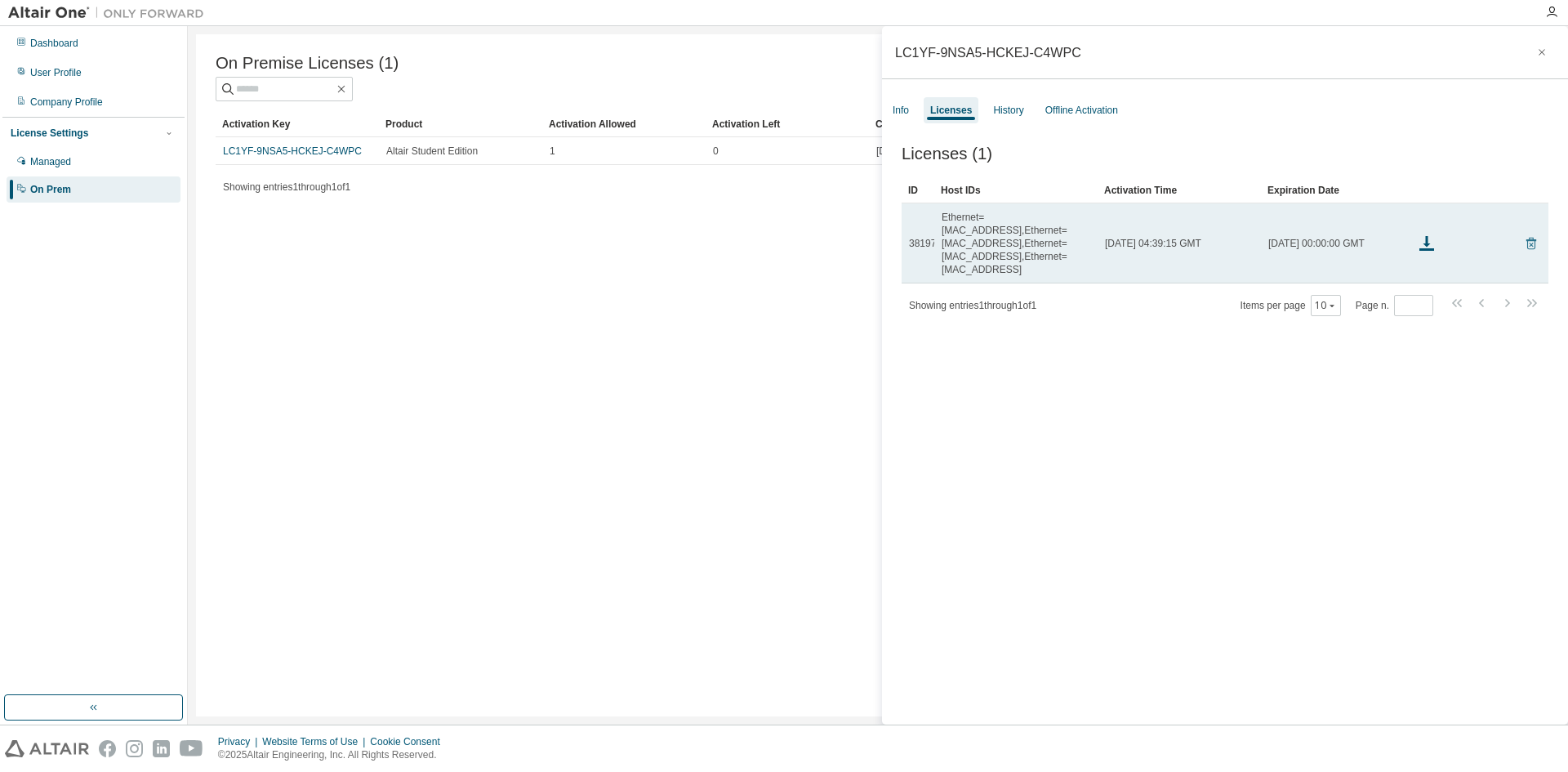
click at [1525, 233] on icon at bounding box center [1531, 243] width 14 height 20
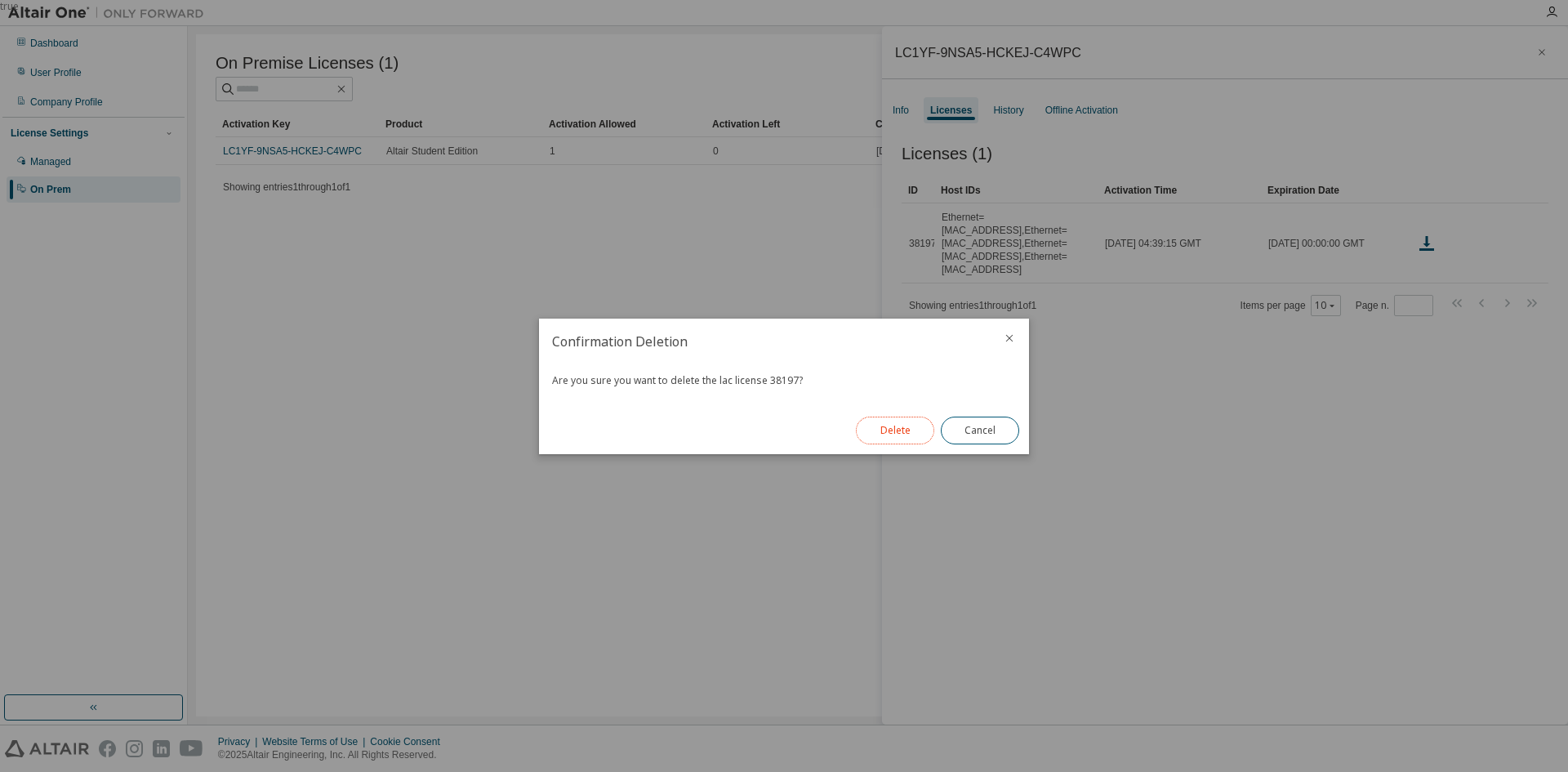
click at [904, 429] on button "Delete" at bounding box center [896, 430] width 78 height 28
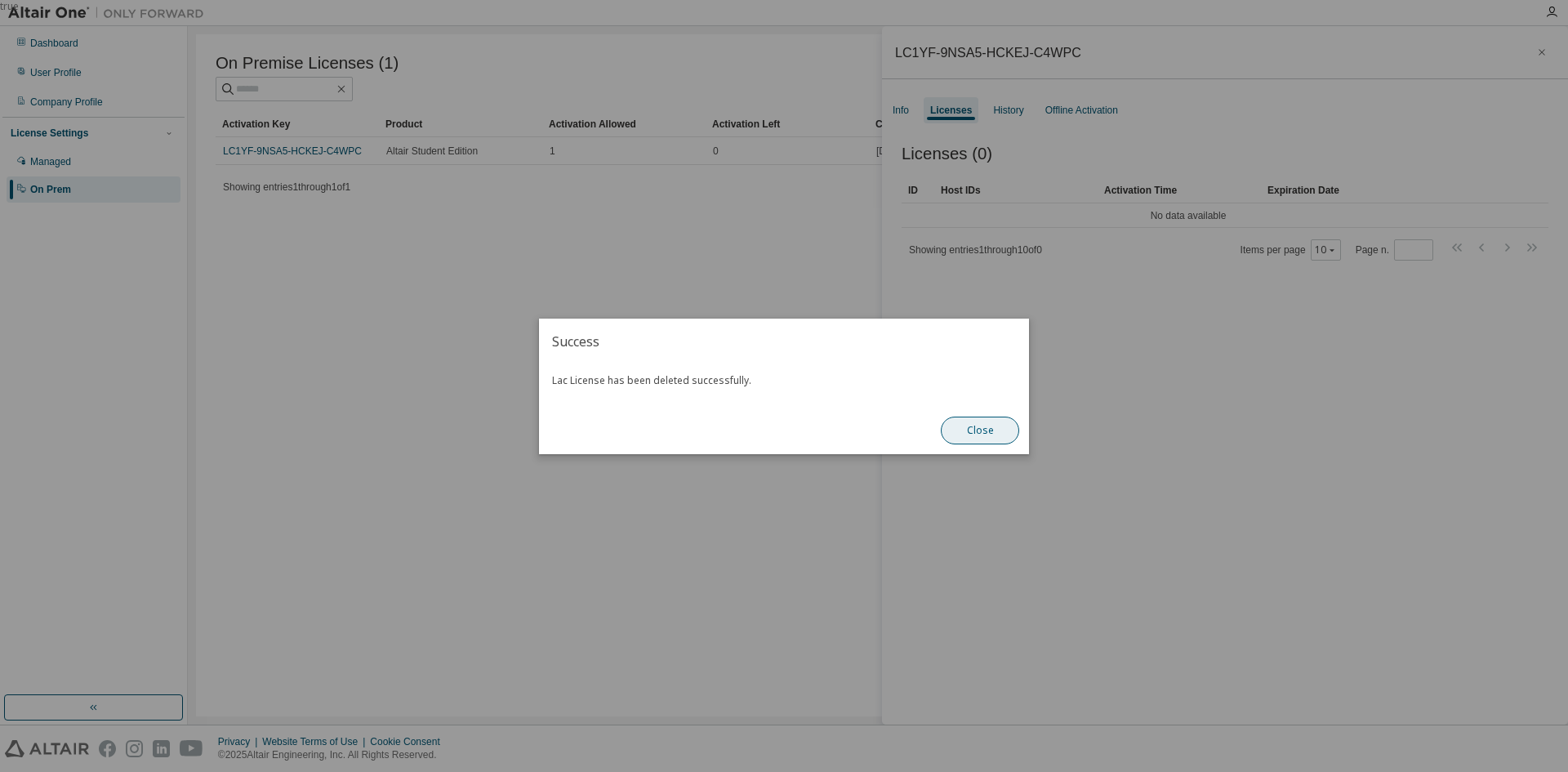
click at [974, 434] on button "Close" at bounding box center [980, 430] width 78 height 28
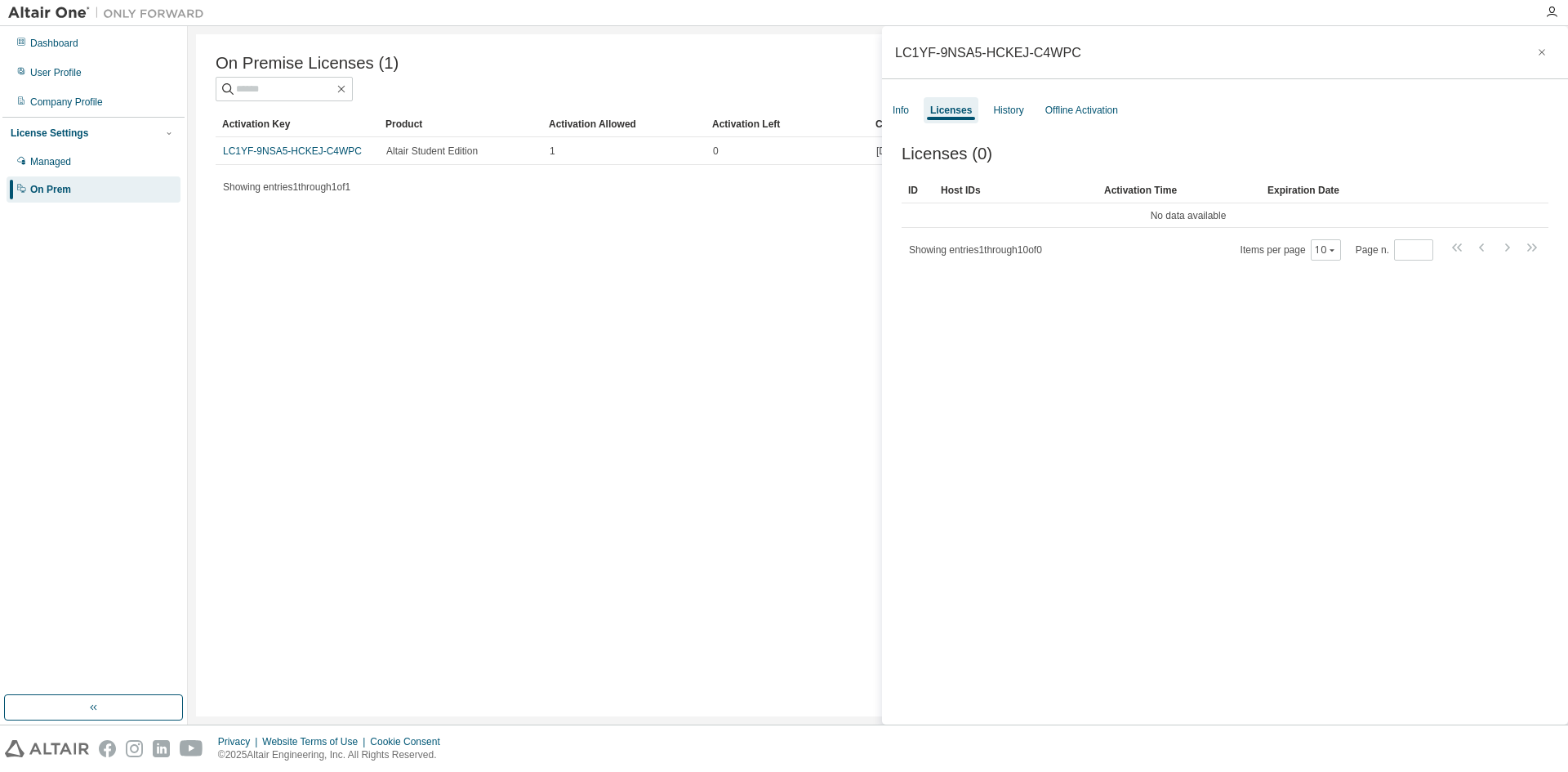
click at [540, 290] on div "On Premise Licenses (1) Clear Load Save Save As Field Operator Value Select fil…" at bounding box center [878, 375] width 1364 height 682
click at [130, 164] on div "Managed" at bounding box center [94, 162] width 174 height 26
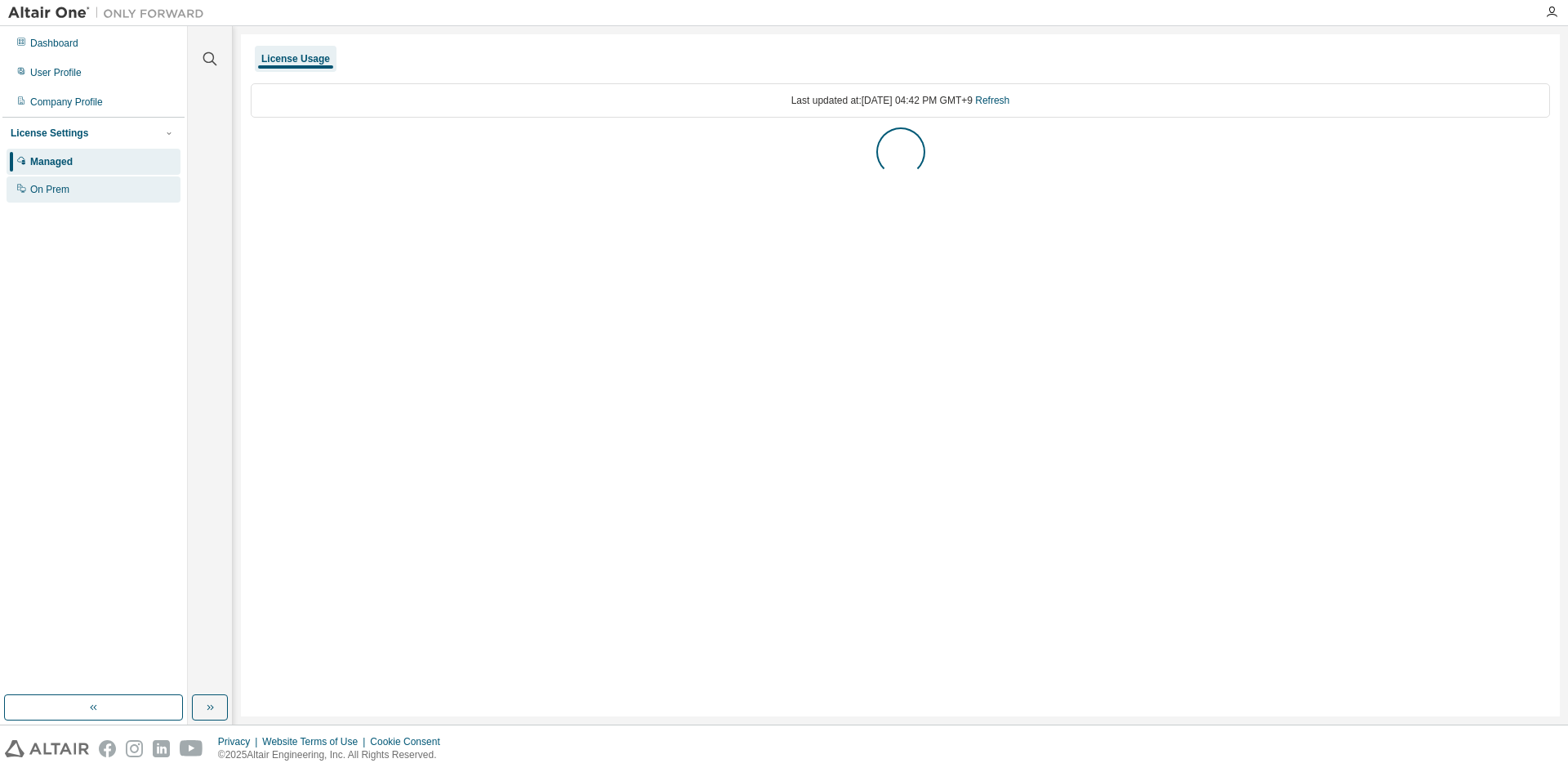
click at [131, 190] on div "On Prem" at bounding box center [94, 189] width 174 height 26
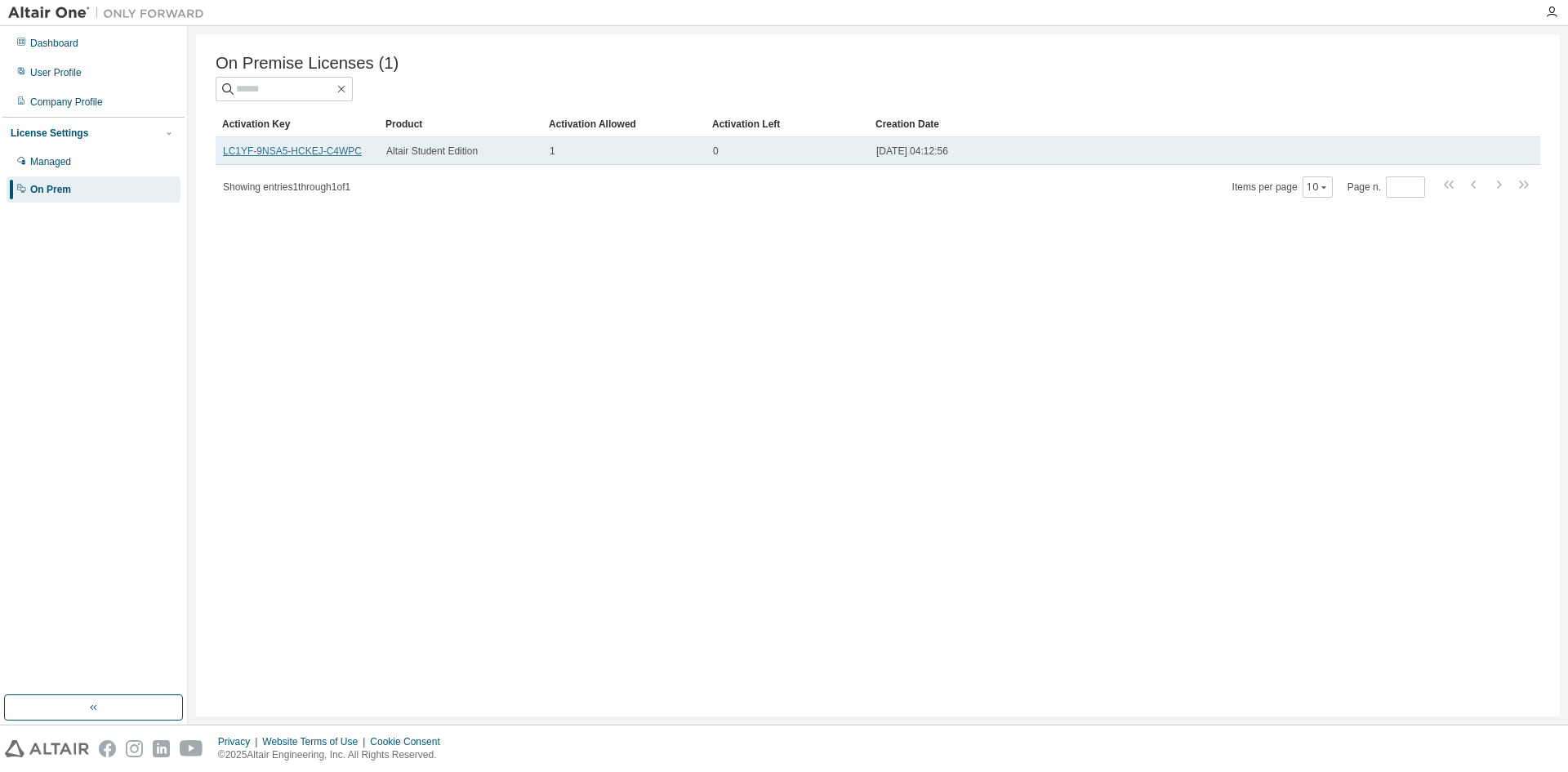
click at [335, 152] on link "LC1YF-9NSA5-HCKEJ-C4WPC" at bounding box center [292, 151] width 139 height 11
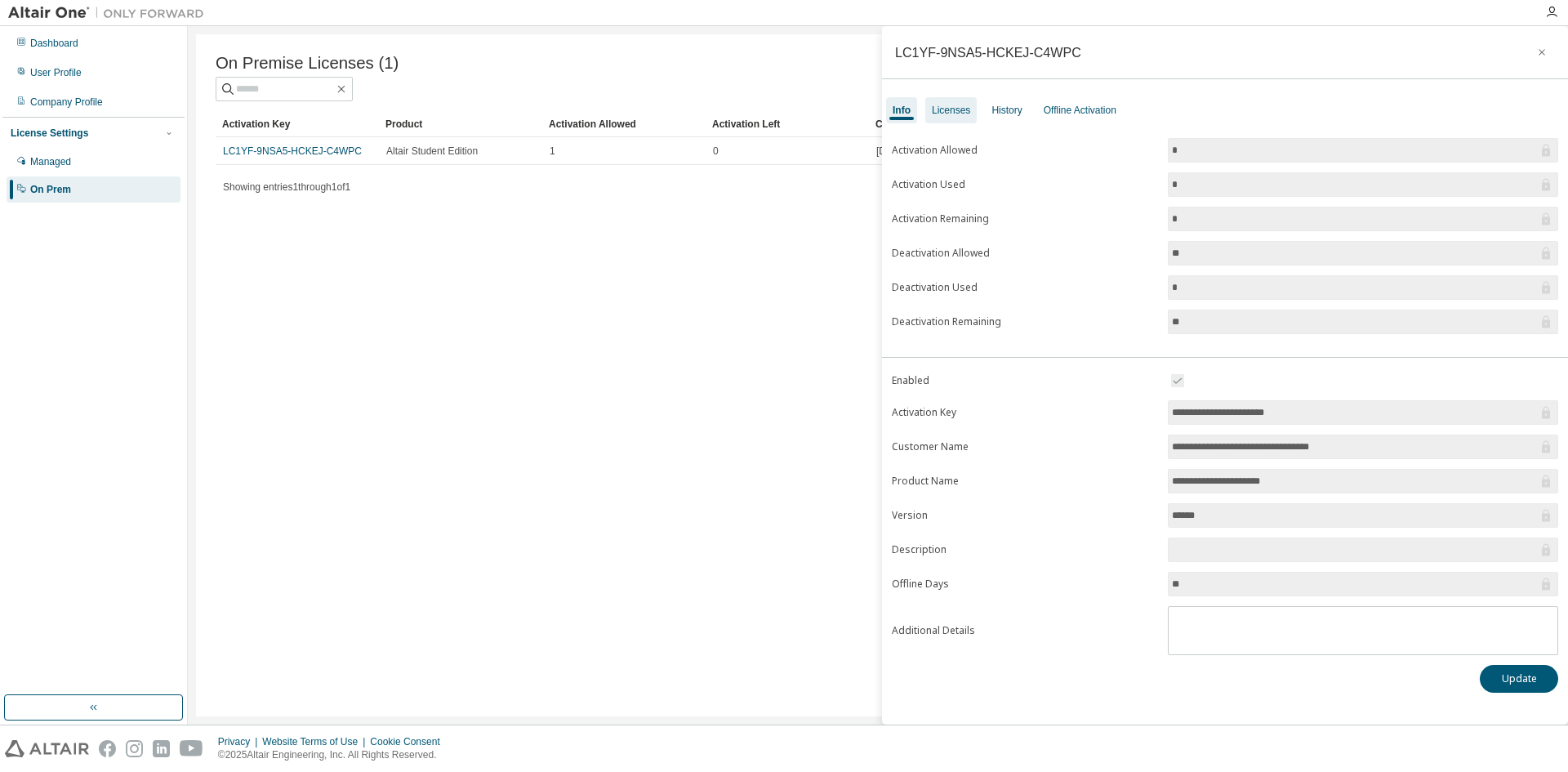
click at [949, 108] on div "Licenses" at bounding box center [951, 110] width 38 height 13
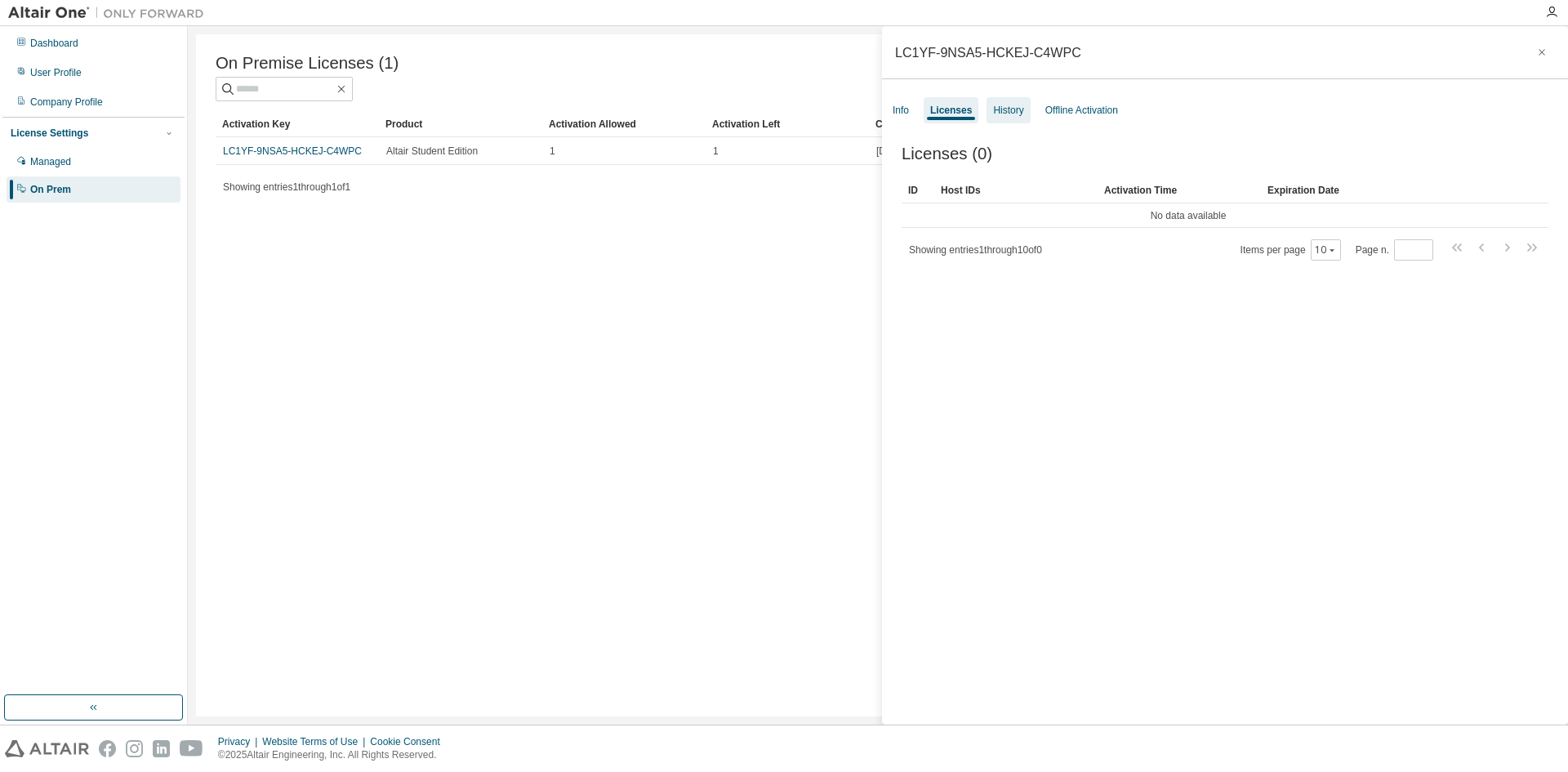
click at [1004, 112] on div "History" at bounding box center [1009, 110] width 31 height 13
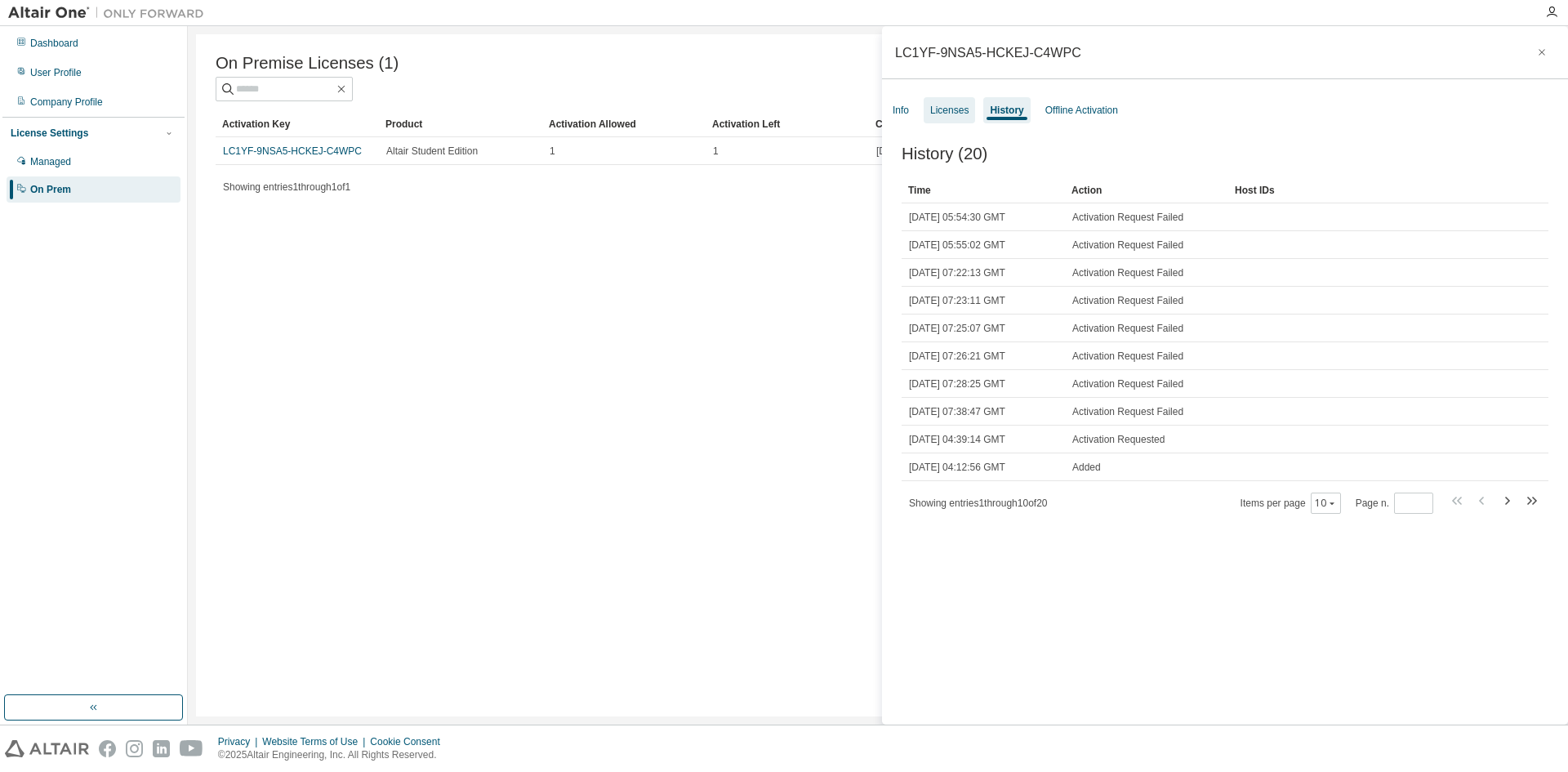
click at [931, 112] on div "Licenses" at bounding box center [949, 110] width 38 height 13
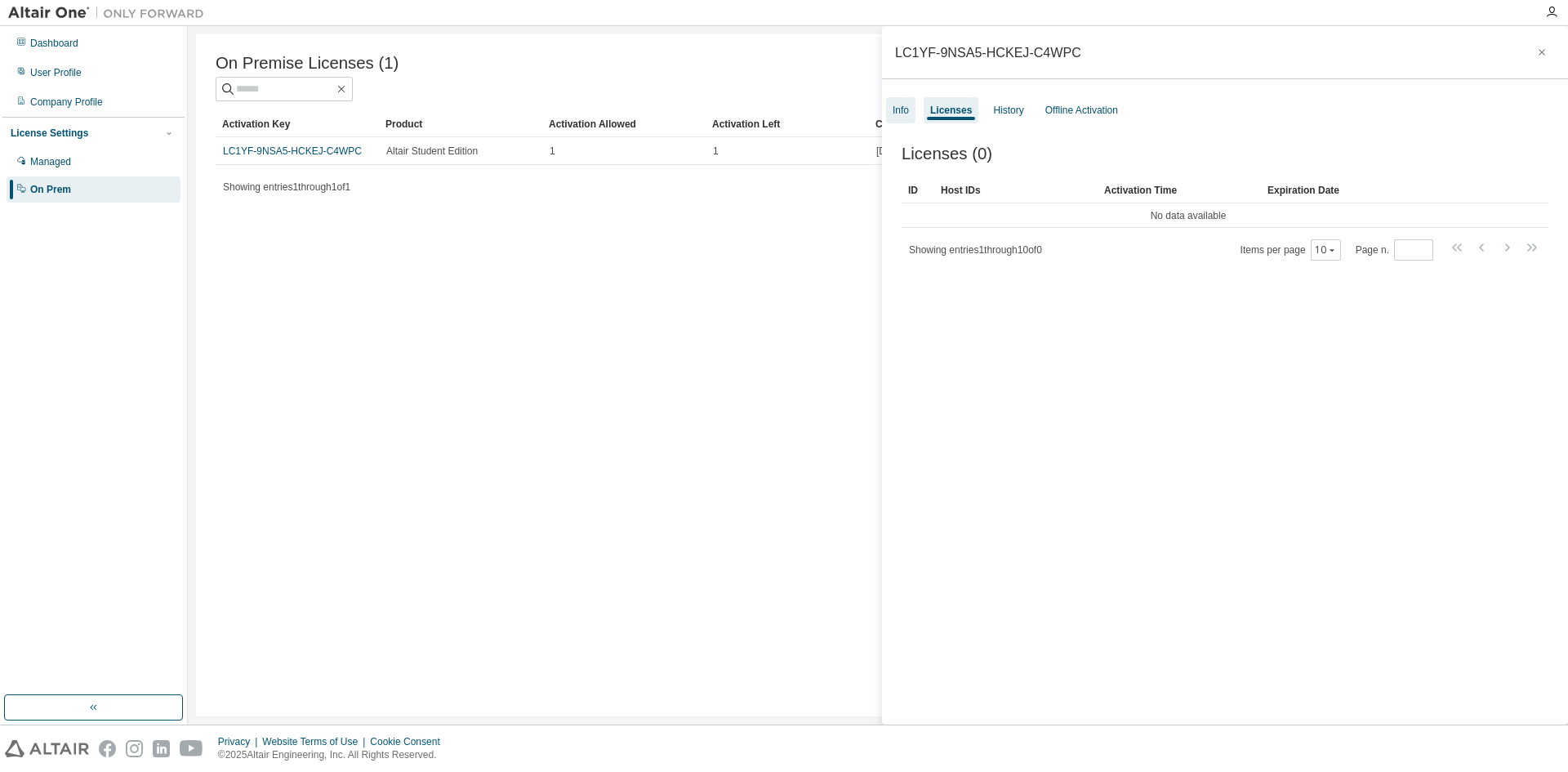
click at [902, 114] on div "Info" at bounding box center [901, 110] width 16 height 13
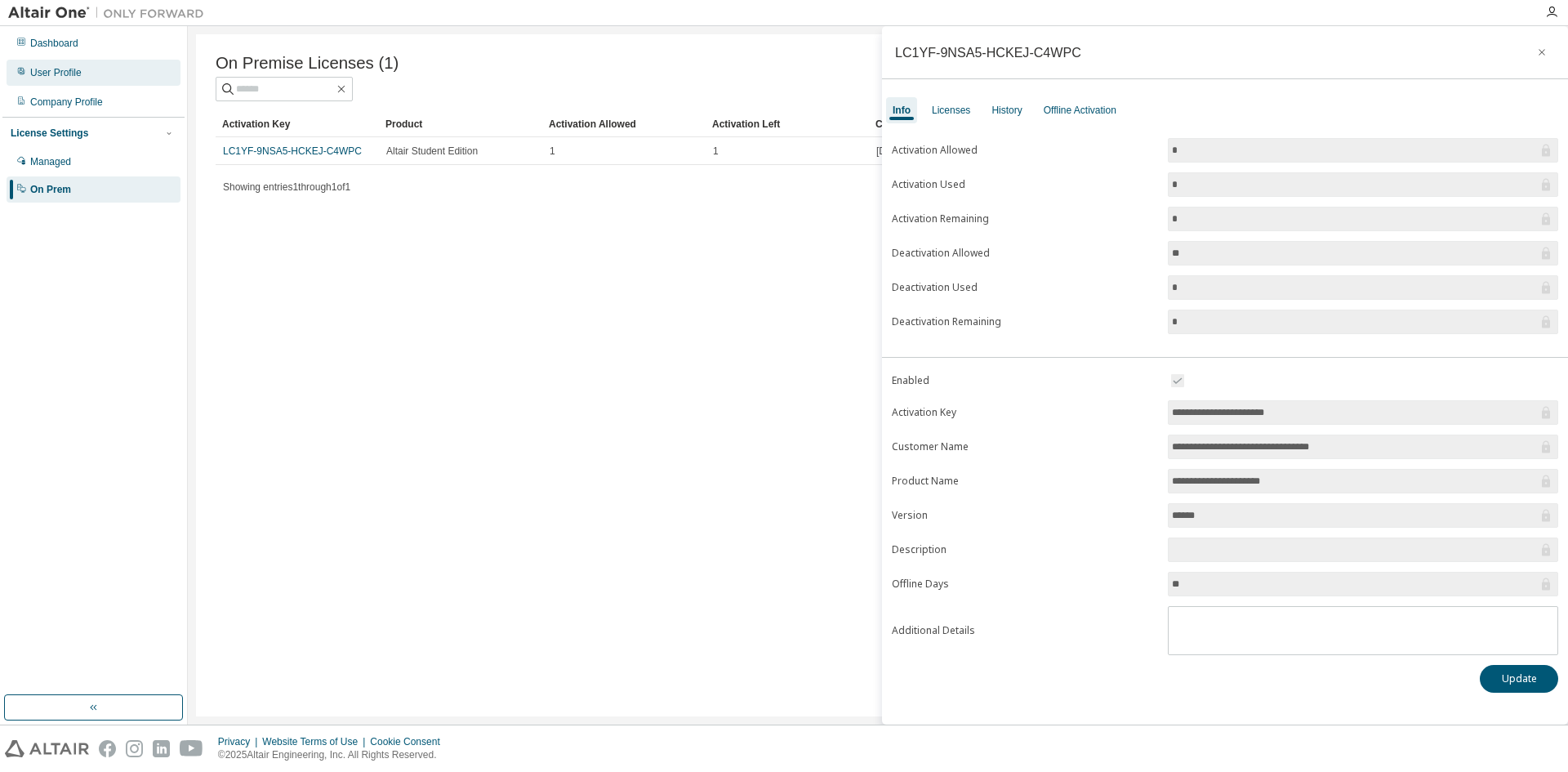
click at [72, 79] on div "User Profile" at bounding box center [94, 72] width 174 height 26
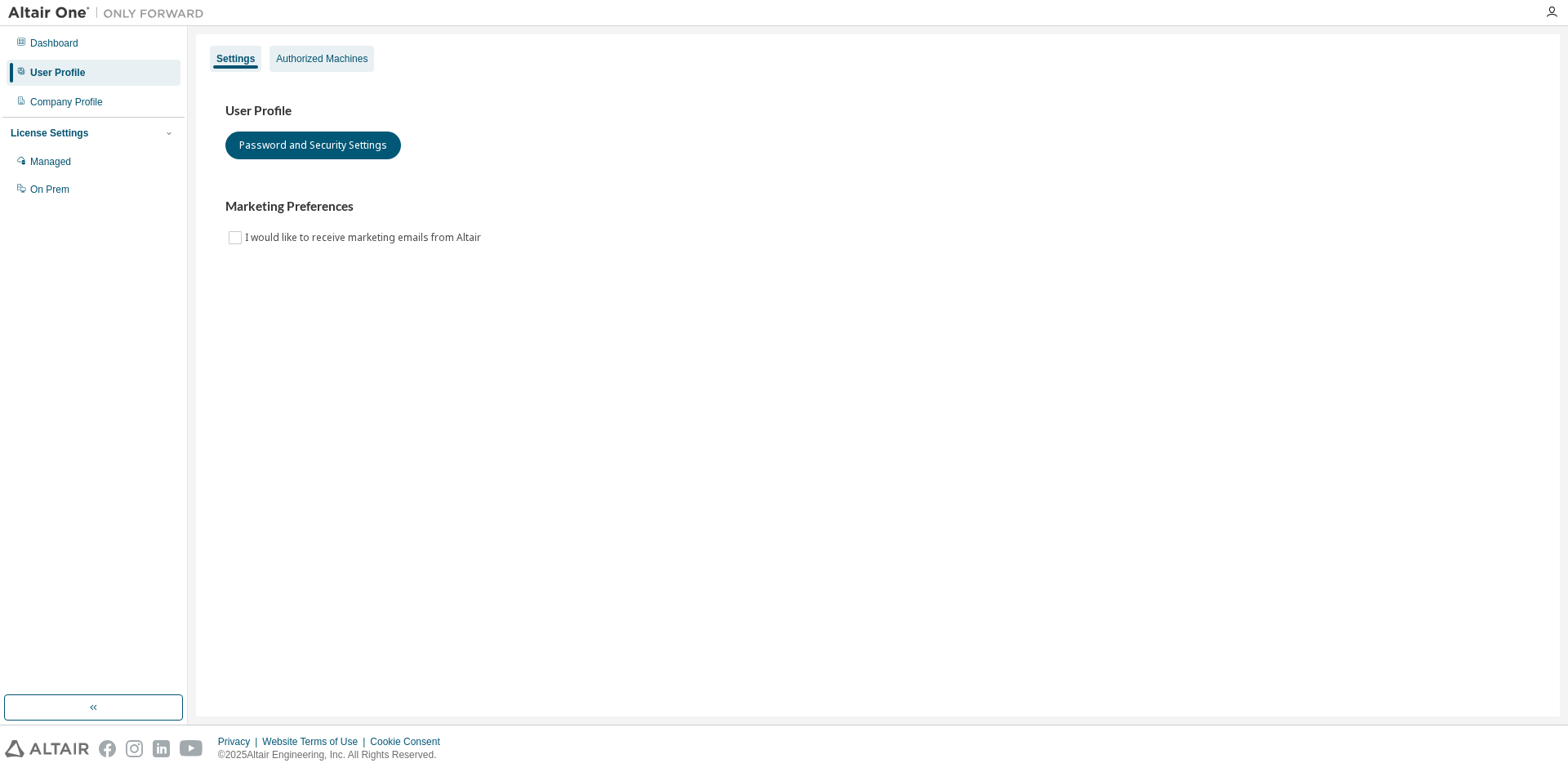
click at [319, 56] on div "Authorized Machines" at bounding box center [321, 58] width 91 height 13
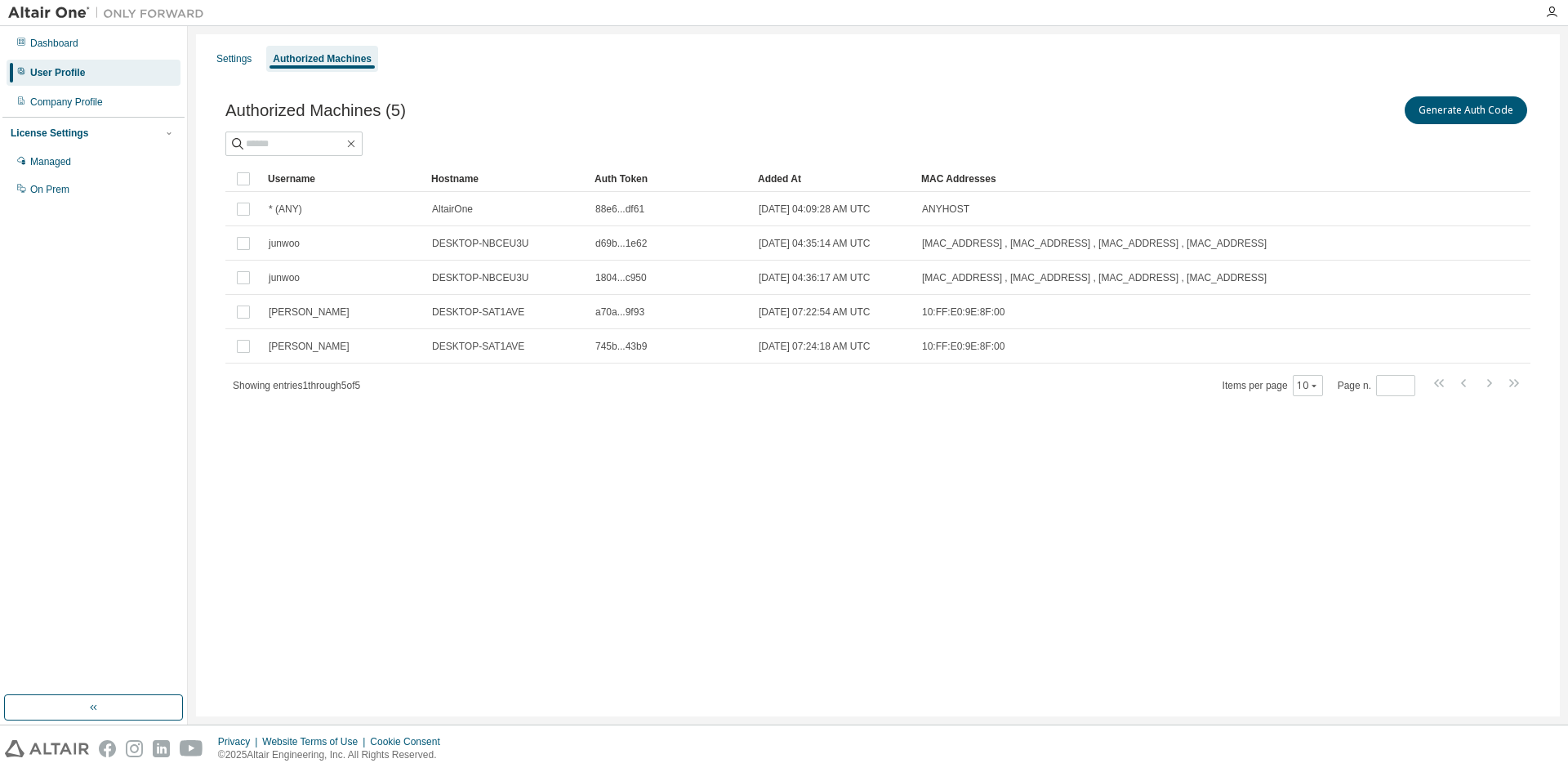
click at [479, 456] on div "Settings Authorized Machines Authorized Machines (5) Generate Auth Code Clear L…" at bounding box center [878, 375] width 1364 height 682
click at [887, 506] on div "Settings Authorized Machines Authorized Machines (5) Generate Auth Code Clear L…" at bounding box center [878, 375] width 1364 height 682
click at [735, 74] on div "Authorized Machines (5) Generate Auth Code Clear Load Save Save As Field Operat…" at bounding box center [878, 256] width 1344 height 366
